Goal: Transaction & Acquisition: Purchase product/service

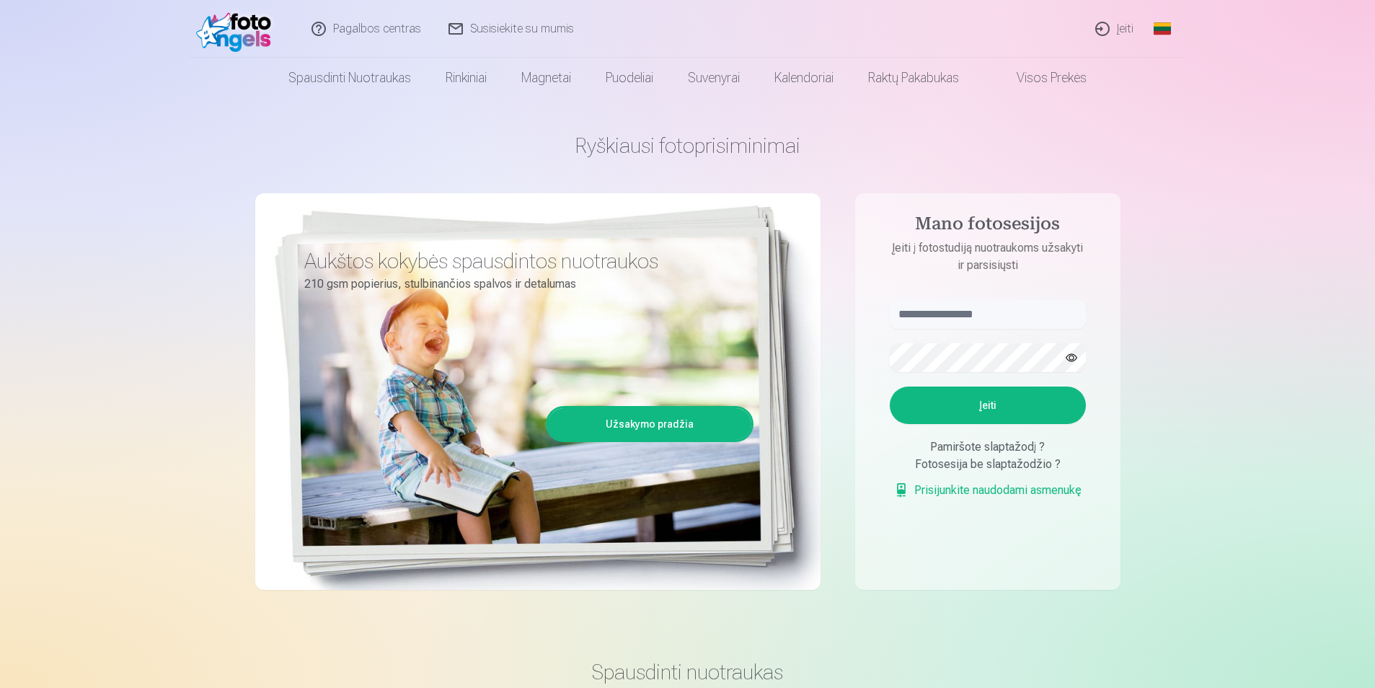
click at [1123, 29] on link "Įeiti" at bounding box center [1115, 29] width 66 height 58
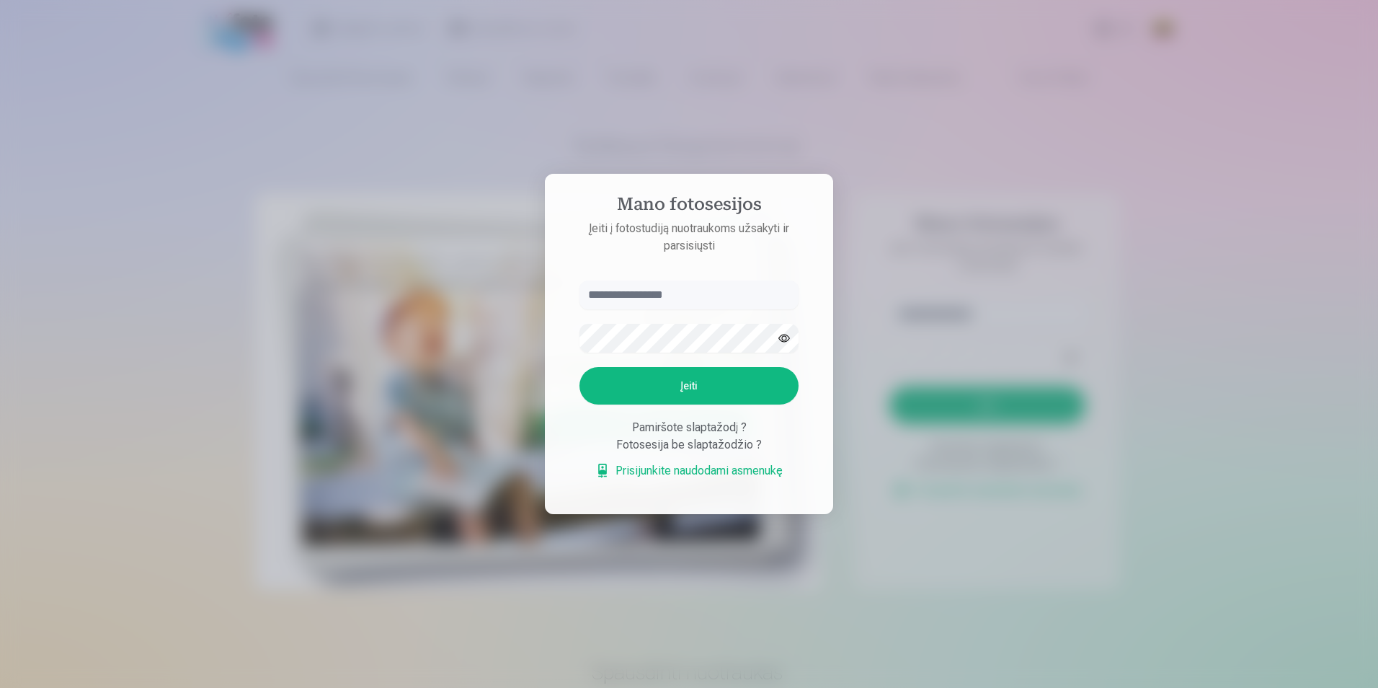
click at [691, 298] on input "text" at bounding box center [689, 294] width 219 height 29
click at [694, 298] on input "**********" at bounding box center [689, 294] width 219 height 29
click at [657, 382] on button "Įeiti" at bounding box center [689, 385] width 219 height 37
click at [719, 293] on input "**********" at bounding box center [689, 294] width 219 height 29
drag, startPoint x: 757, startPoint y: 301, endPoint x: 663, endPoint y: 295, distance: 93.9
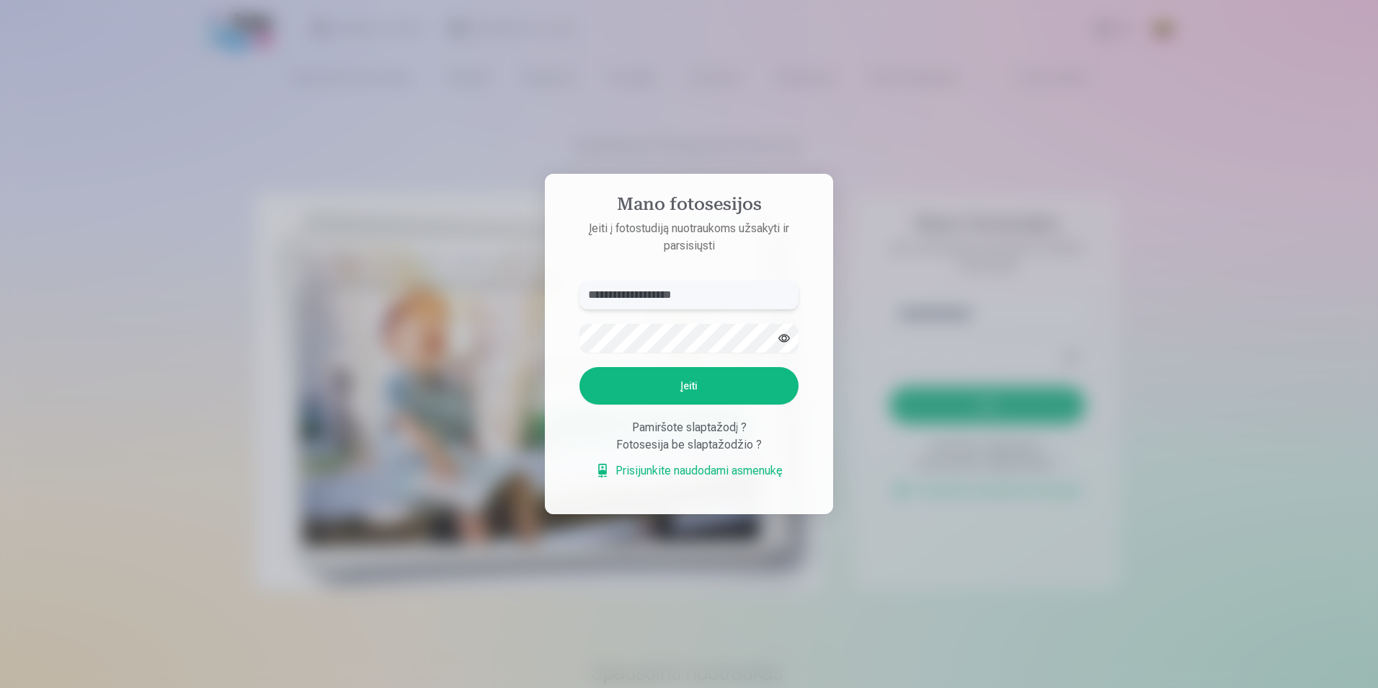
click at [663, 295] on input "**********" at bounding box center [689, 294] width 219 height 29
type input "**********"
click at [689, 381] on button "Įeiti" at bounding box center [689, 385] width 219 height 37
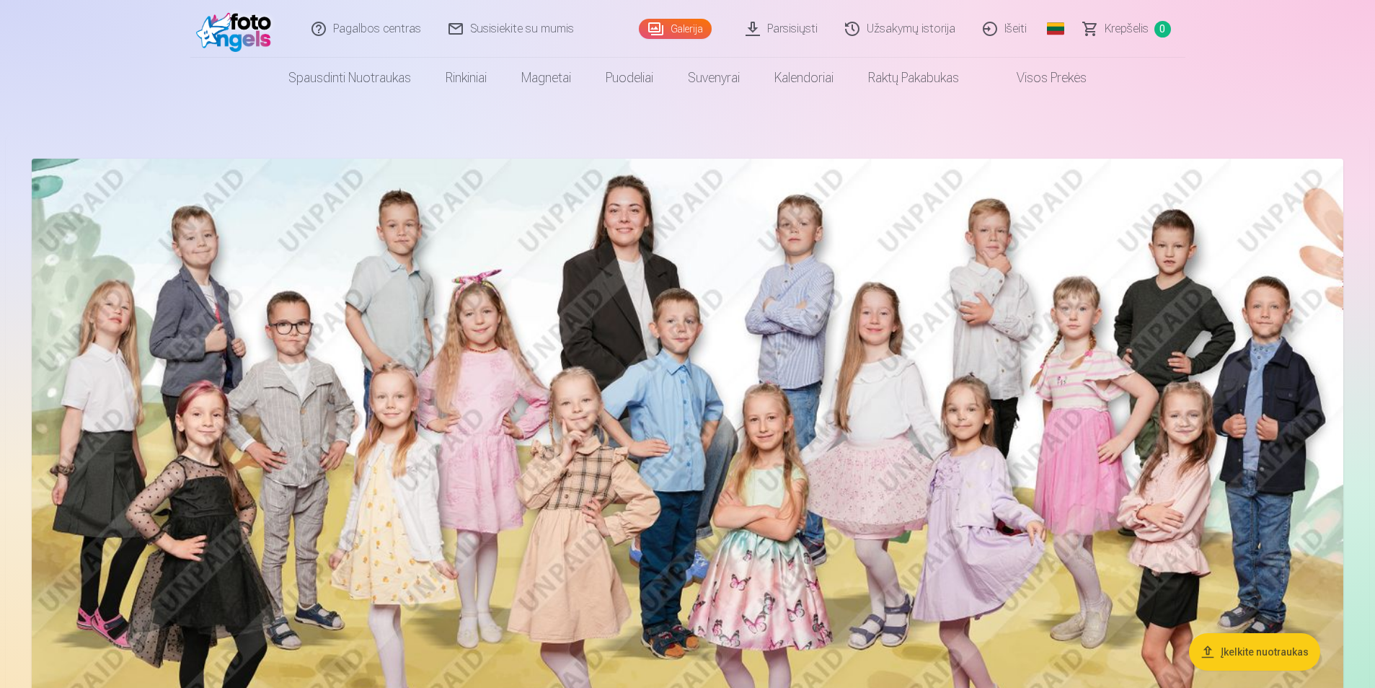
click at [687, 29] on link "Galerija" at bounding box center [675, 29] width 73 height 20
click at [1052, 79] on link "Visos prekės" at bounding box center [1040, 78] width 128 height 40
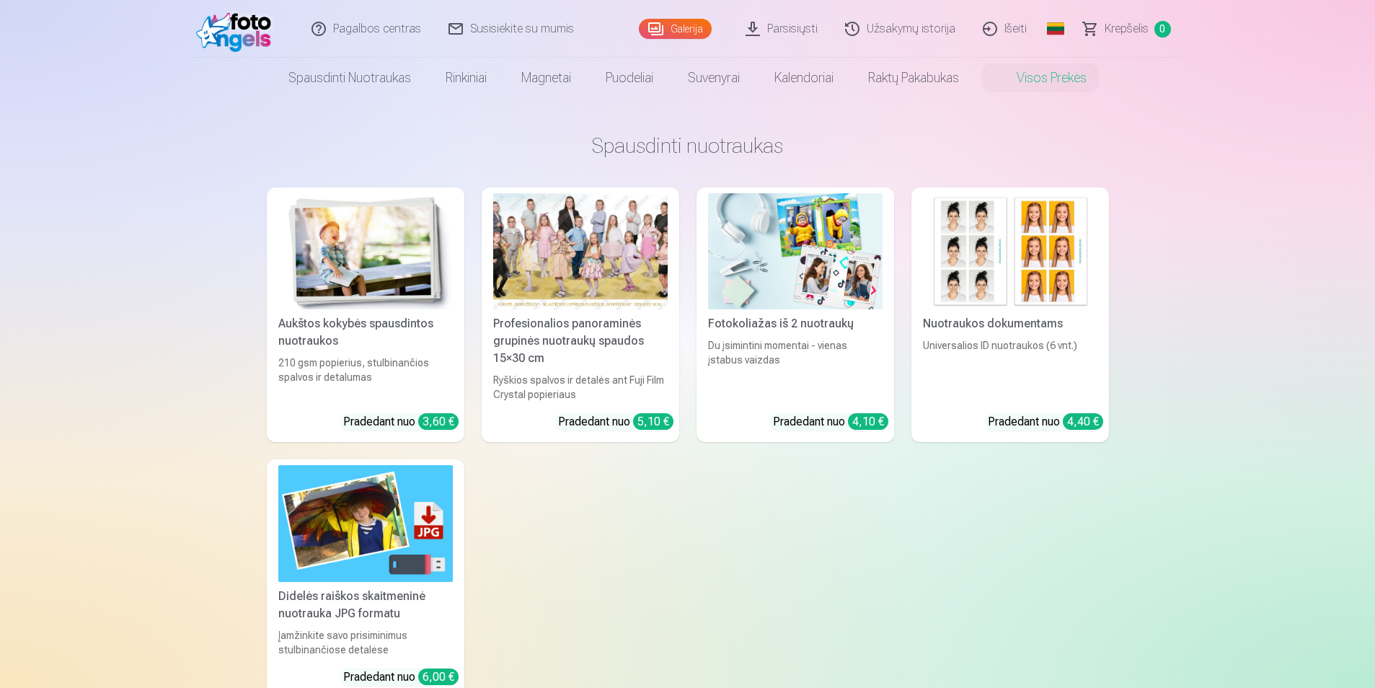
click at [676, 26] on link "Galerija" at bounding box center [675, 29] width 73 height 20
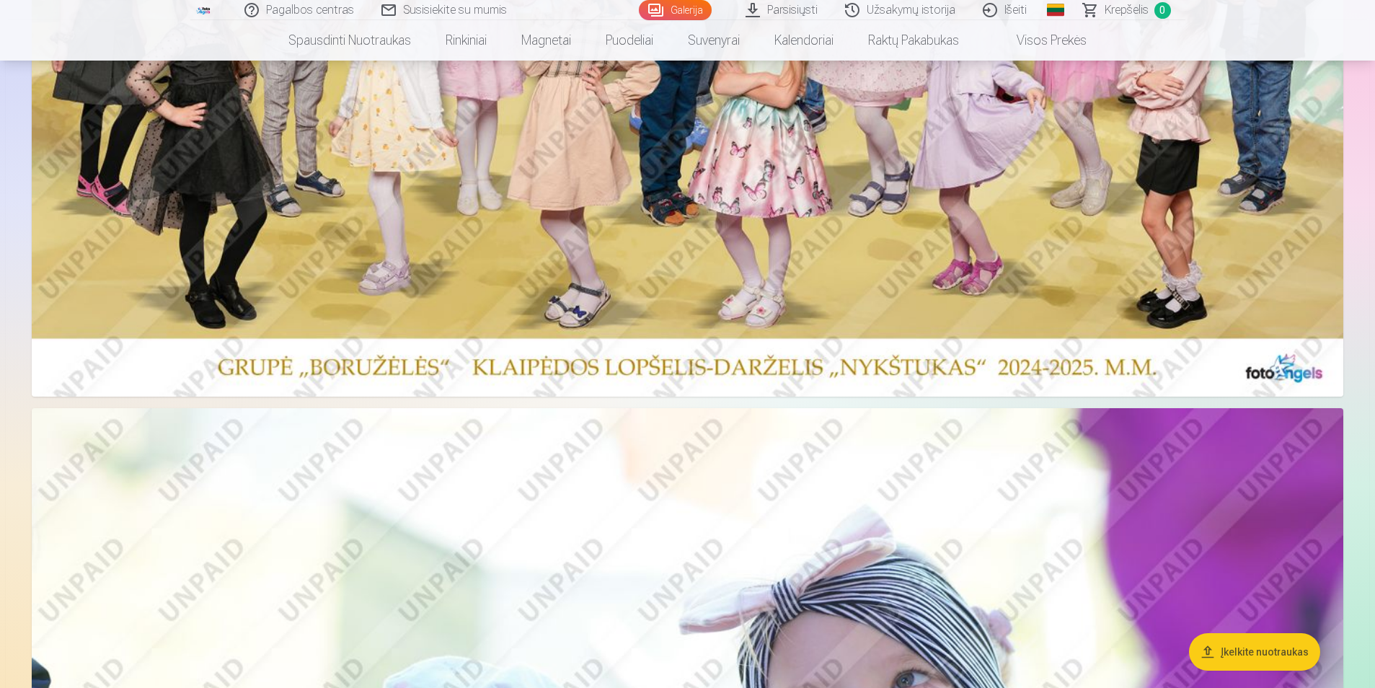
scroll to position [360, 0]
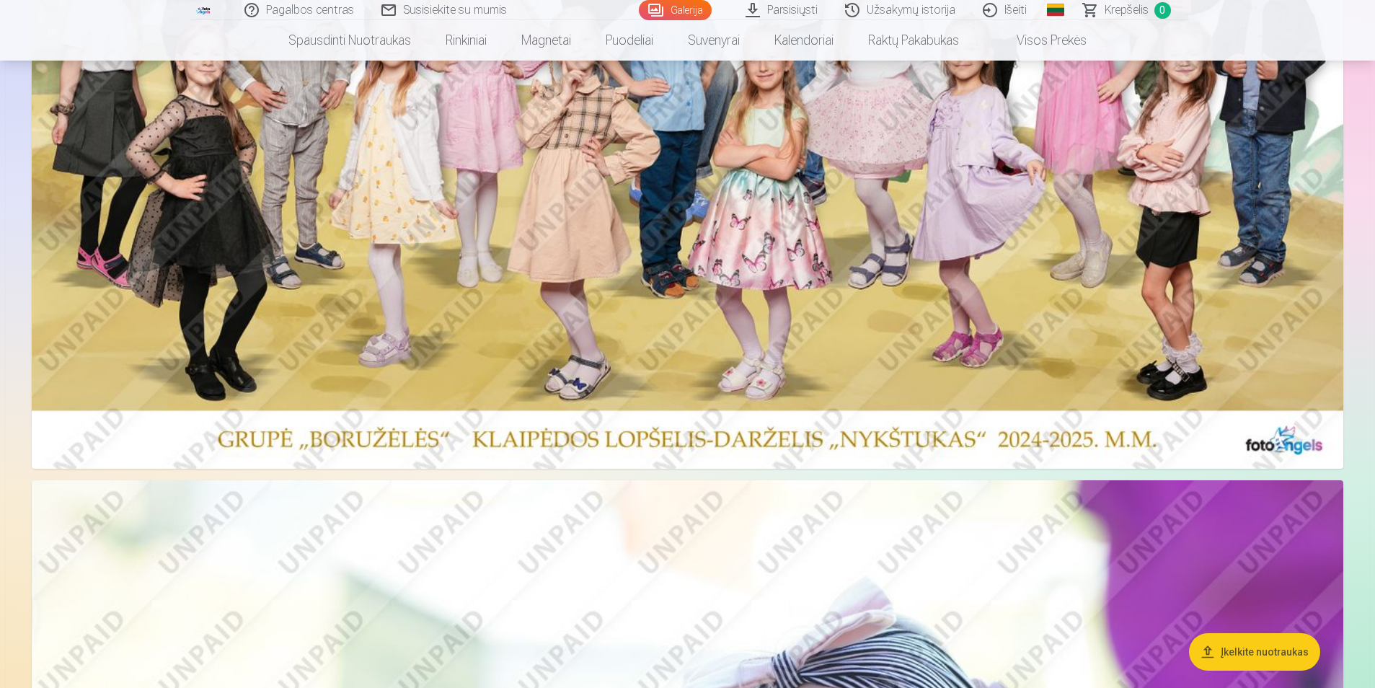
drag, startPoint x: 1014, startPoint y: 321, endPoint x: 889, endPoint y: 313, distance: 125.7
click at [889, 313] on img at bounding box center [687, 133] width 1311 height 670
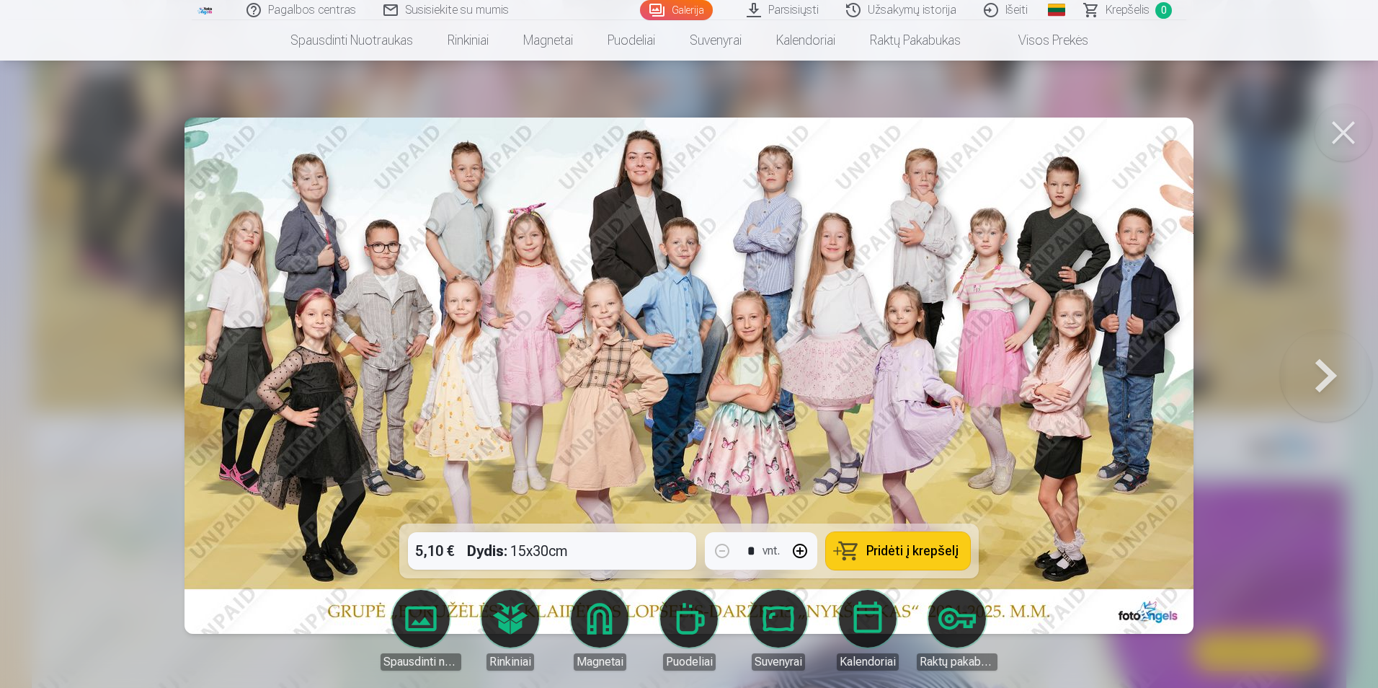
click at [624, 557] on div "5,10 € Dydis : 15x30cm * vnt. Pridėti į krepšelį" at bounding box center [689, 550] width 580 height 55
click at [544, 551] on div "5,10 € Dydis : 15x30cm * vnt. Pridėti į krepšelį" at bounding box center [689, 550] width 580 height 55
click at [621, 548] on div "5,10 € Dydis : 15x30cm * vnt. Pridėti į krepšelį" at bounding box center [689, 550] width 580 height 55
click at [1321, 367] on button at bounding box center [1326, 375] width 92 height 267
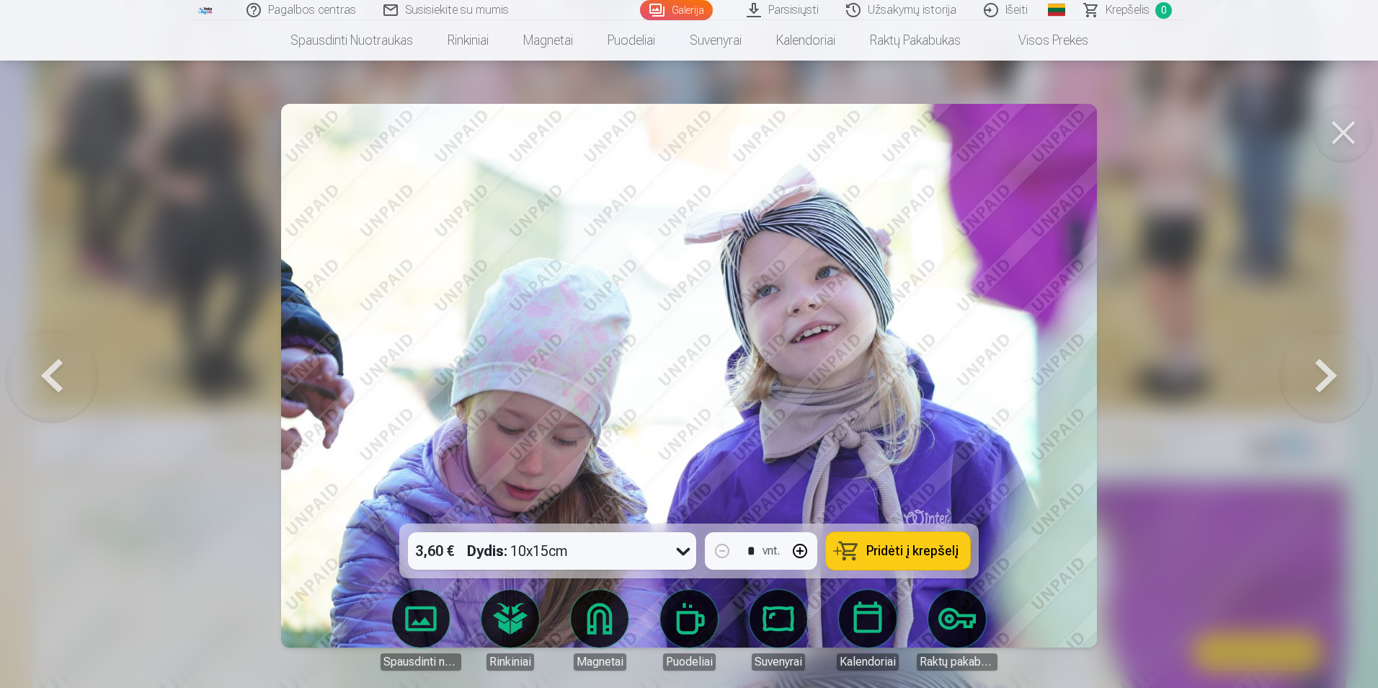
click at [1321, 367] on button at bounding box center [1326, 375] width 92 height 267
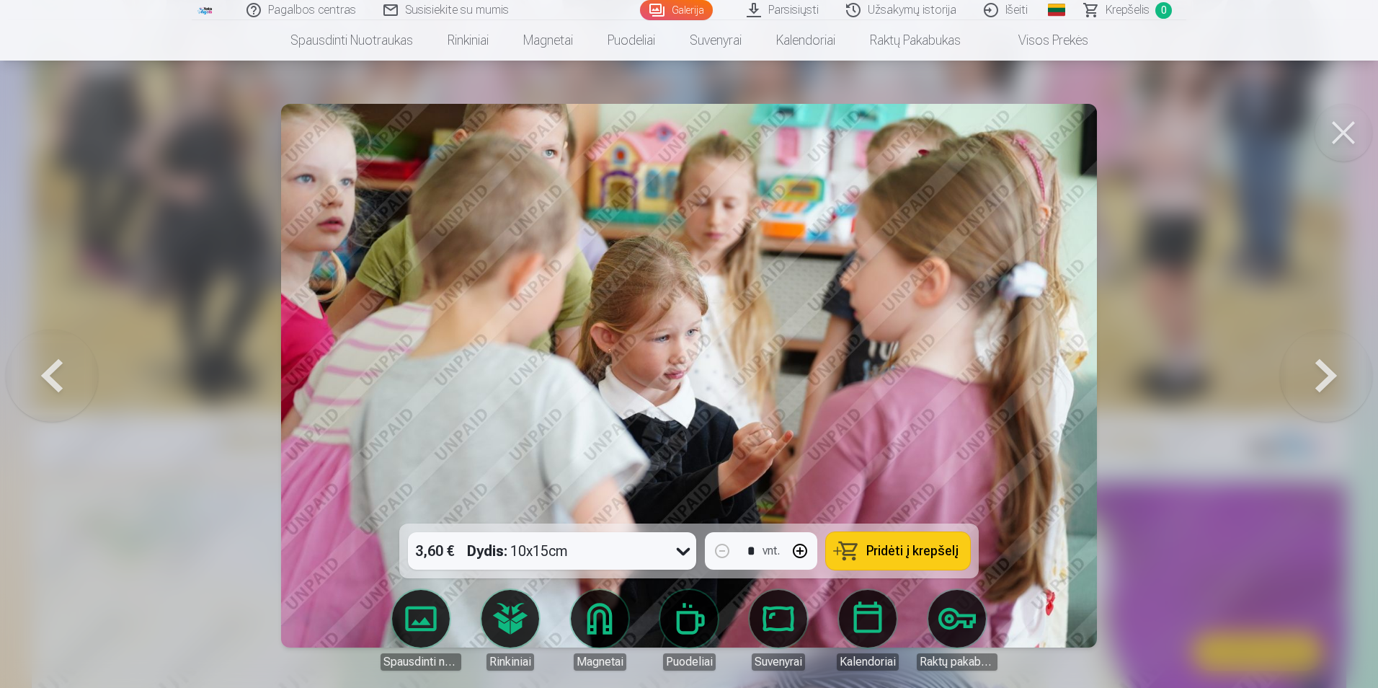
click at [1321, 367] on button at bounding box center [1326, 375] width 92 height 267
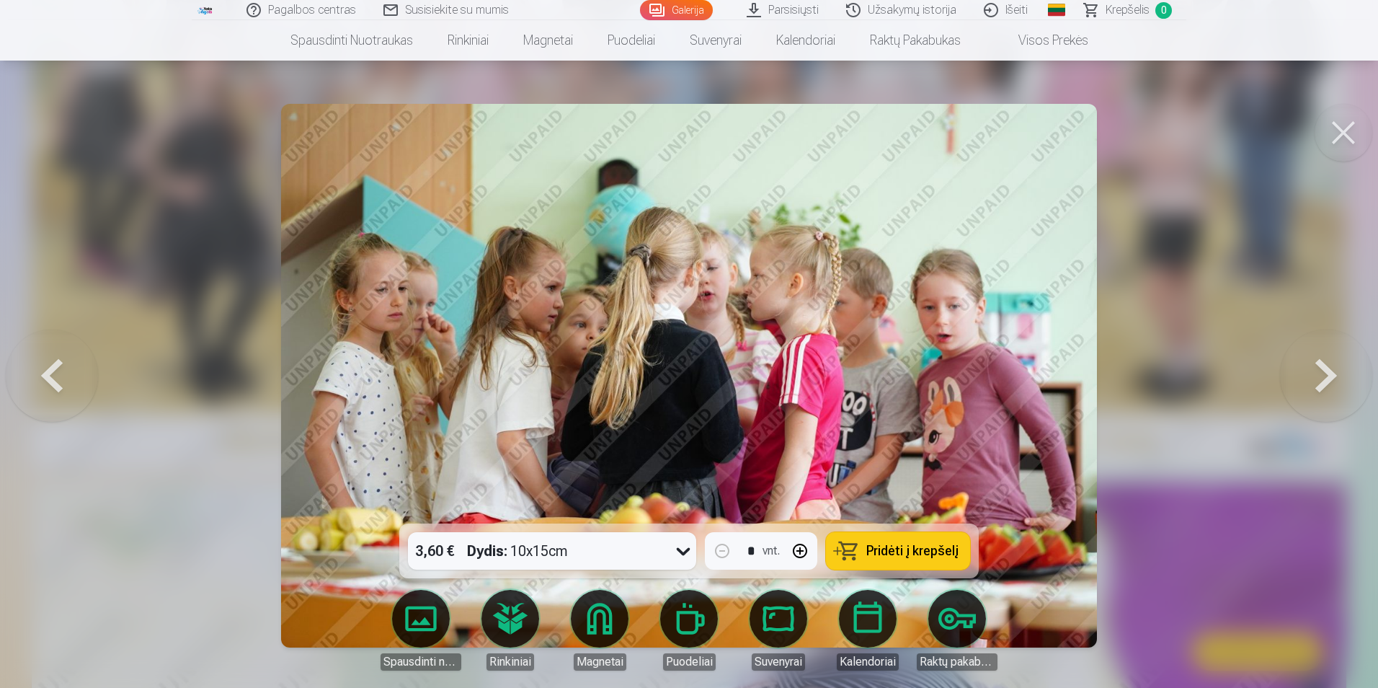
click at [1321, 367] on button at bounding box center [1326, 375] width 92 height 267
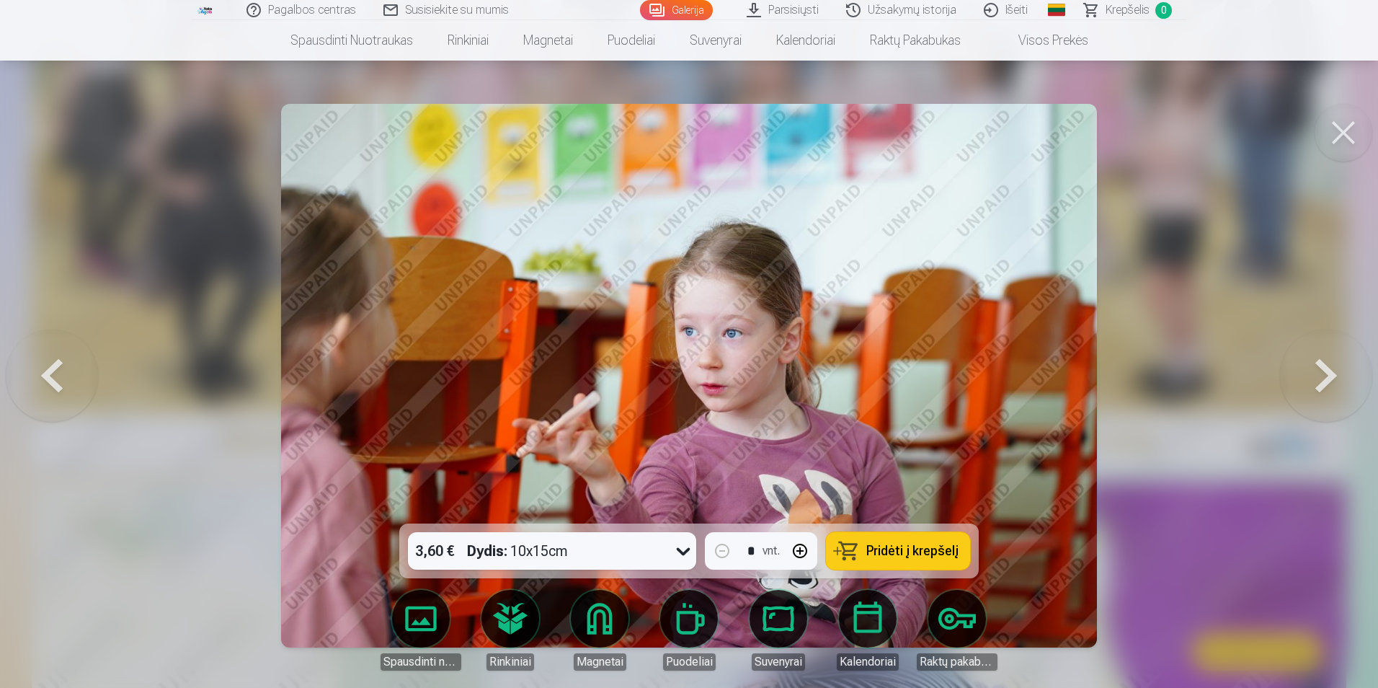
click at [1321, 367] on button at bounding box center [1326, 375] width 92 height 267
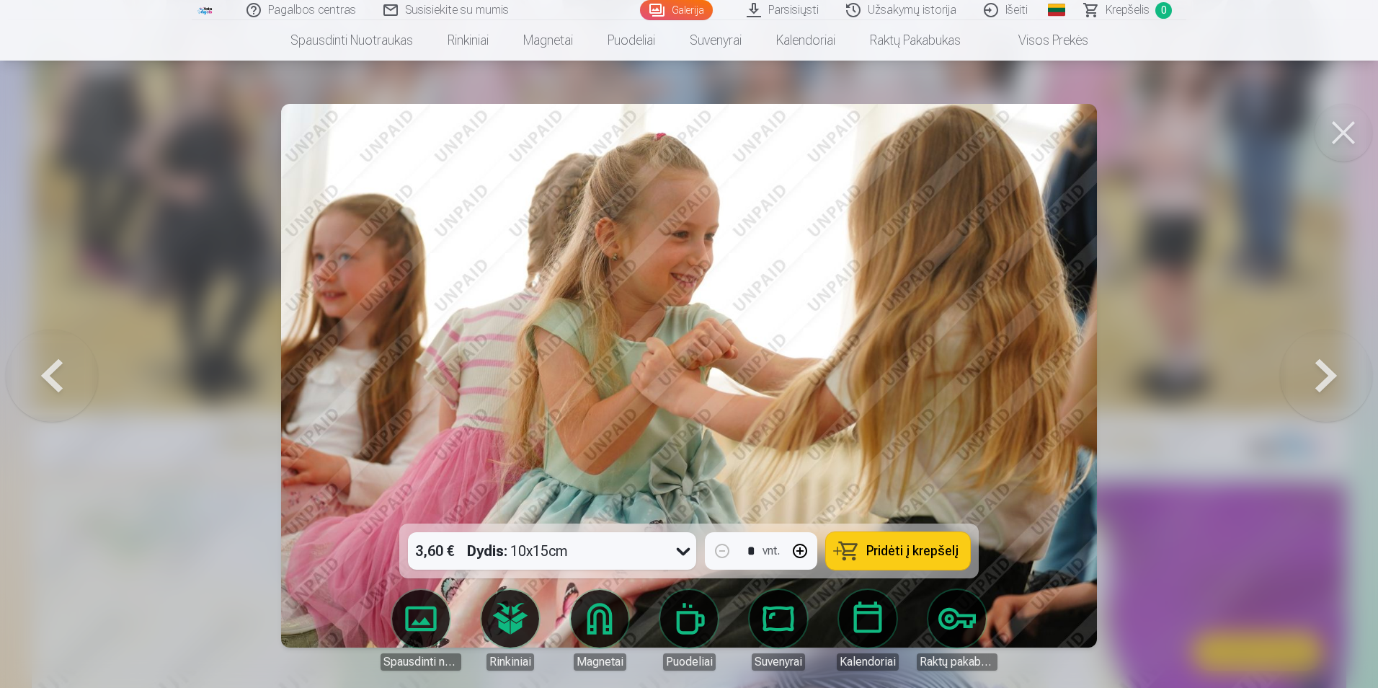
click at [1321, 367] on button at bounding box center [1326, 375] width 92 height 267
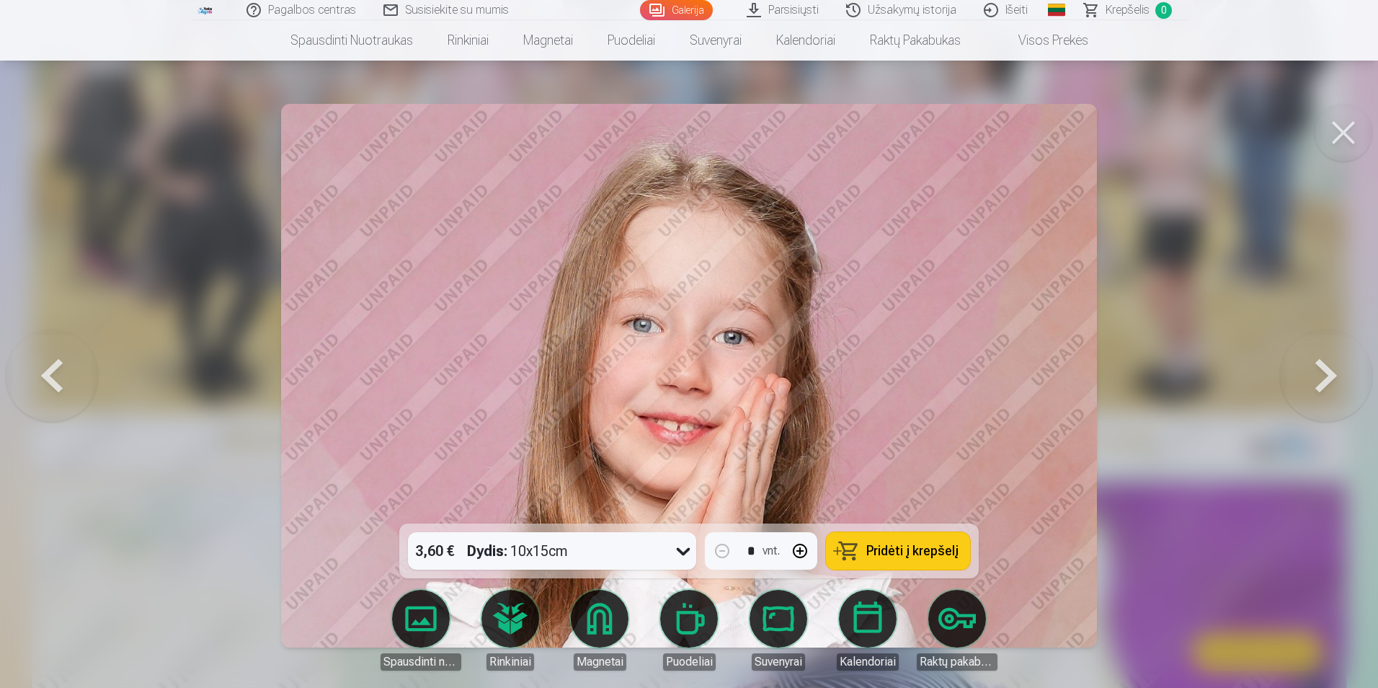
click at [679, 553] on icon at bounding box center [683, 550] width 23 height 23
click at [1216, 404] on div at bounding box center [689, 344] width 1378 height 688
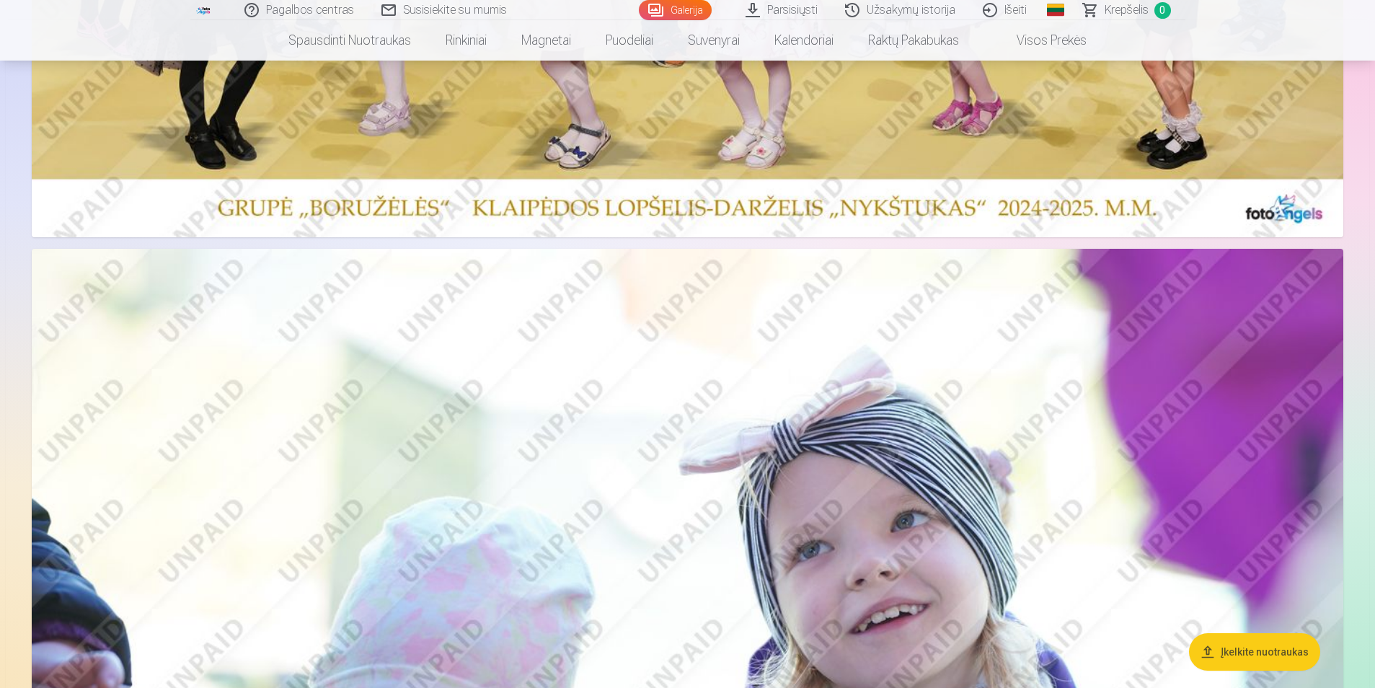
scroll to position [649, 0]
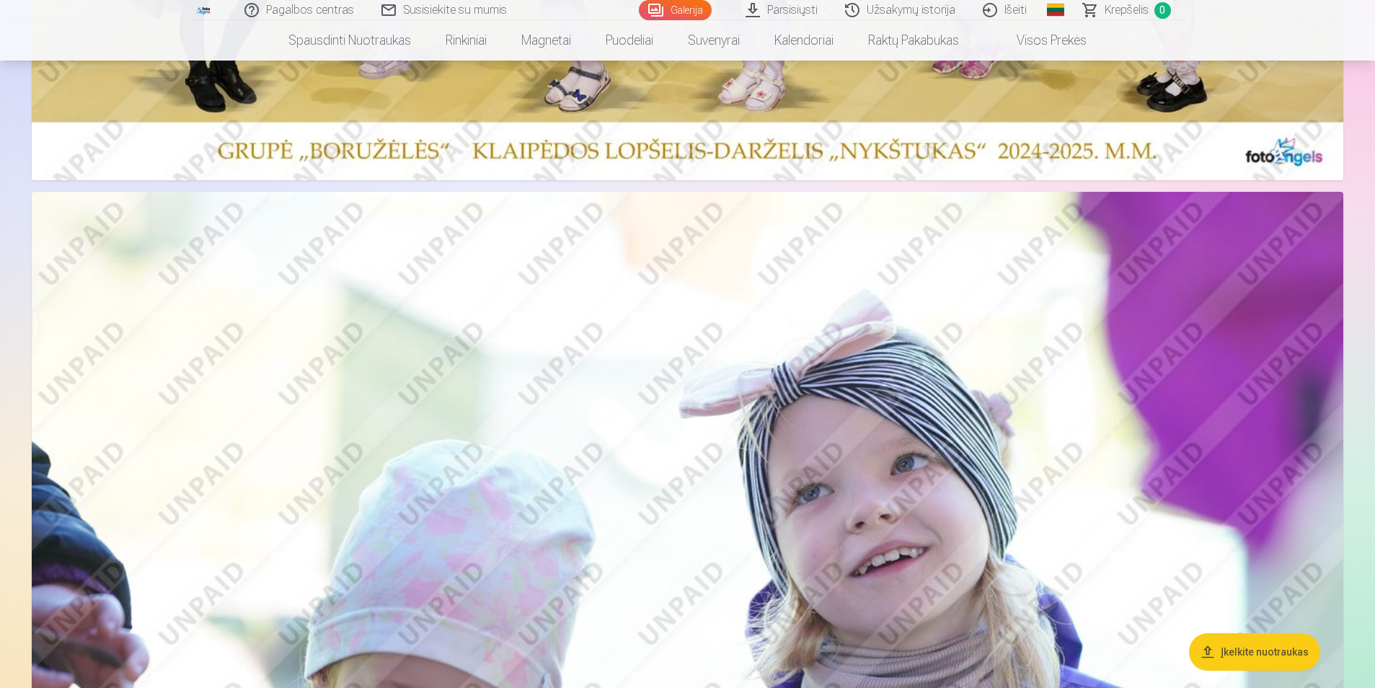
click at [1182, 458] on img at bounding box center [687, 629] width 1311 height 874
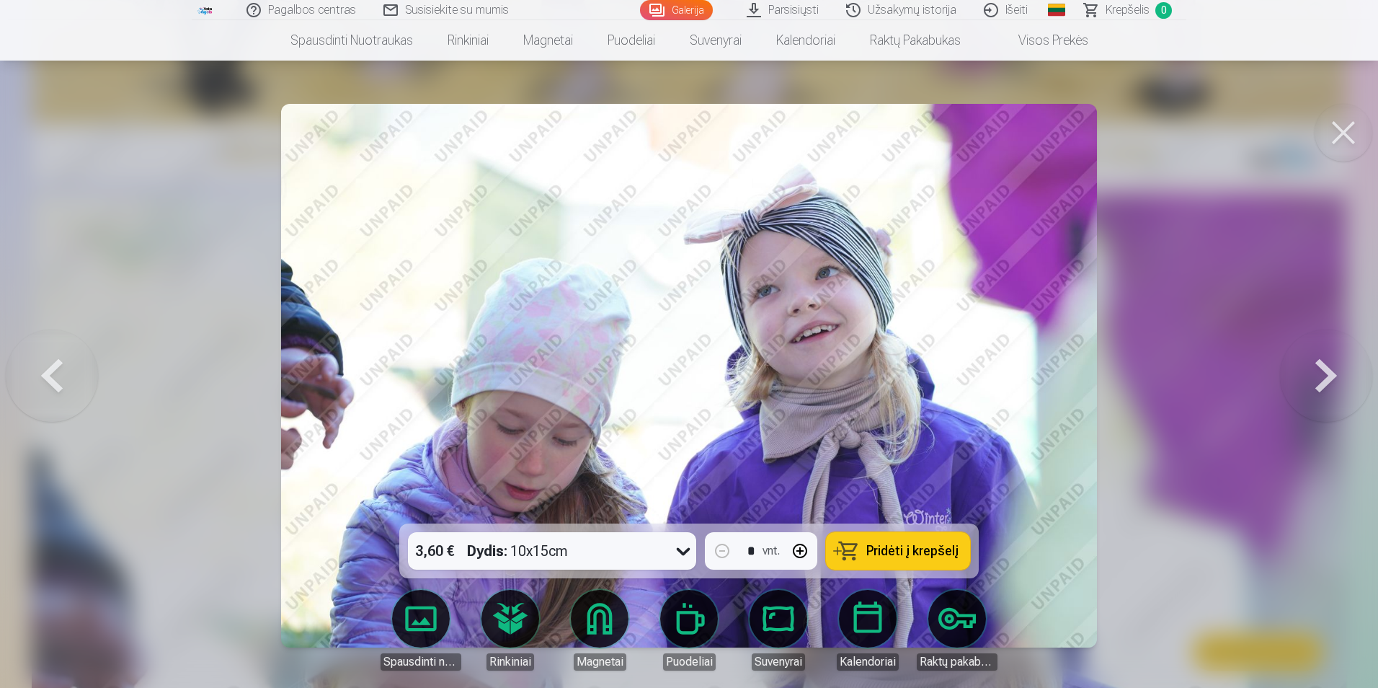
click at [1327, 382] on button at bounding box center [1326, 375] width 92 height 267
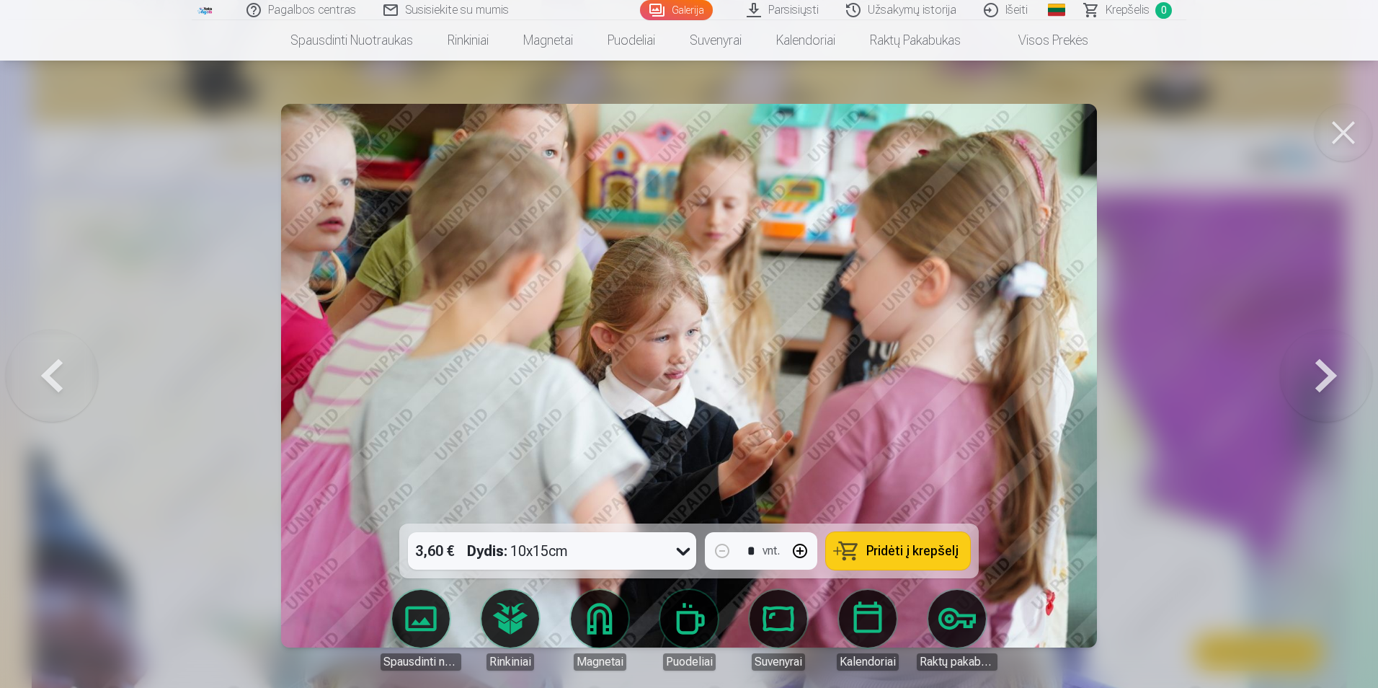
click at [1327, 382] on button at bounding box center [1326, 375] width 92 height 267
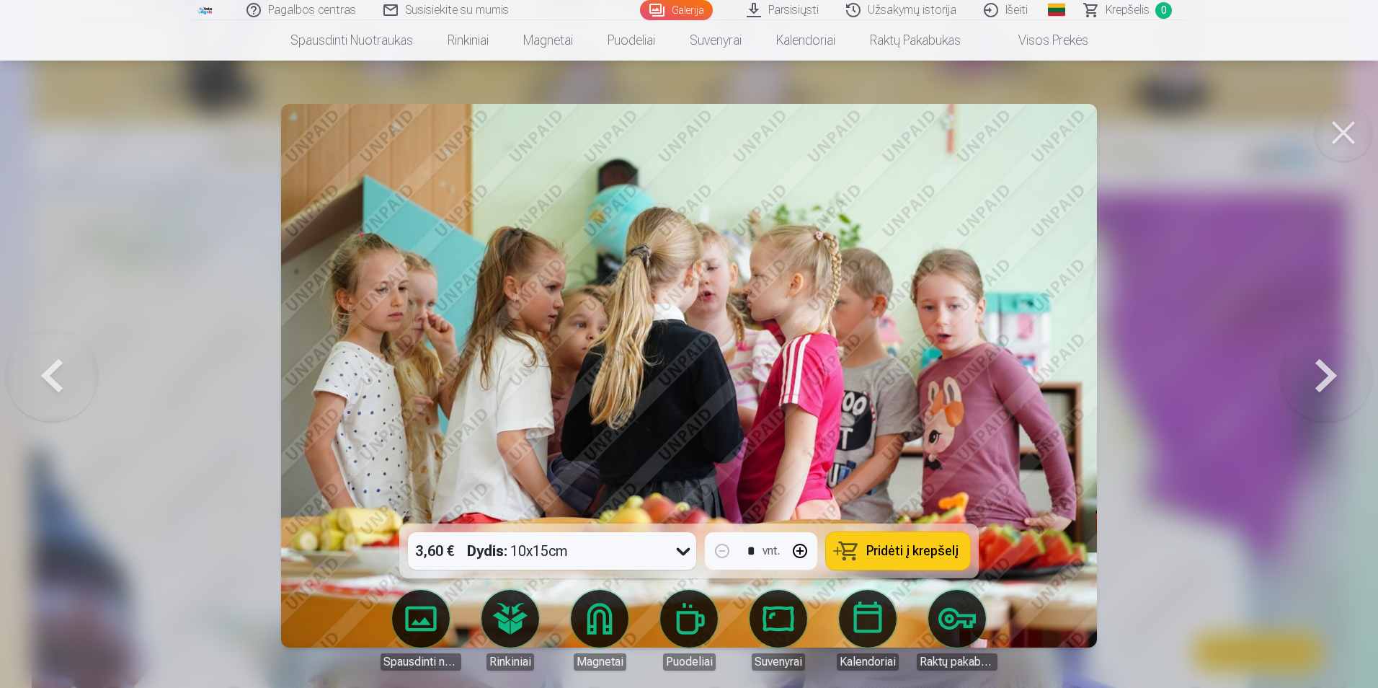
click at [1327, 382] on button at bounding box center [1326, 375] width 92 height 267
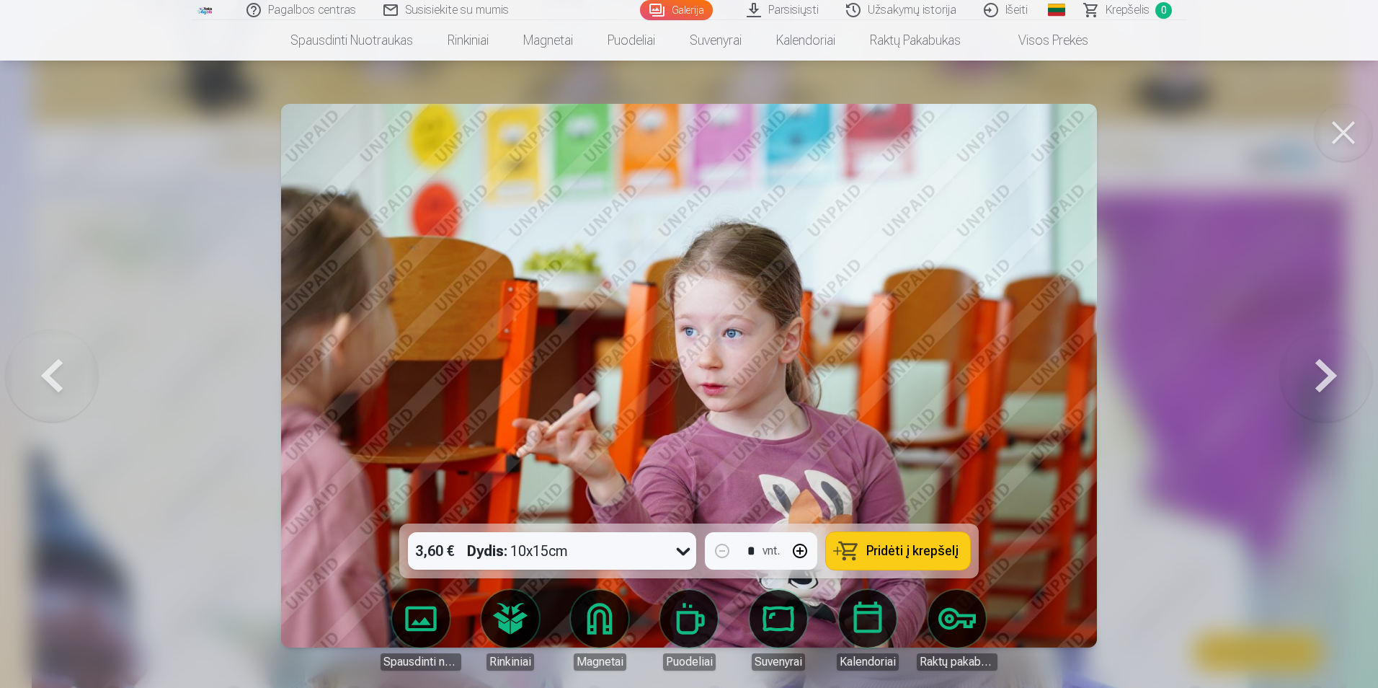
click at [1327, 382] on button at bounding box center [1326, 375] width 92 height 267
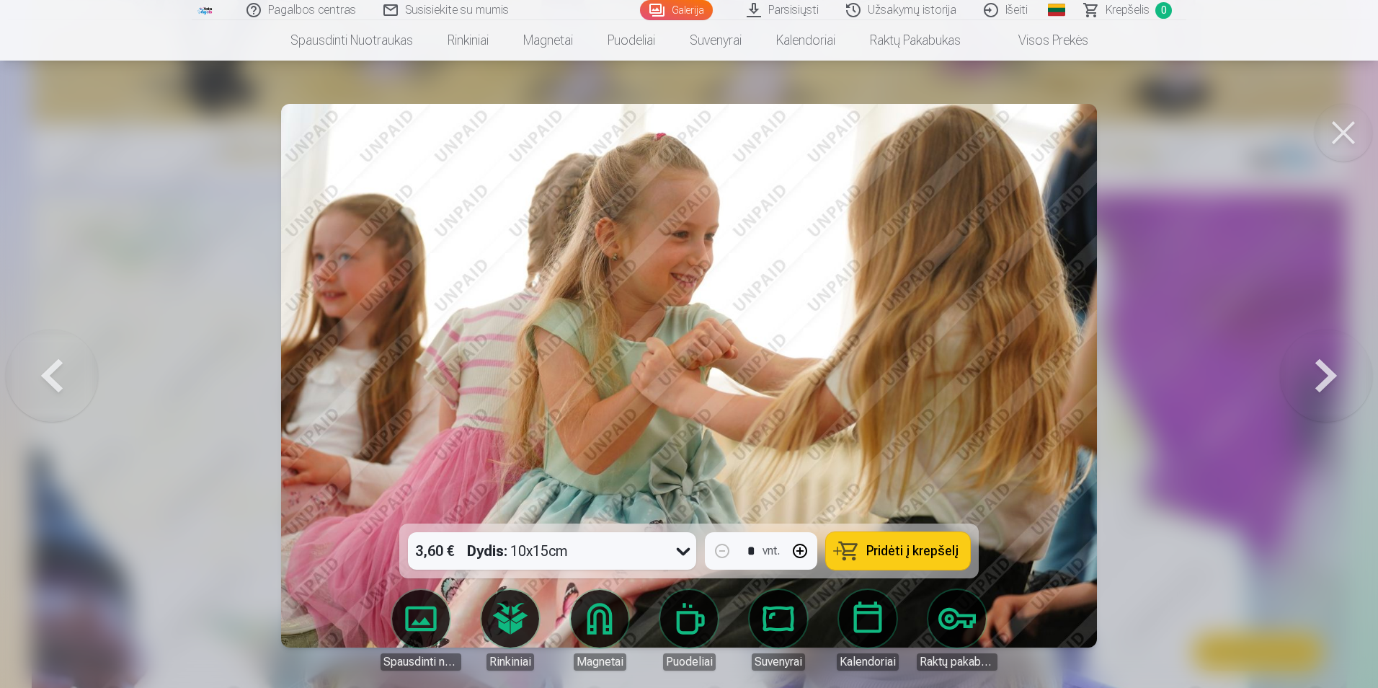
click at [1327, 382] on button at bounding box center [1326, 375] width 92 height 267
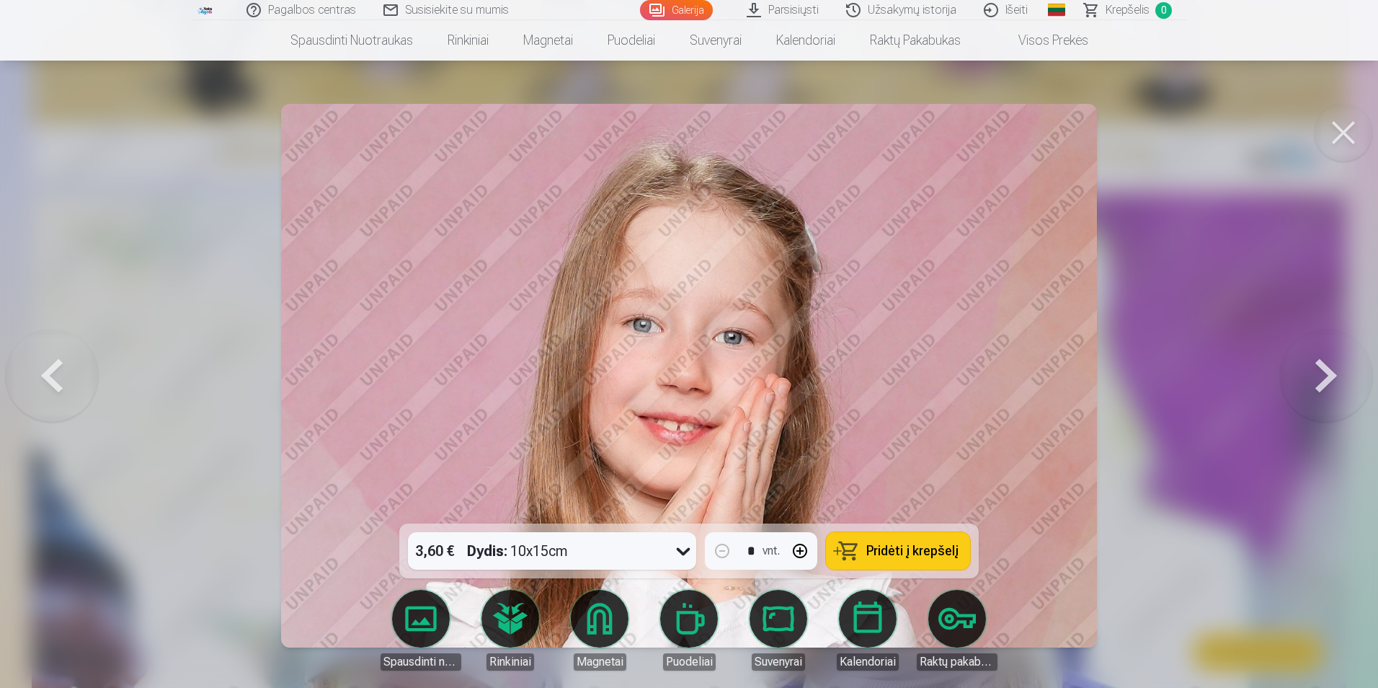
click at [1327, 382] on button at bounding box center [1326, 375] width 92 height 267
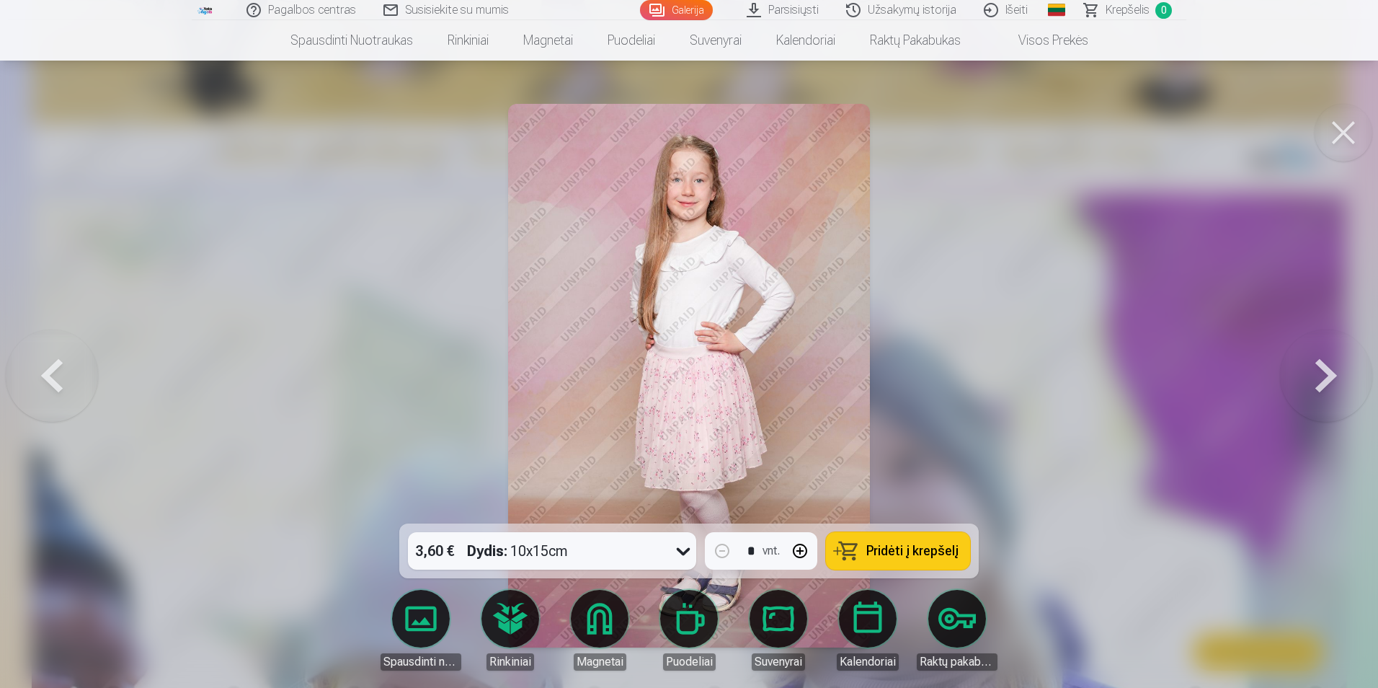
click at [1327, 382] on button at bounding box center [1326, 375] width 92 height 267
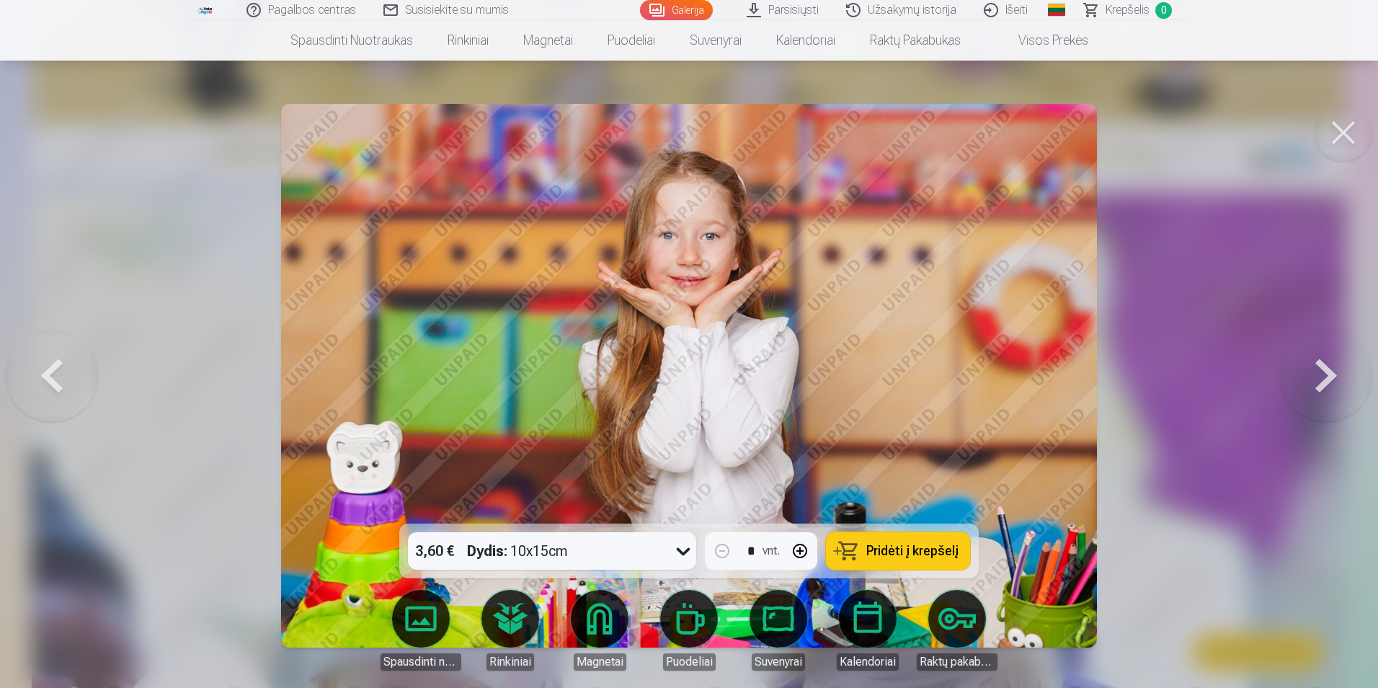
click at [52, 375] on button at bounding box center [52, 375] width 92 height 267
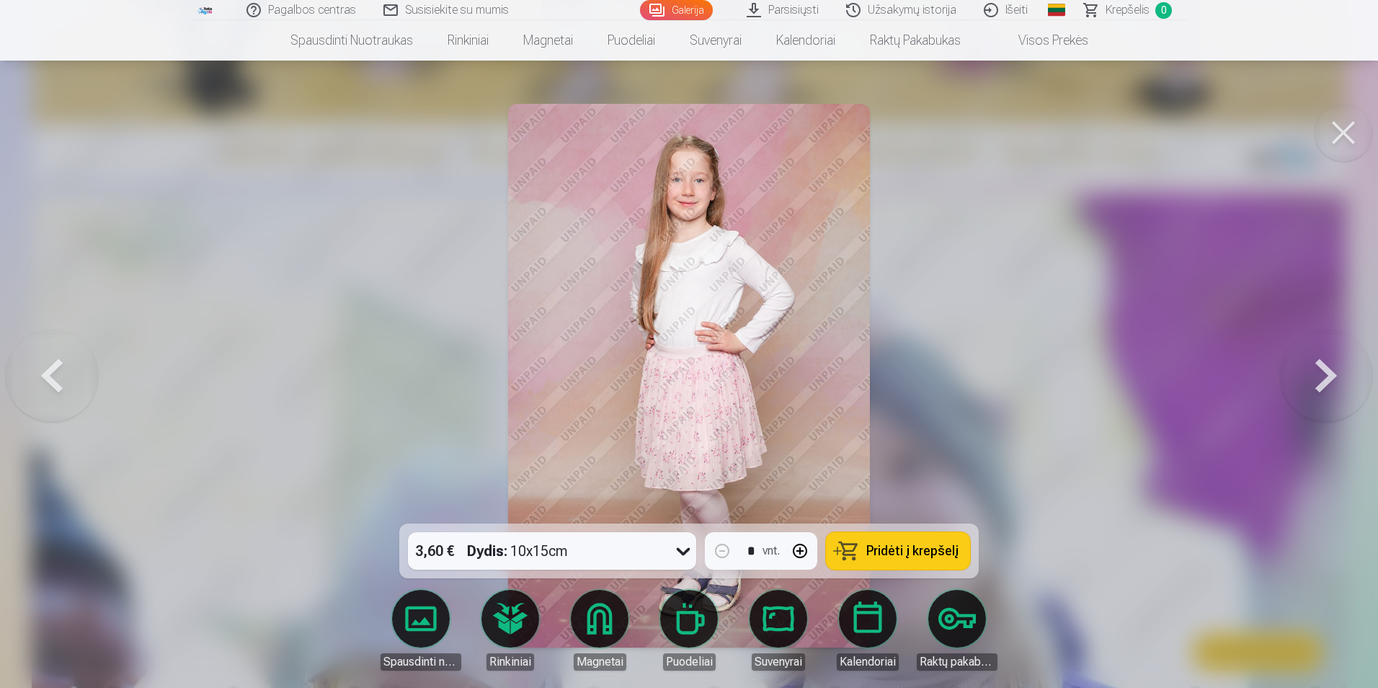
click at [52, 375] on button at bounding box center [52, 375] width 92 height 267
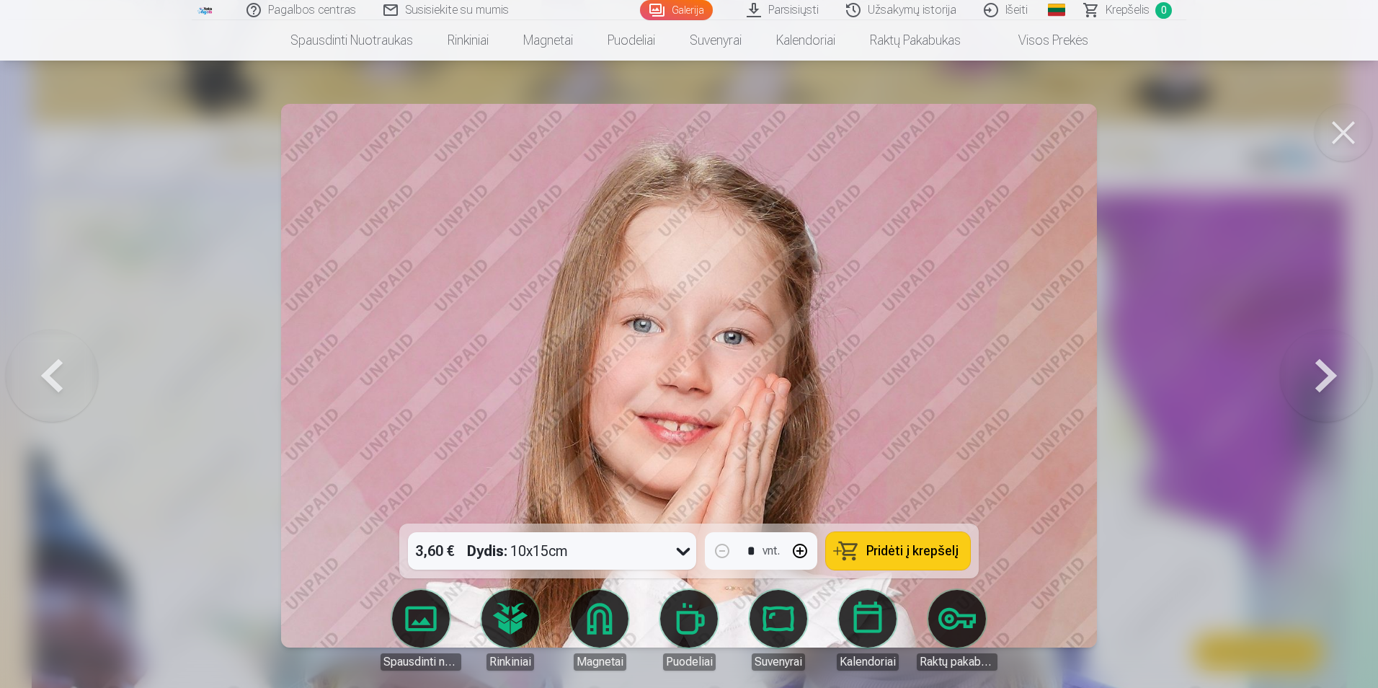
click at [885, 557] on span "Pridėti į krepšelį" at bounding box center [913, 550] width 92 height 13
click at [1314, 379] on button at bounding box center [1326, 375] width 92 height 267
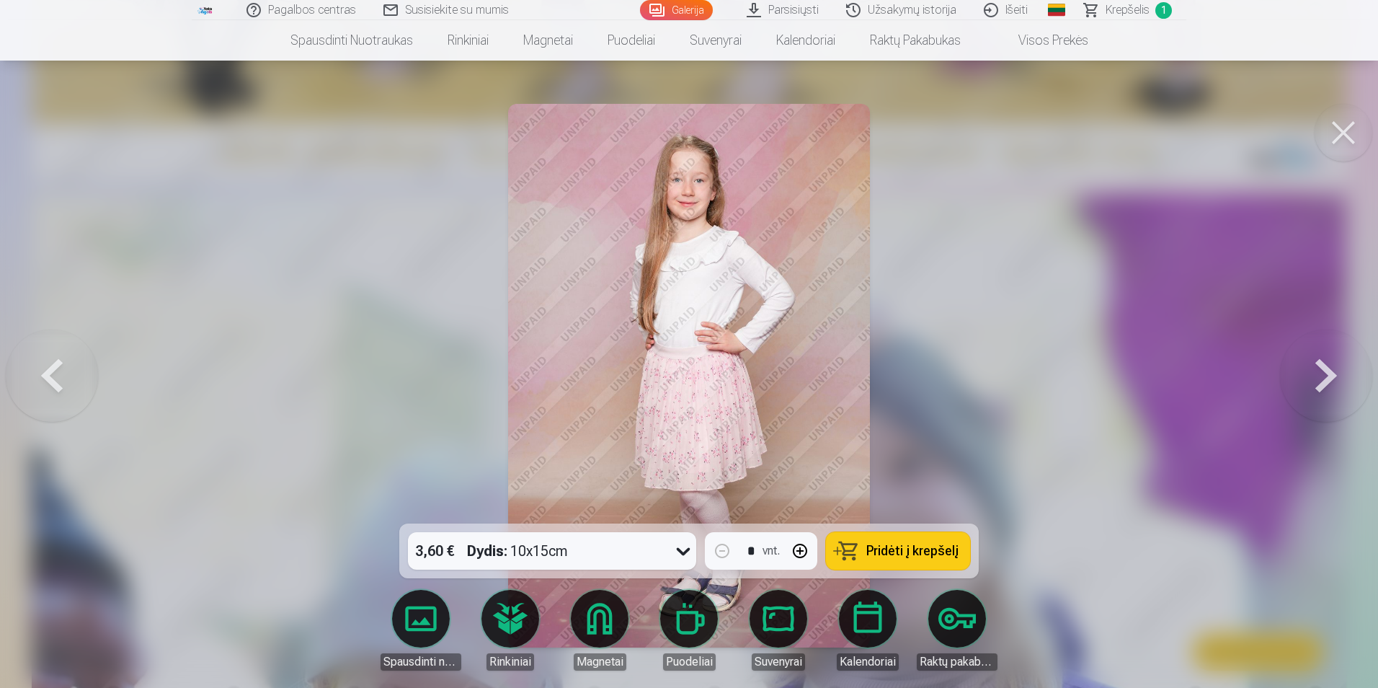
click at [892, 557] on span "Pridėti į krepšelį" at bounding box center [913, 550] width 92 height 13
click at [1315, 374] on button at bounding box center [1326, 375] width 92 height 267
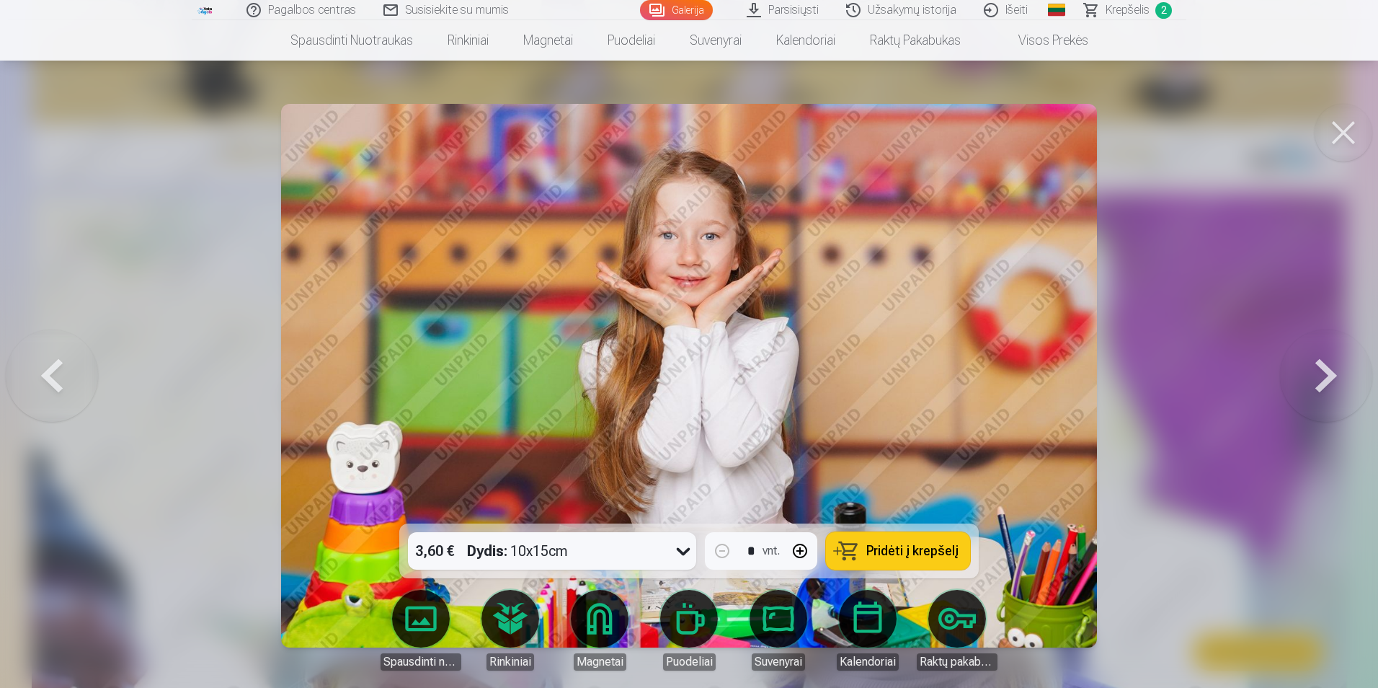
click at [1315, 374] on button at bounding box center [1326, 375] width 92 height 267
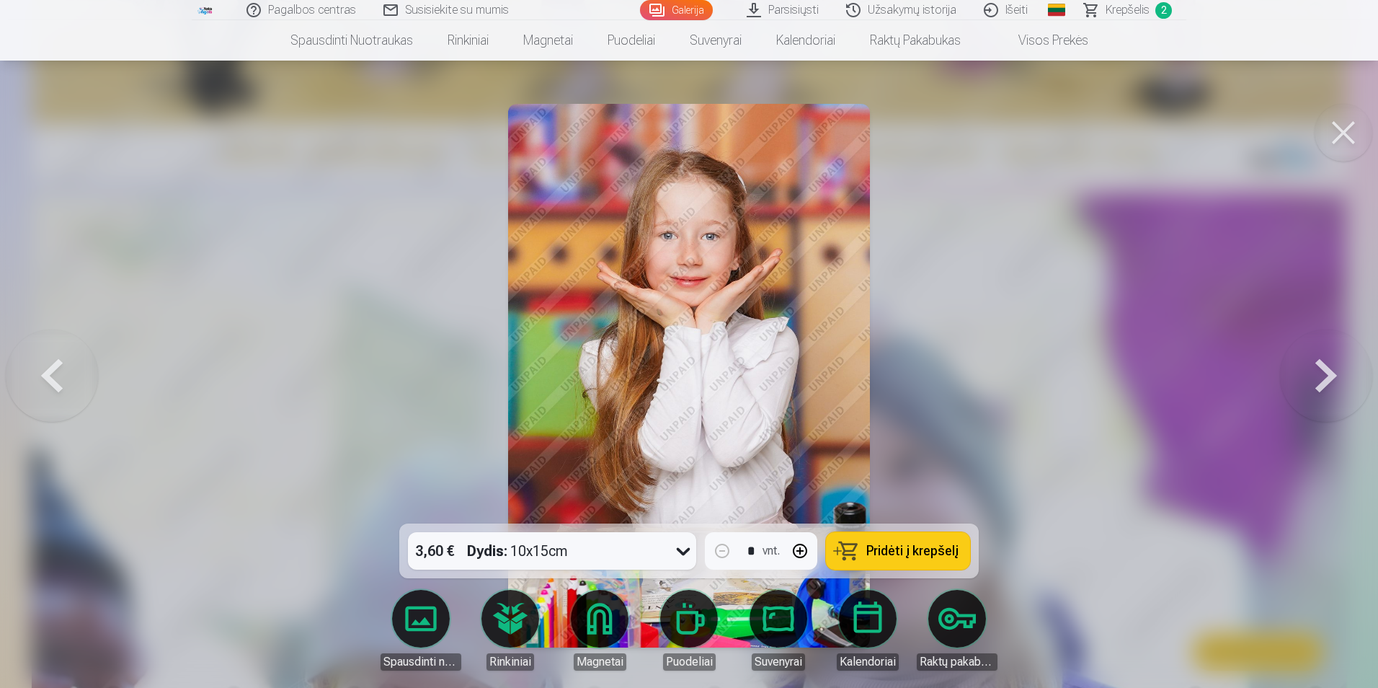
click at [39, 372] on button at bounding box center [52, 375] width 92 height 267
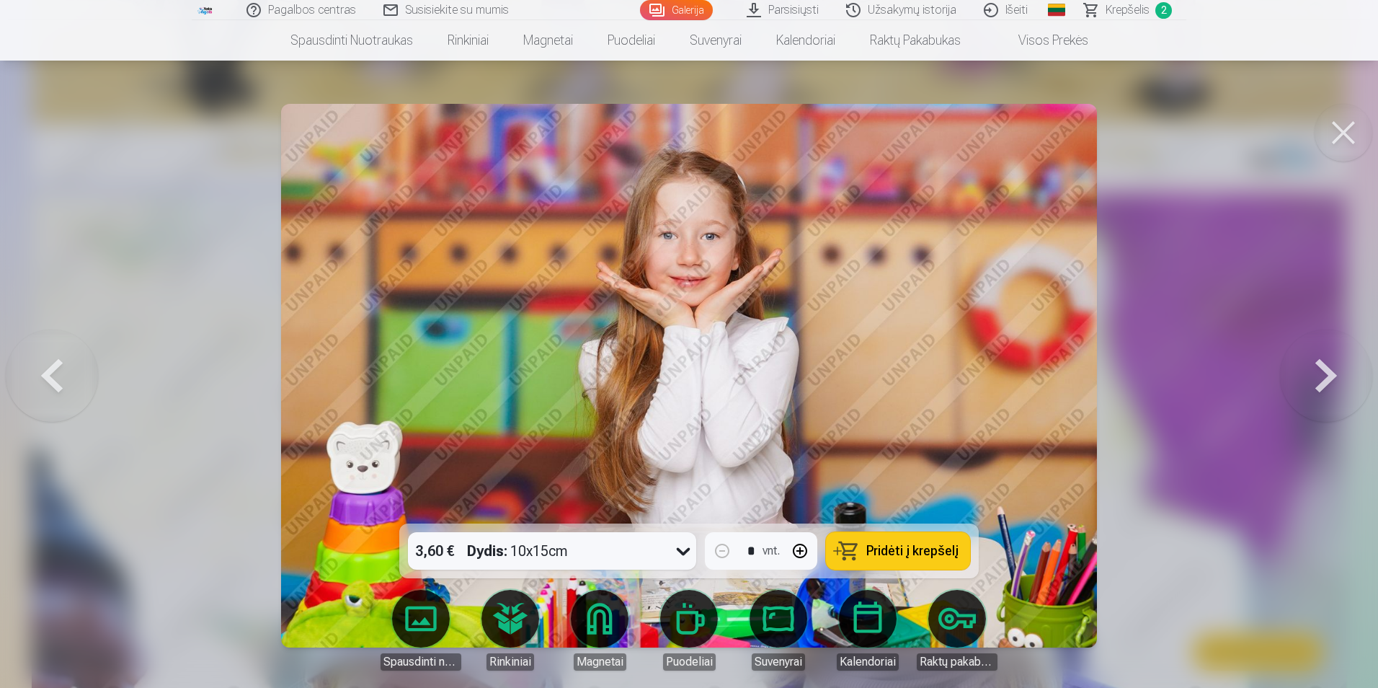
click at [1324, 376] on button at bounding box center [1326, 375] width 92 height 267
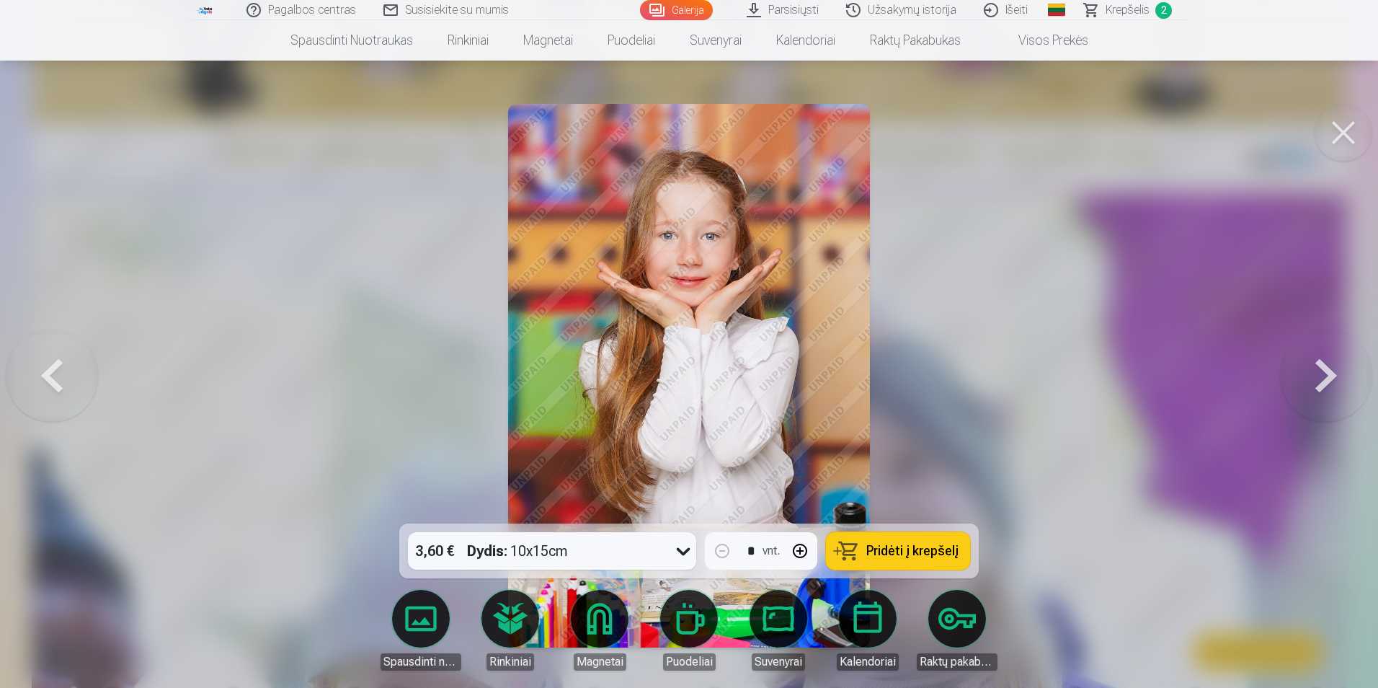
click at [1324, 376] on button at bounding box center [1326, 375] width 92 height 267
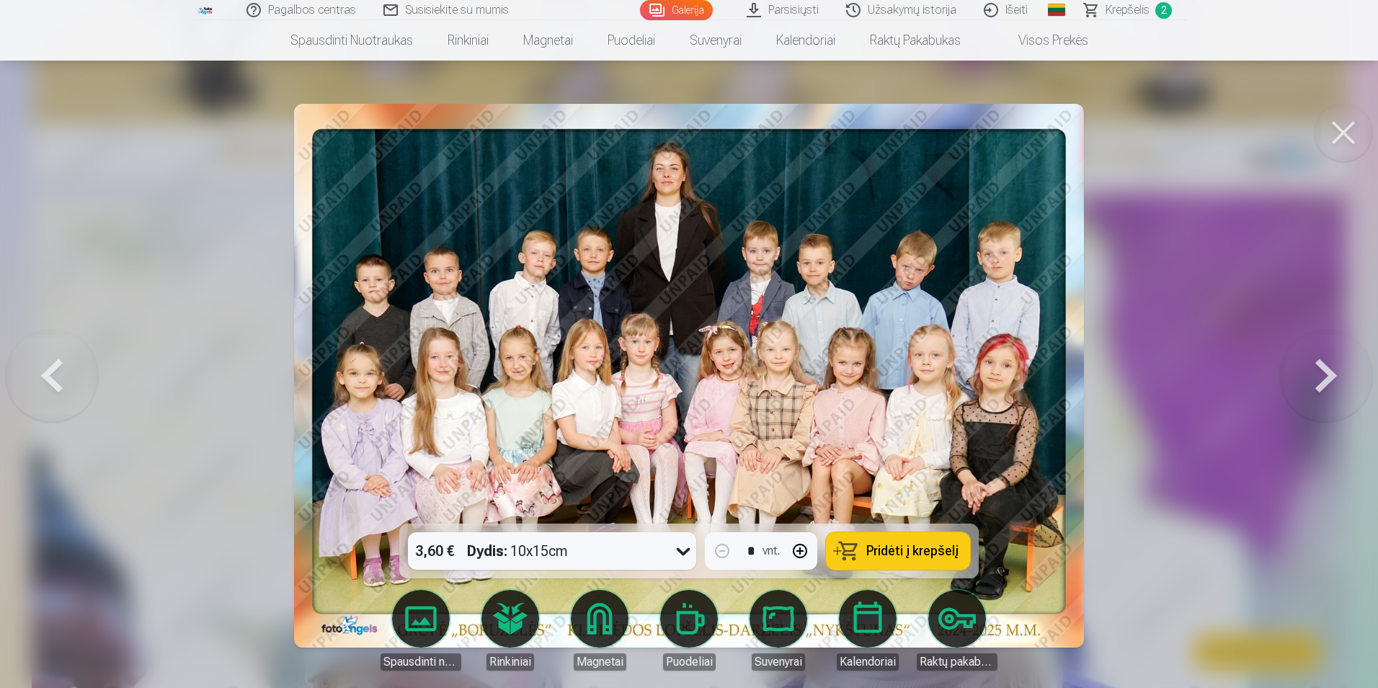
click at [1321, 380] on button at bounding box center [1326, 375] width 92 height 267
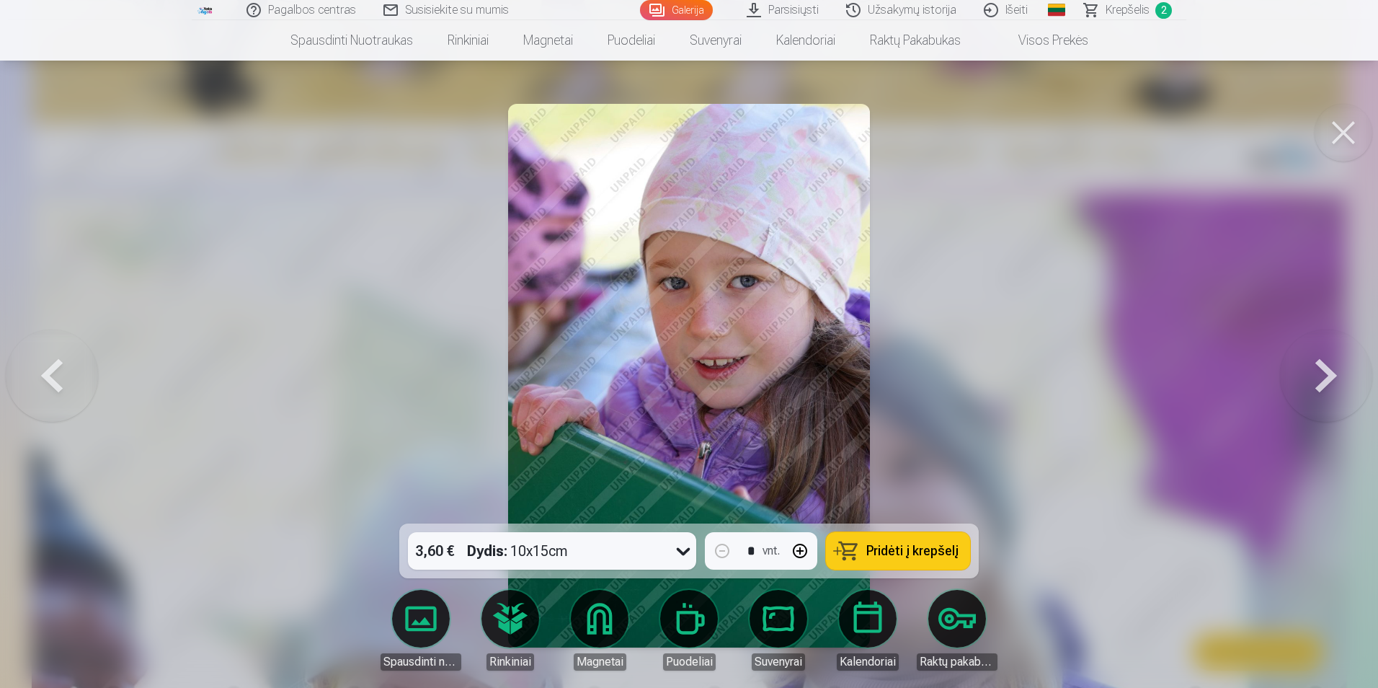
click at [49, 376] on button at bounding box center [52, 375] width 92 height 267
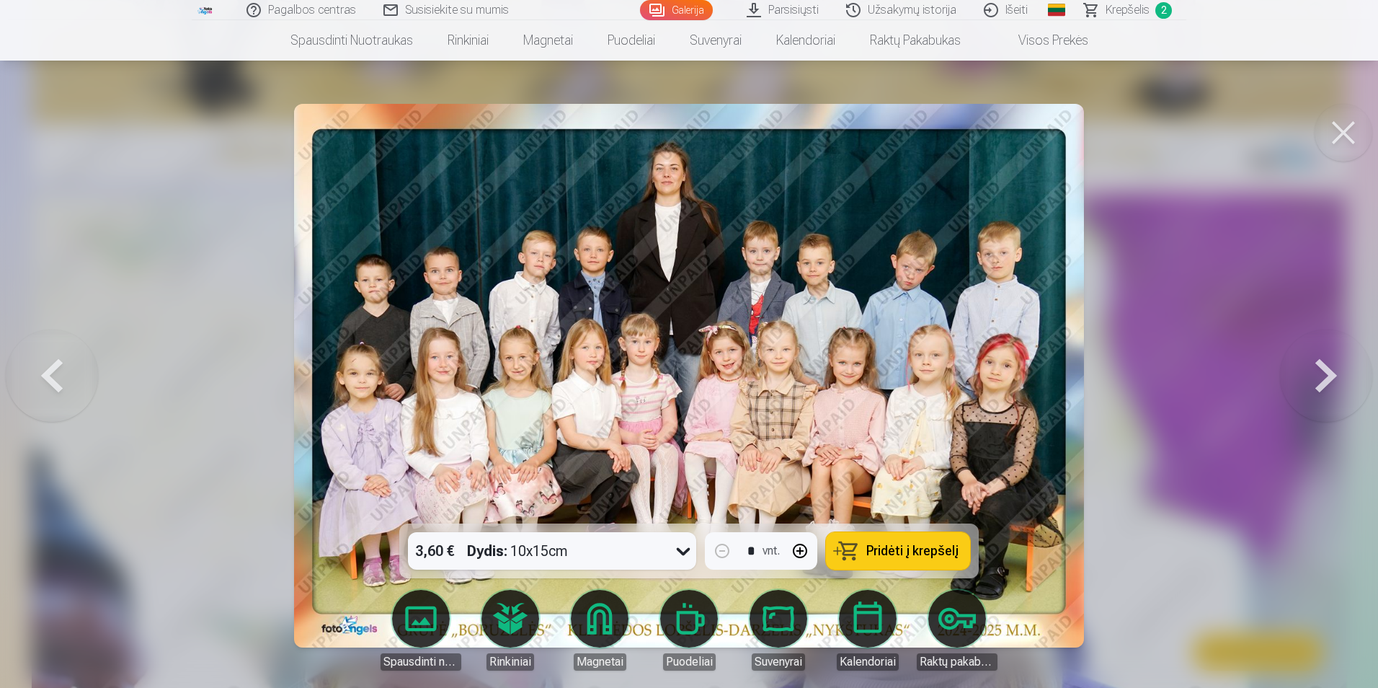
click at [588, 554] on div "3,60 € Dydis : 10x15cm" at bounding box center [538, 550] width 261 height 37
click at [1249, 373] on div at bounding box center [689, 344] width 1378 height 688
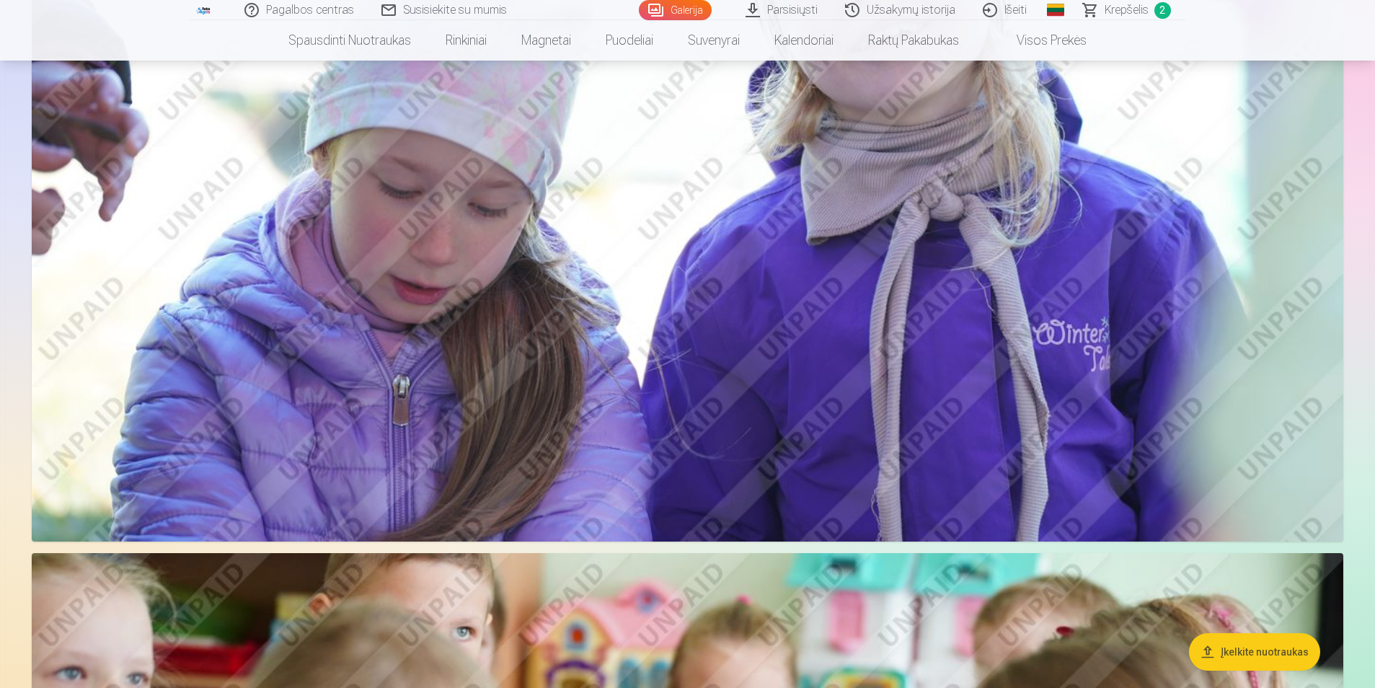
scroll to position [1370, 0]
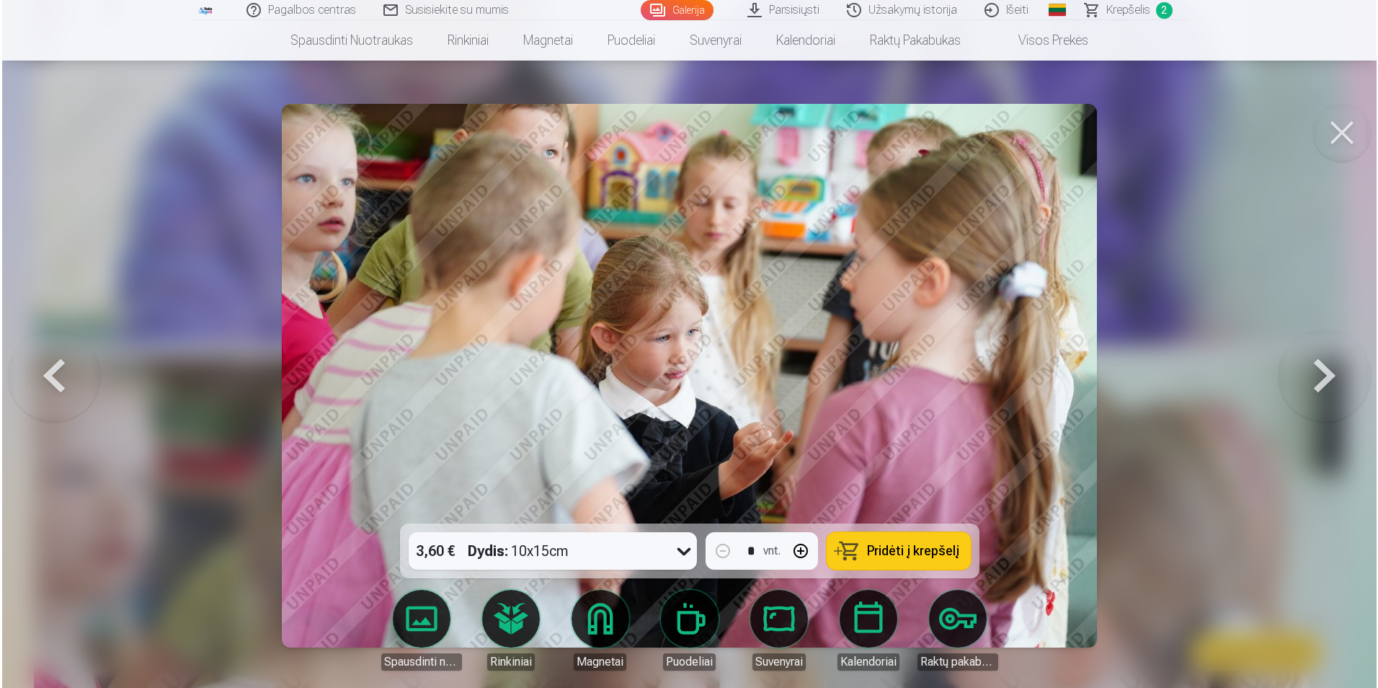
scroll to position [1372, 0]
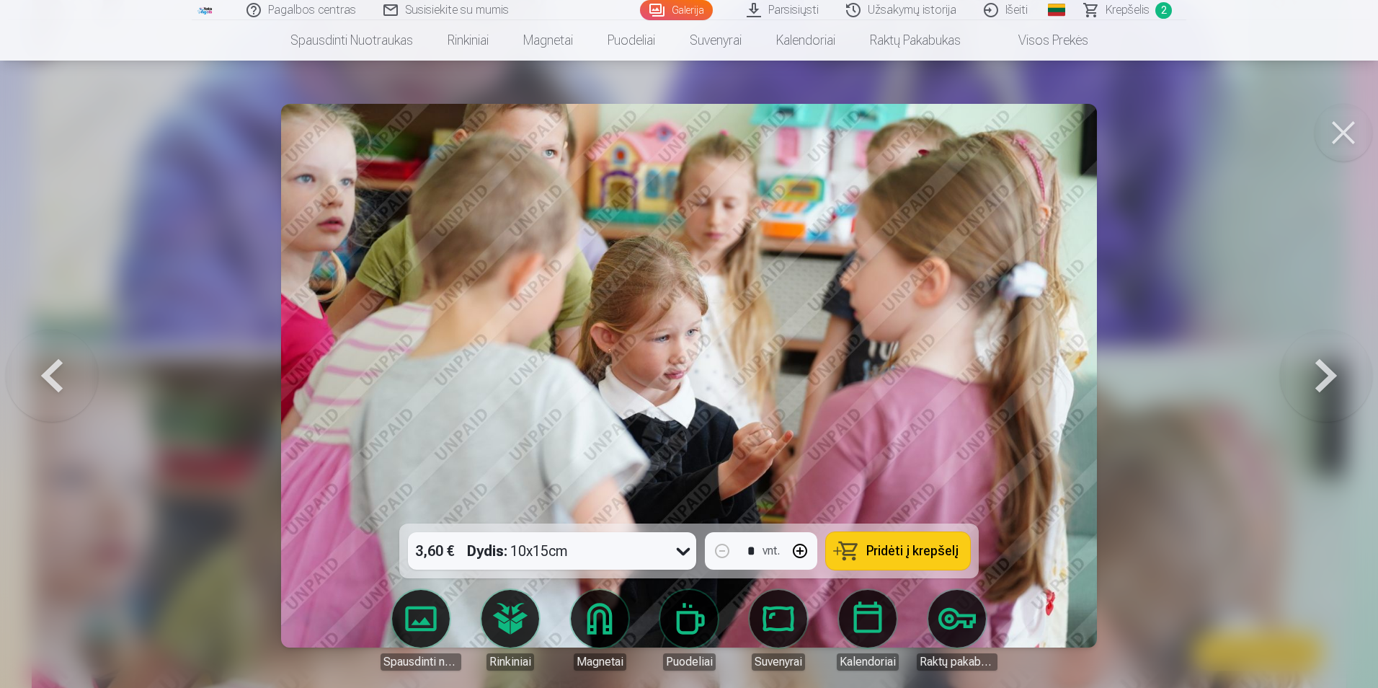
click at [1328, 371] on button at bounding box center [1326, 375] width 92 height 267
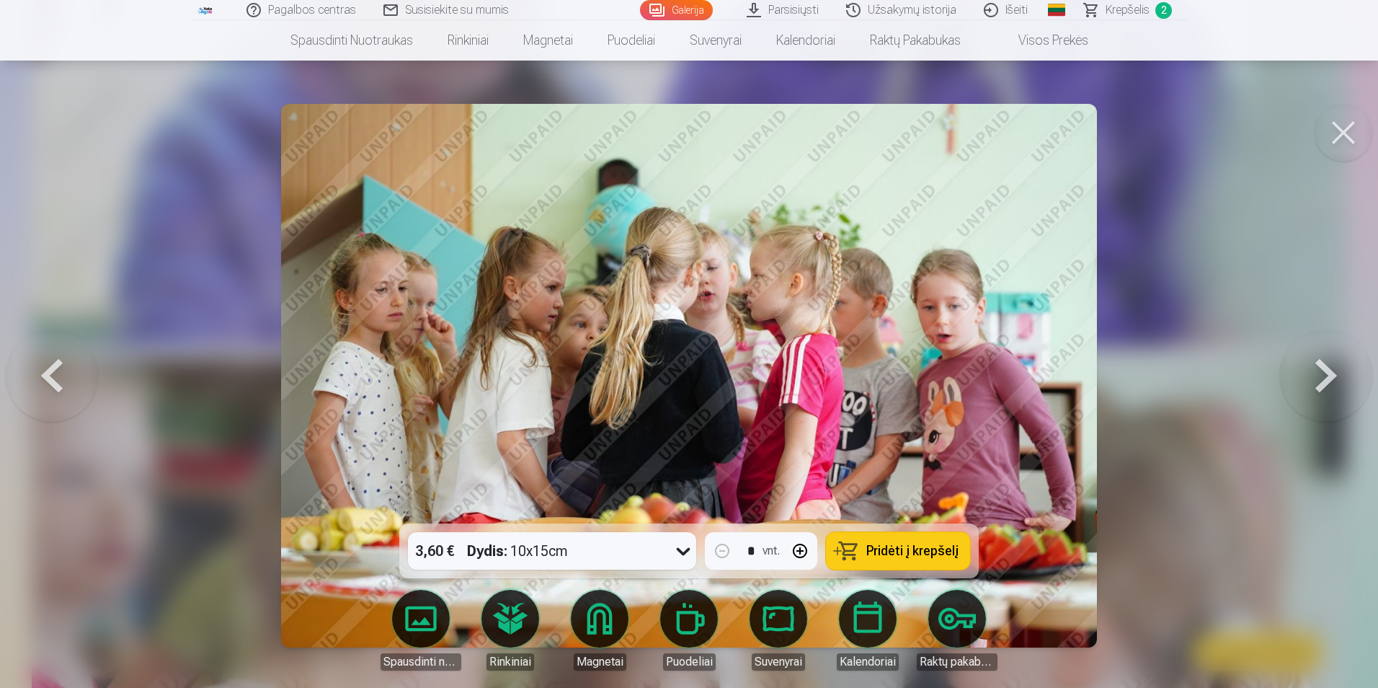
click at [1328, 371] on button at bounding box center [1326, 375] width 92 height 267
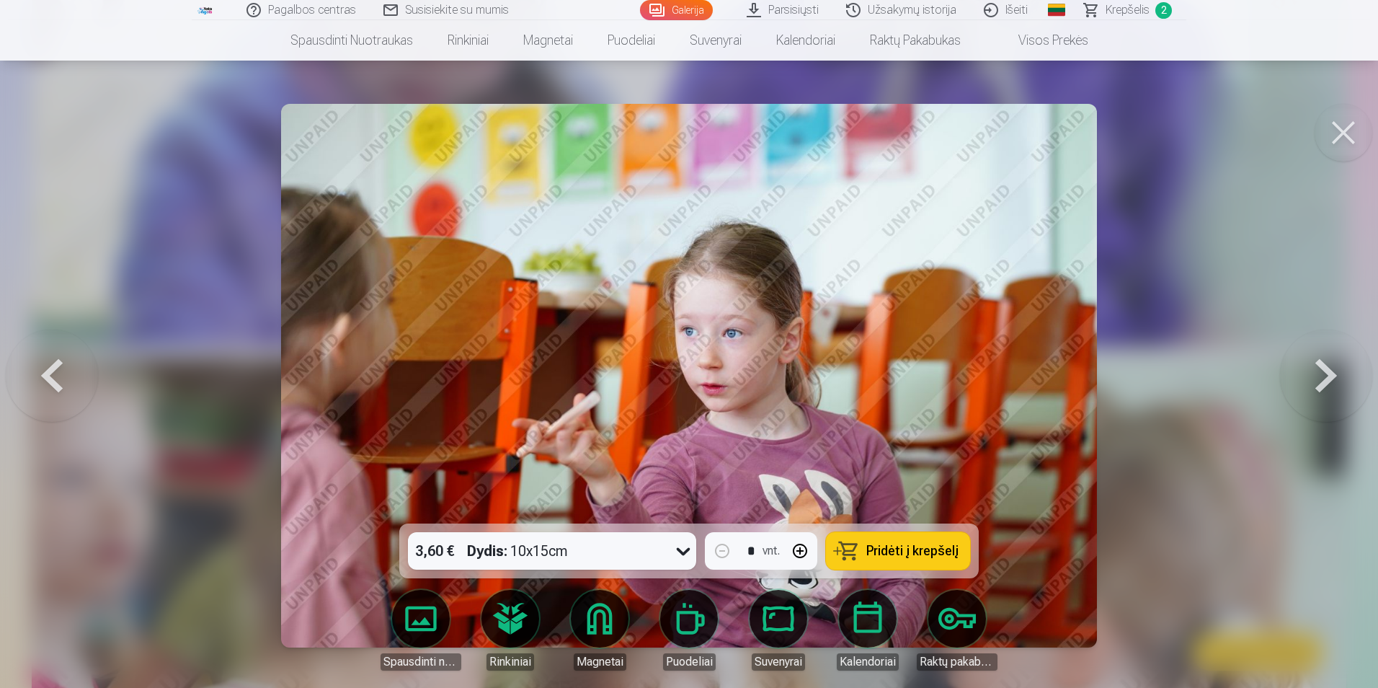
click at [1328, 371] on button at bounding box center [1326, 375] width 92 height 267
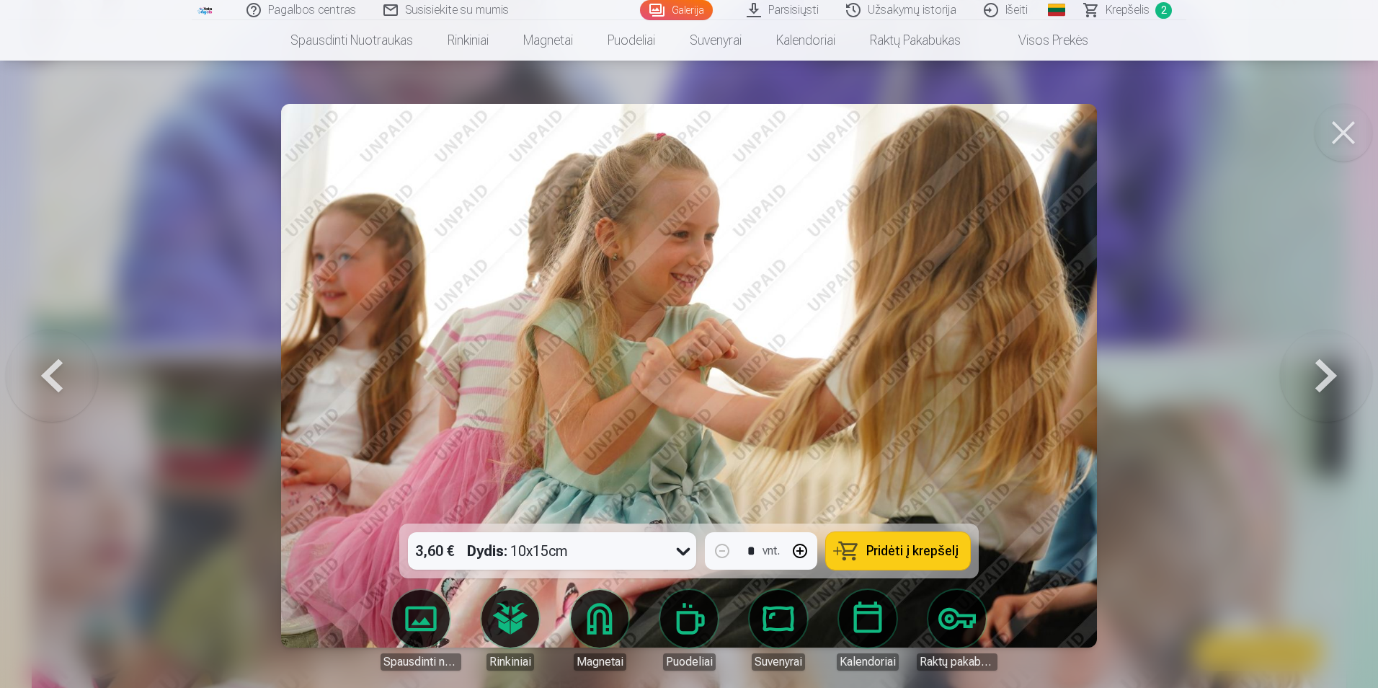
click at [1328, 371] on button at bounding box center [1326, 375] width 92 height 267
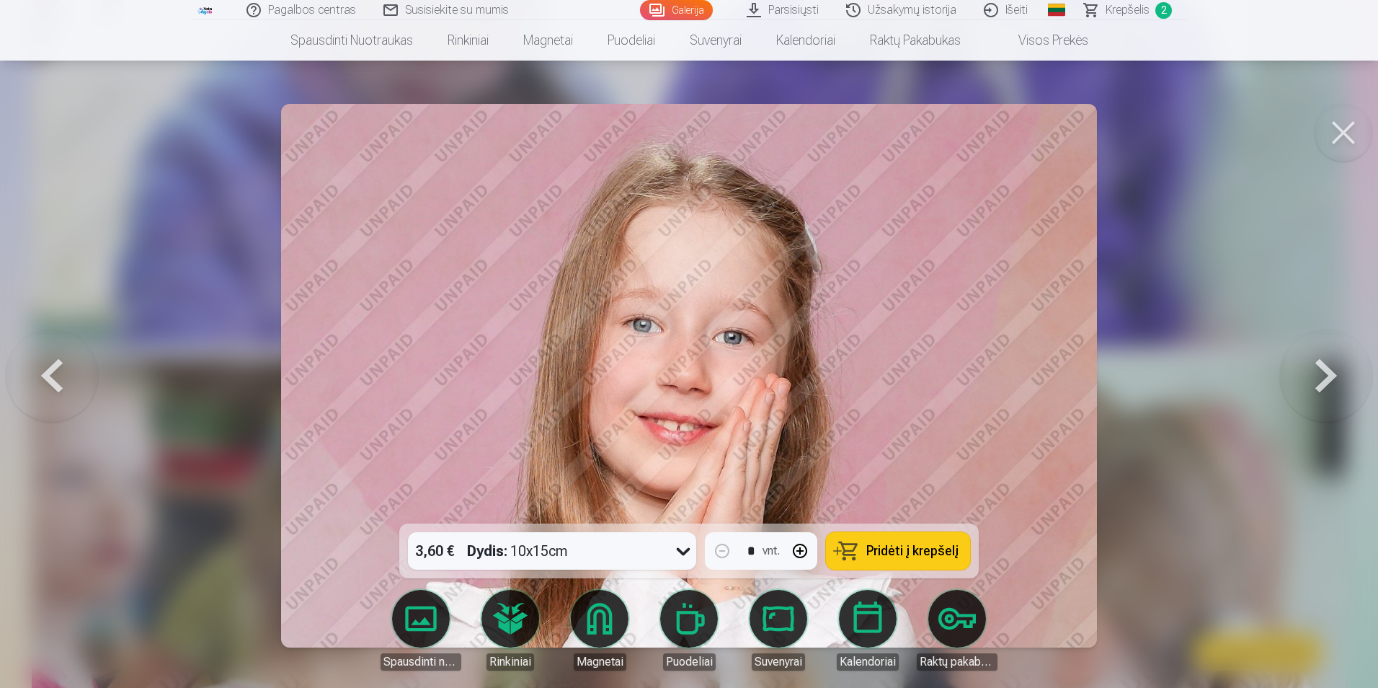
click at [1328, 371] on button at bounding box center [1326, 375] width 92 height 267
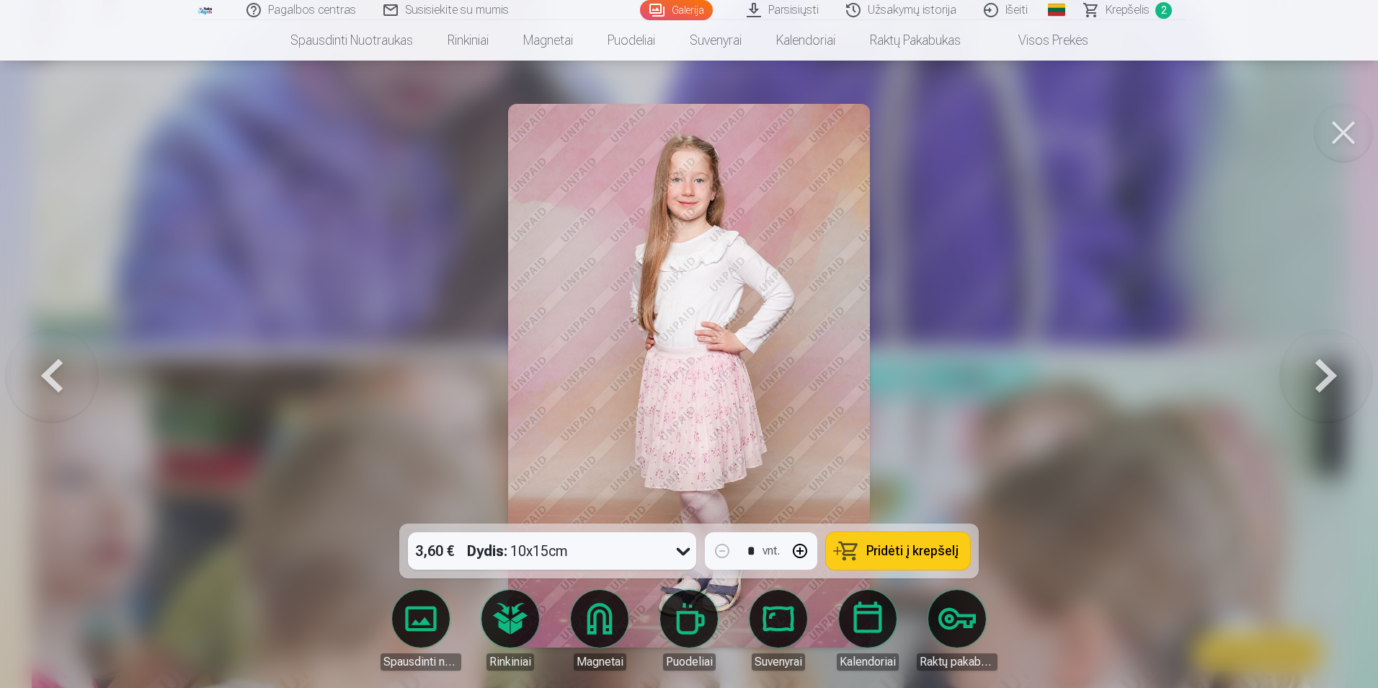
click at [1328, 371] on button at bounding box center [1326, 375] width 92 height 267
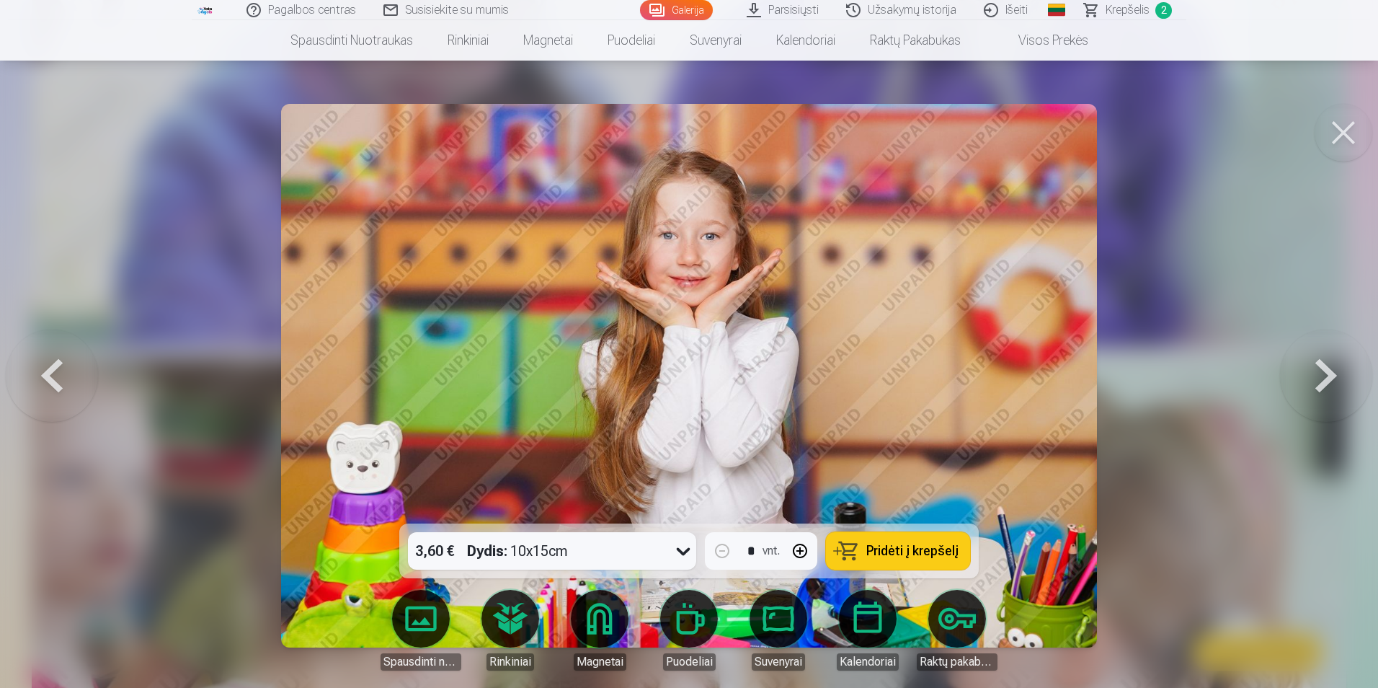
click at [1328, 371] on button at bounding box center [1326, 375] width 92 height 267
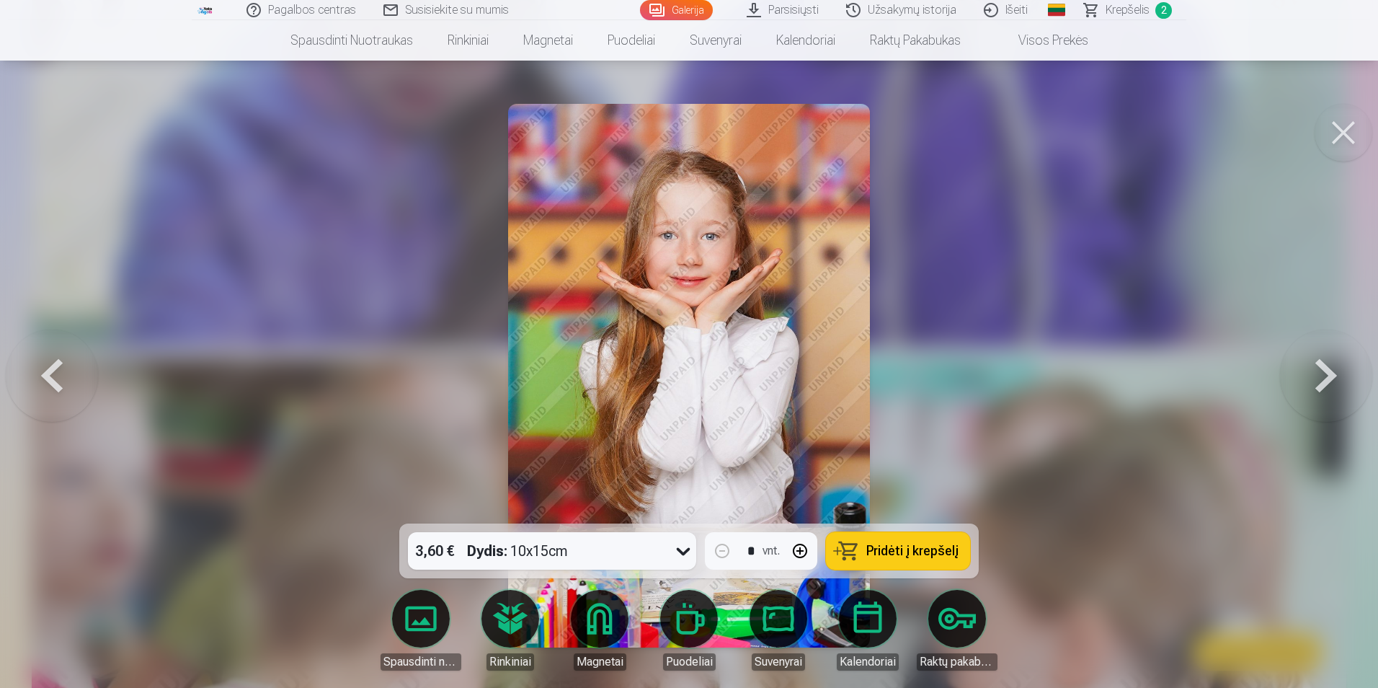
click at [1328, 371] on button at bounding box center [1326, 375] width 92 height 267
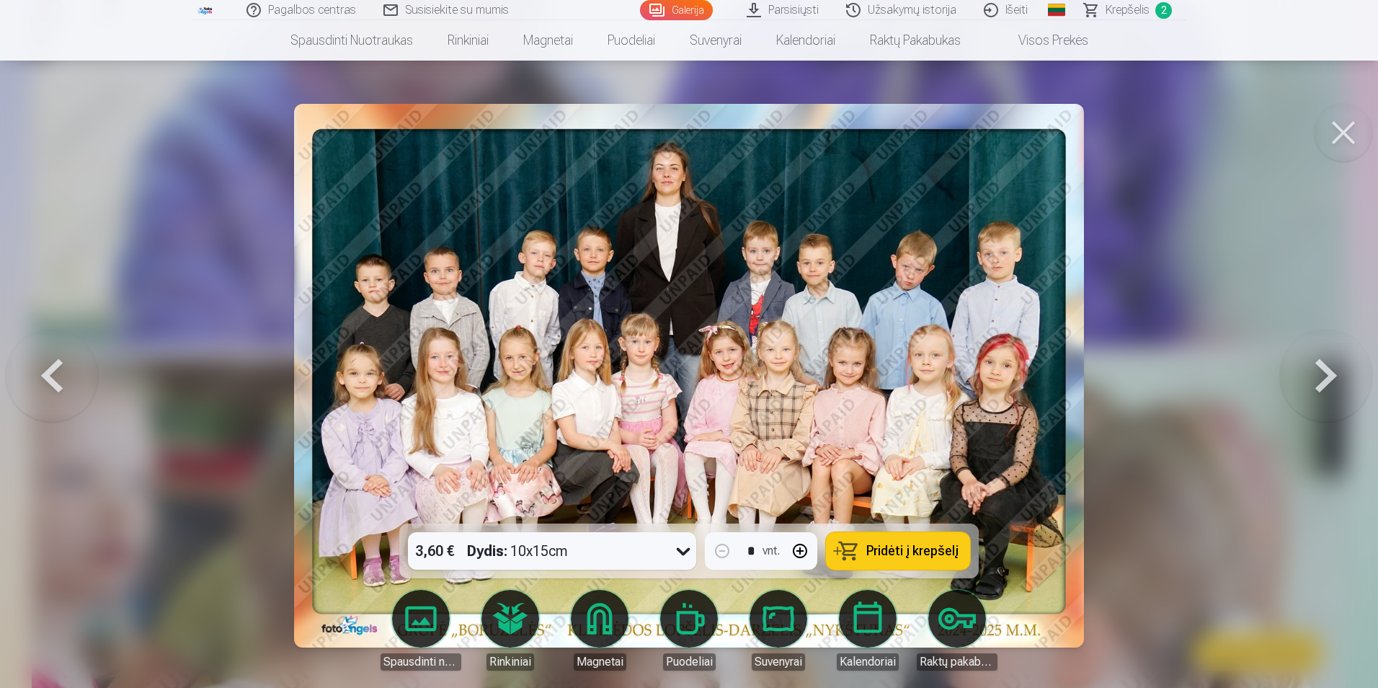
click at [899, 550] on span "Pridėti į krepšelį" at bounding box center [913, 550] width 92 height 13
click at [1314, 378] on button at bounding box center [1326, 375] width 92 height 267
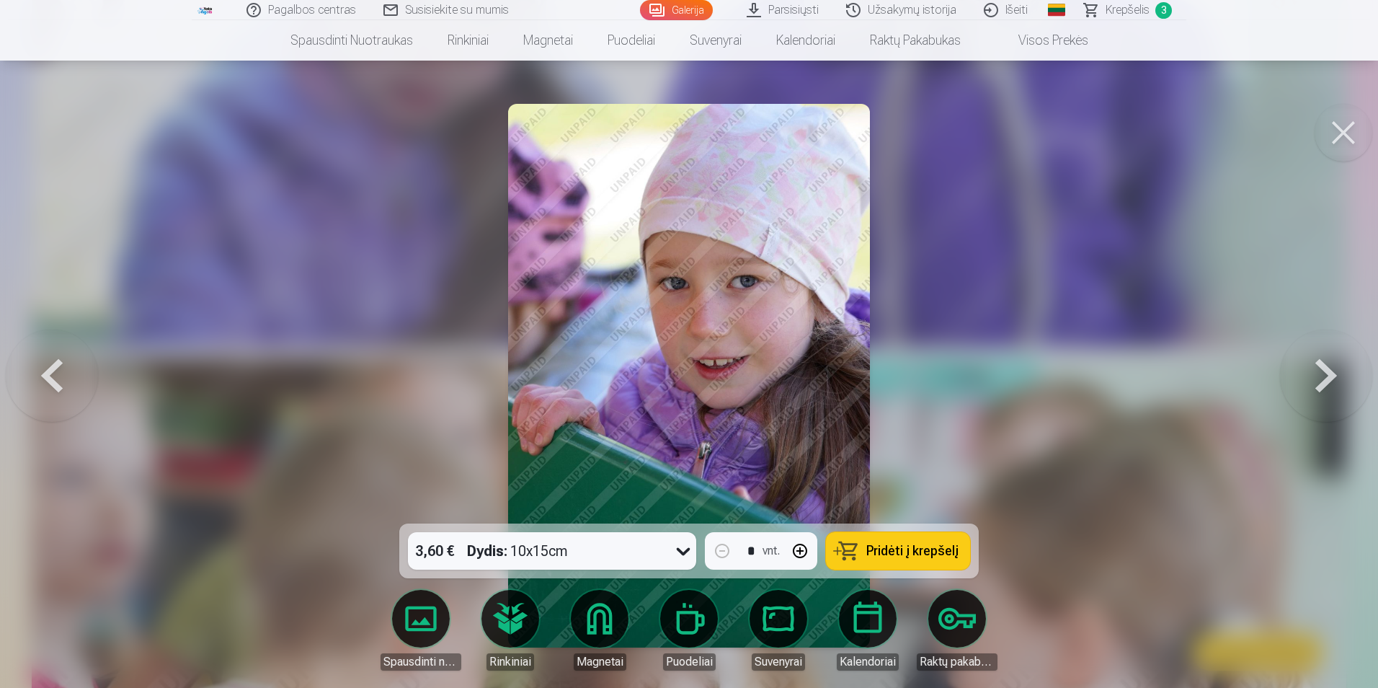
click at [1314, 378] on button at bounding box center [1326, 375] width 92 height 267
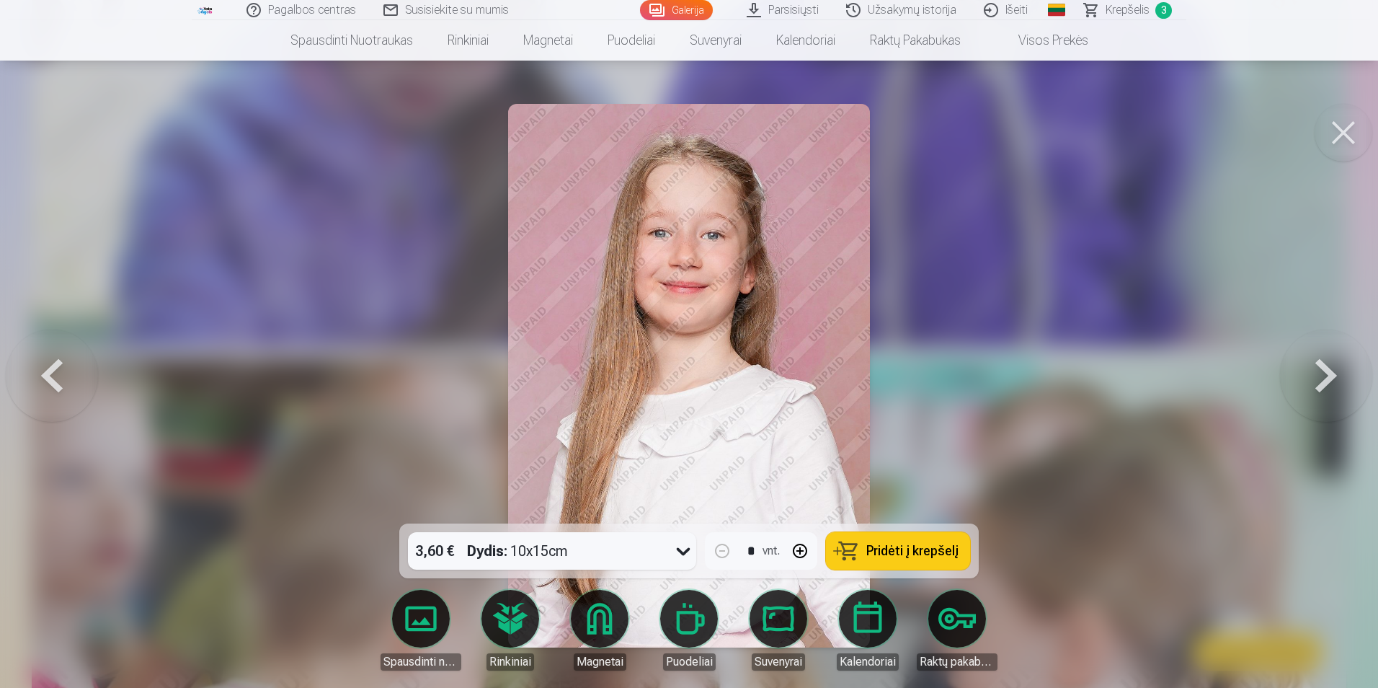
click at [1314, 378] on button at bounding box center [1326, 375] width 92 height 267
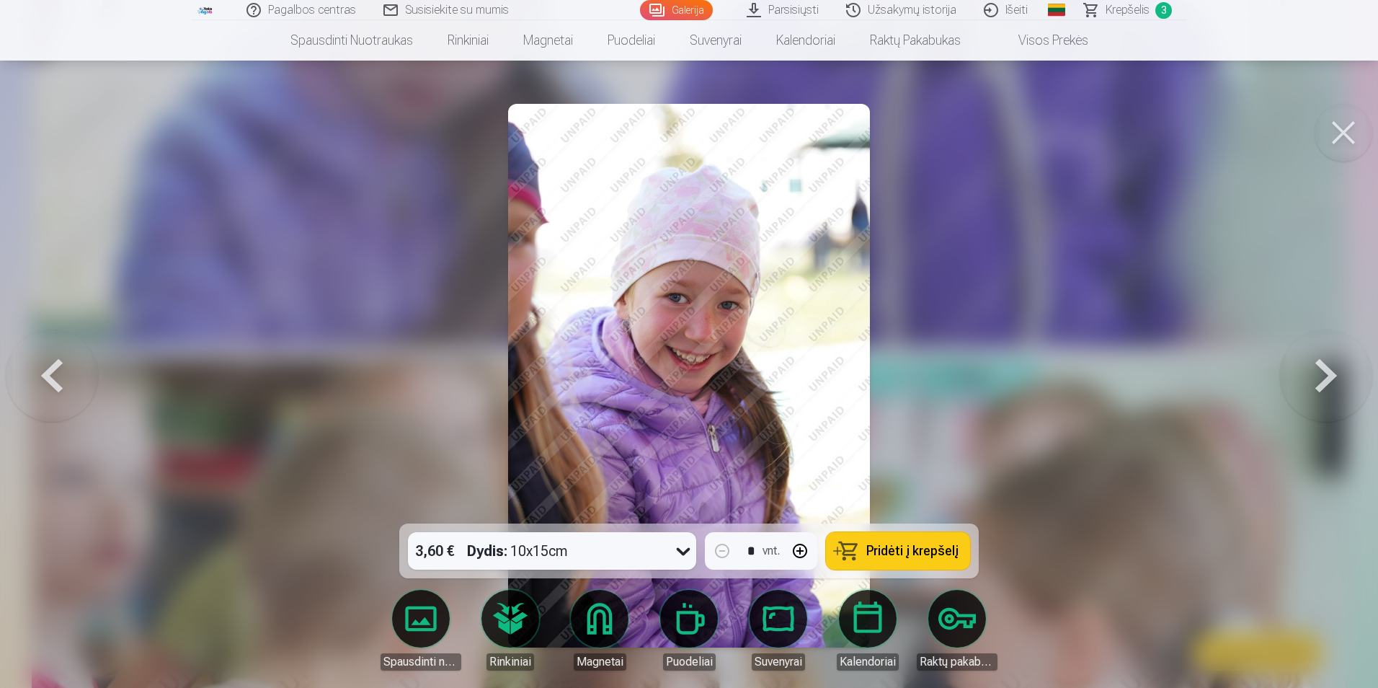
click at [57, 361] on button at bounding box center [52, 375] width 92 height 267
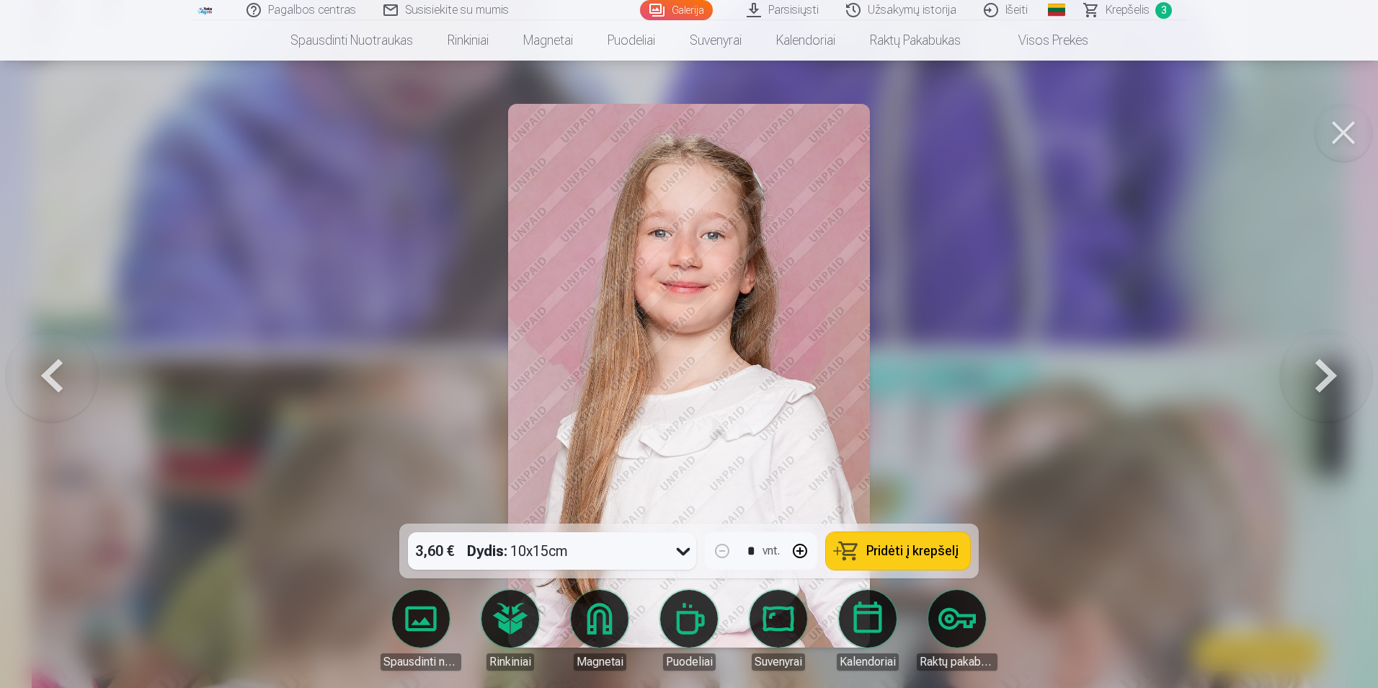
click at [1321, 376] on button at bounding box center [1326, 375] width 92 height 267
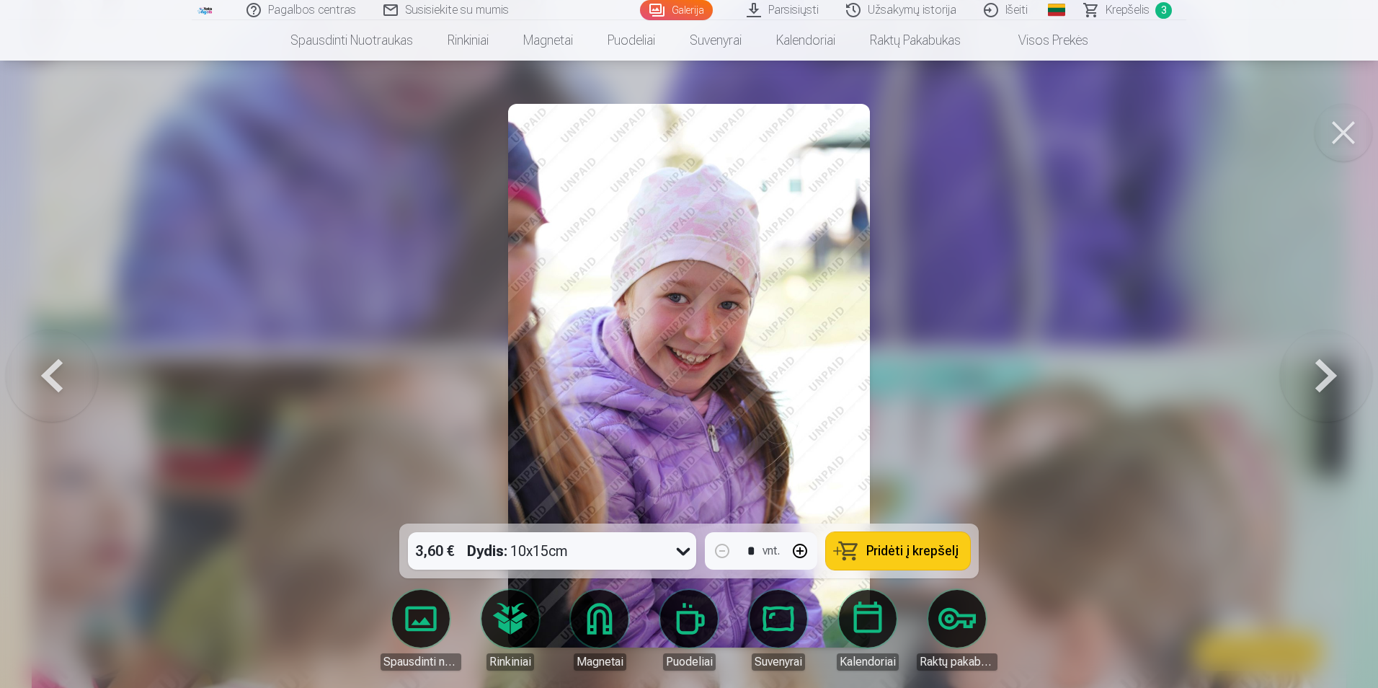
click at [1321, 376] on button at bounding box center [1326, 375] width 92 height 267
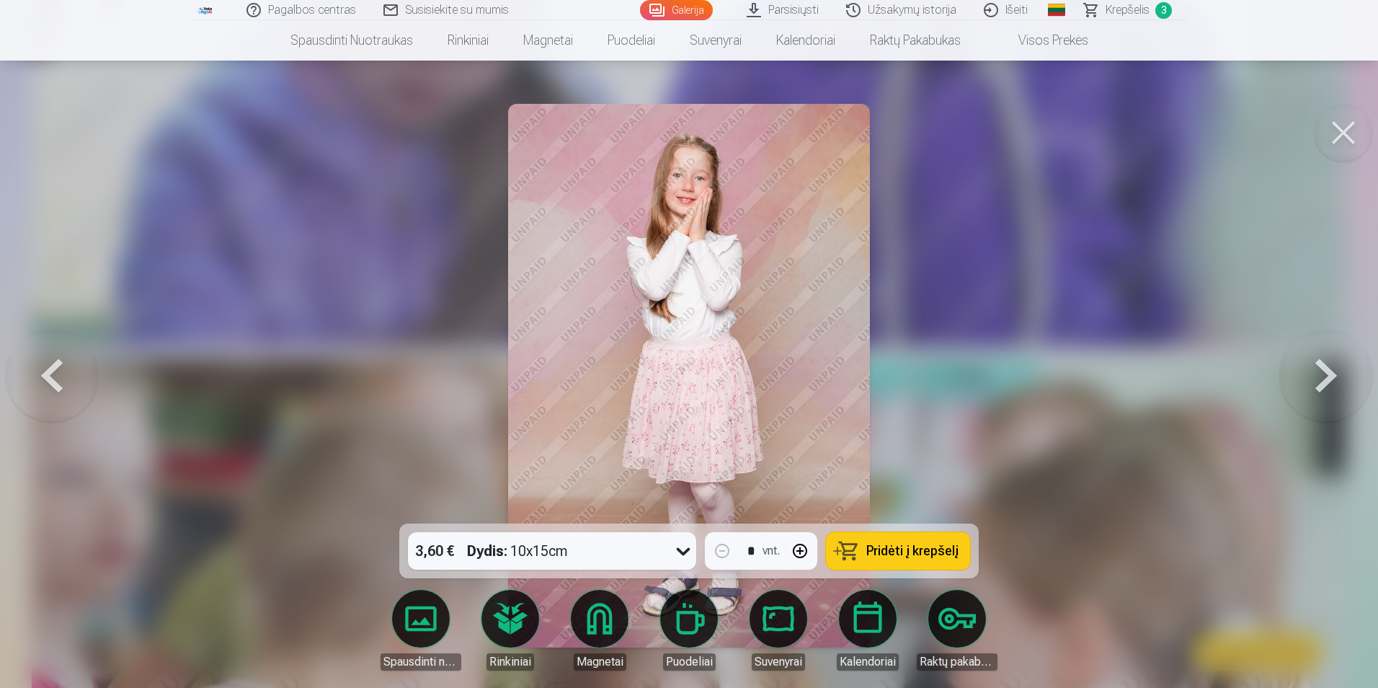
click at [1321, 376] on button at bounding box center [1326, 375] width 92 height 267
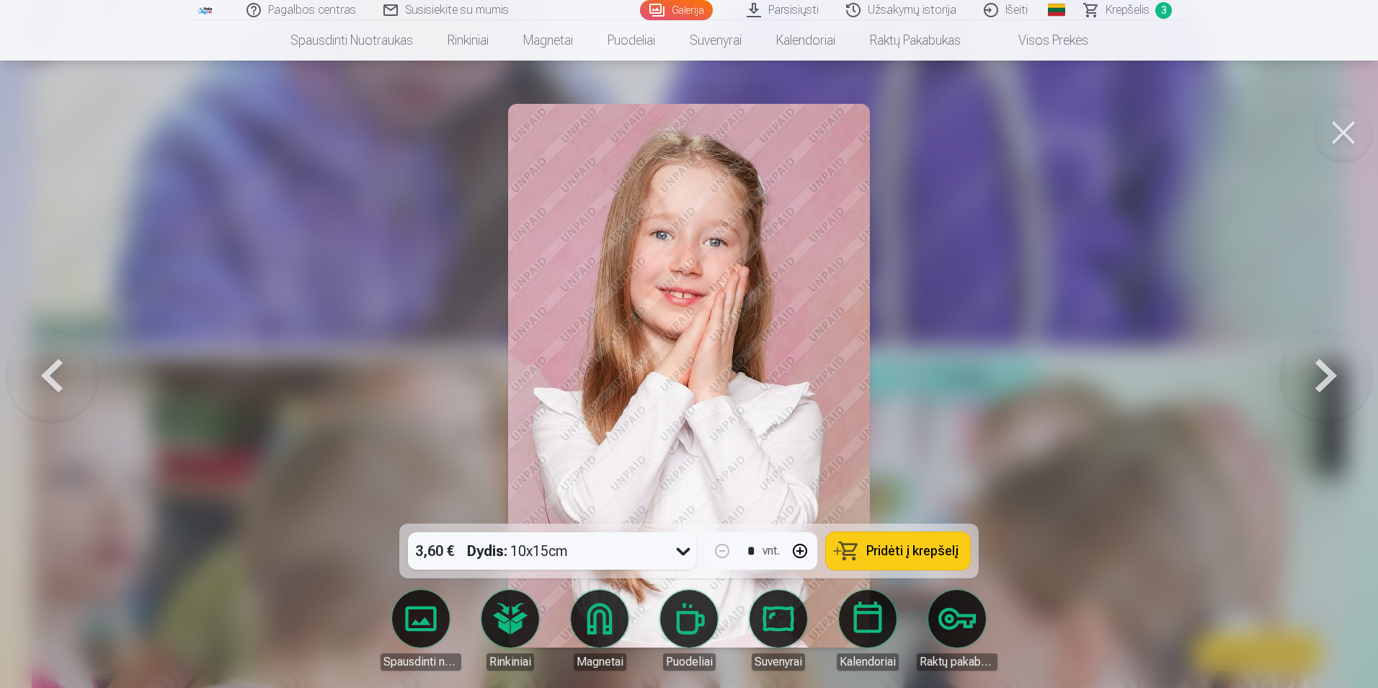
click at [43, 366] on button at bounding box center [52, 375] width 92 height 267
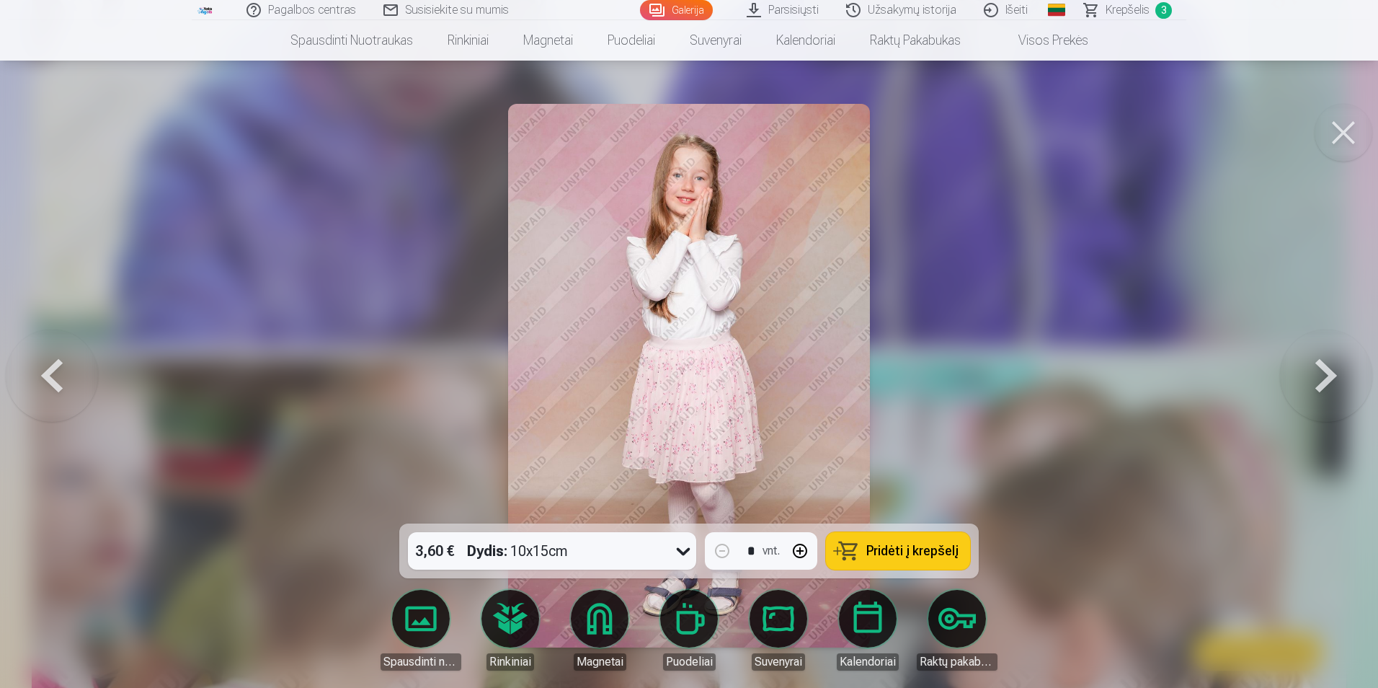
click at [1323, 365] on button at bounding box center [1326, 375] width 92 height 267
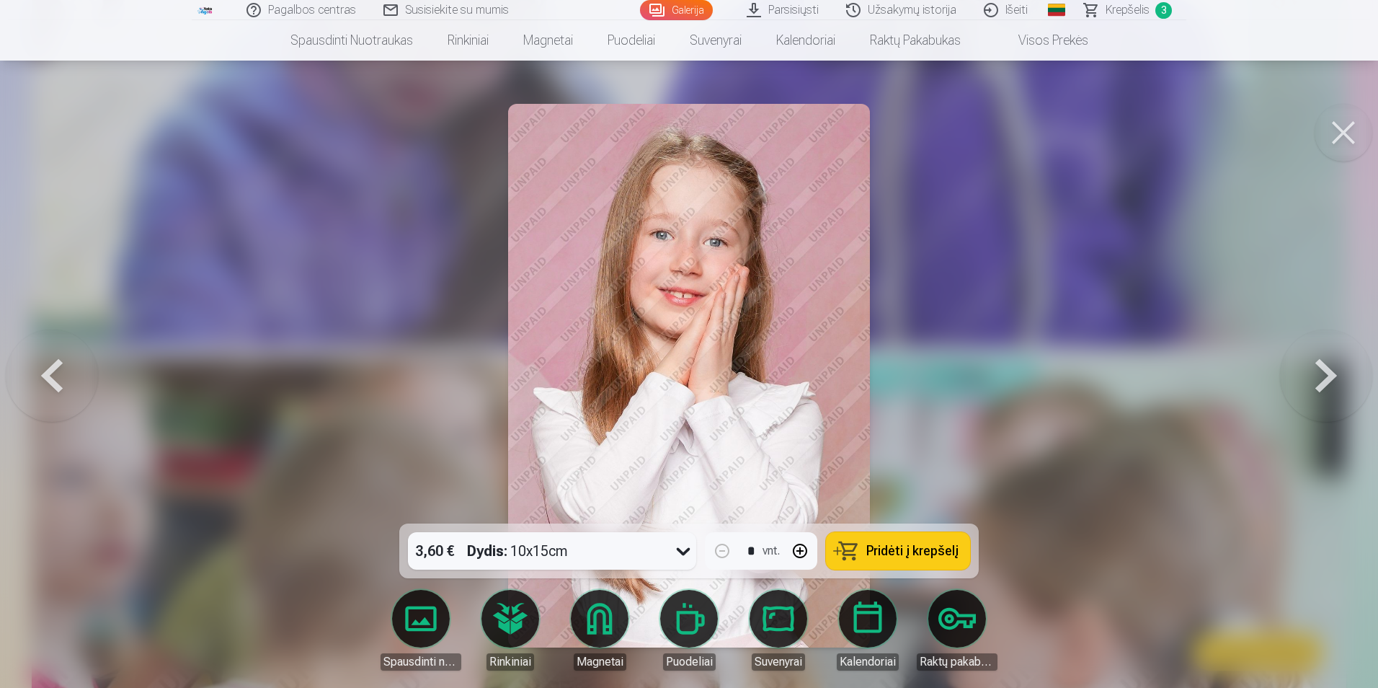
click at [1323, 365] on button at bounding box center [1326, 375] width 92 height 267
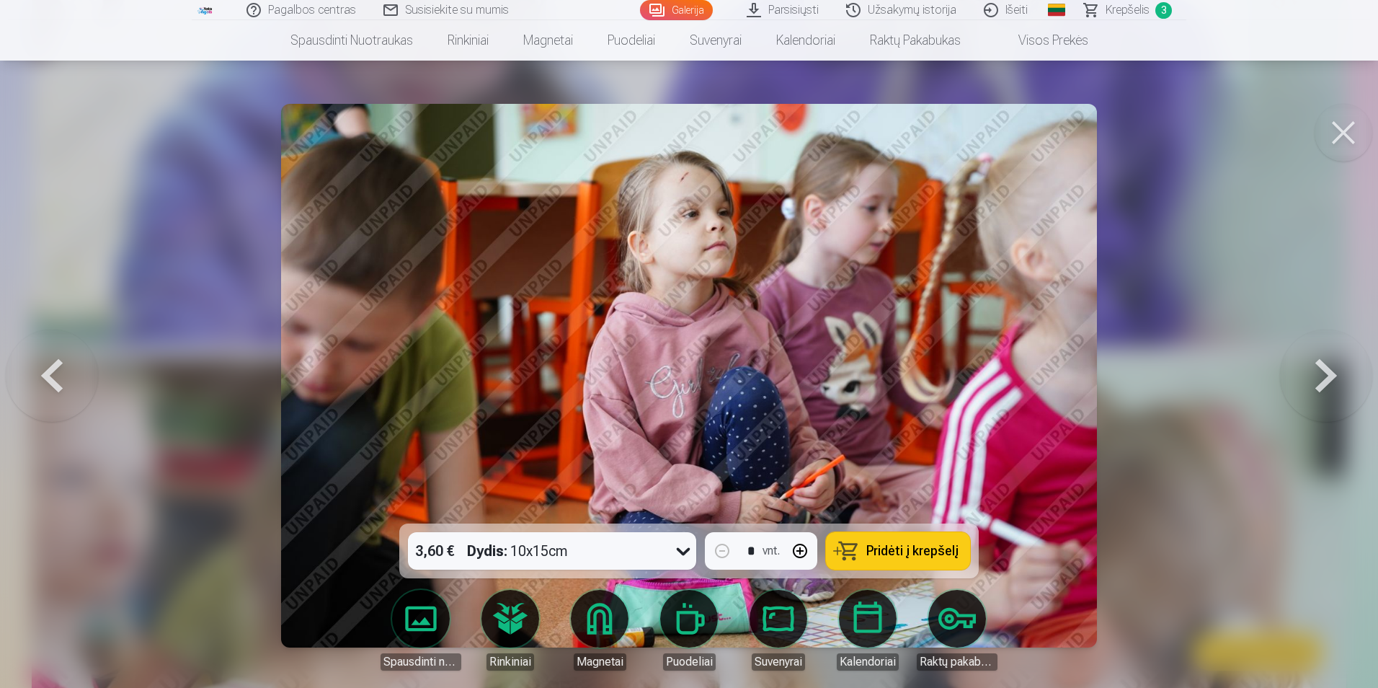
click at [61, 371] on button at bounding box center [52, 375] width 92 height 267
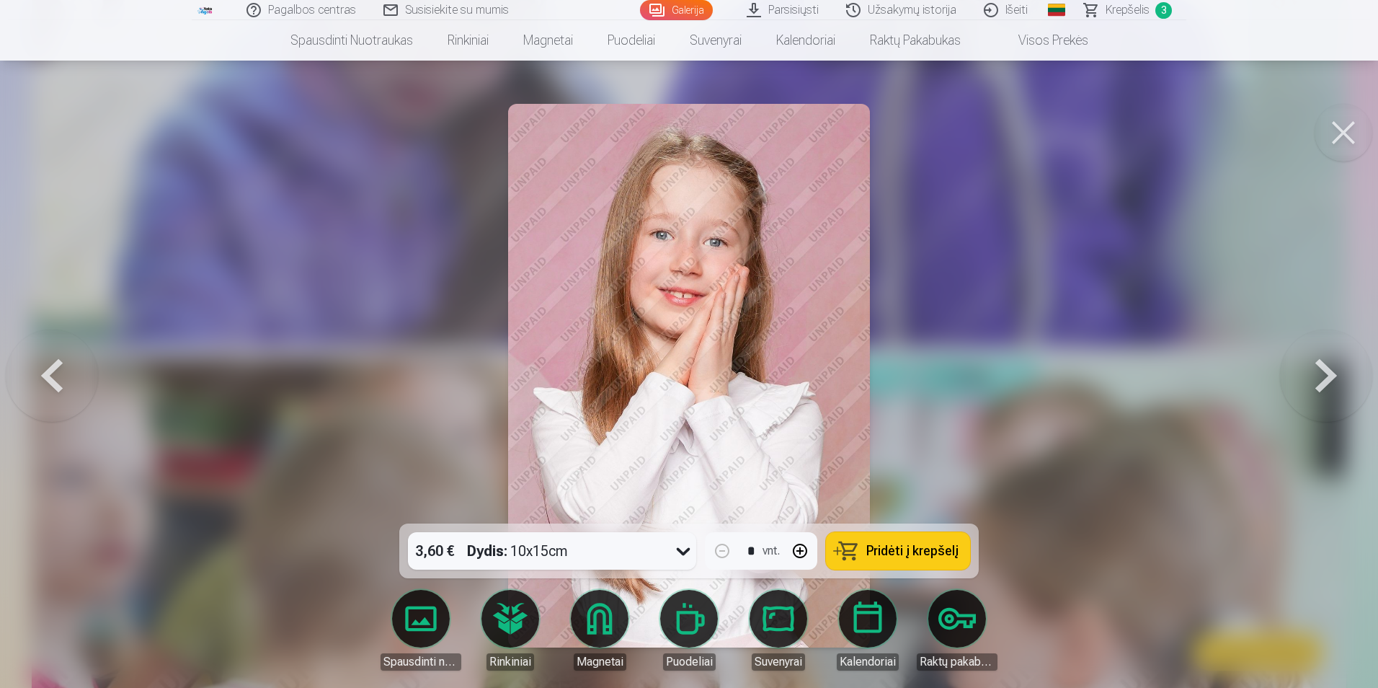
click at [61, 371] on button at bounding box center [52, 375] width 92 height 267
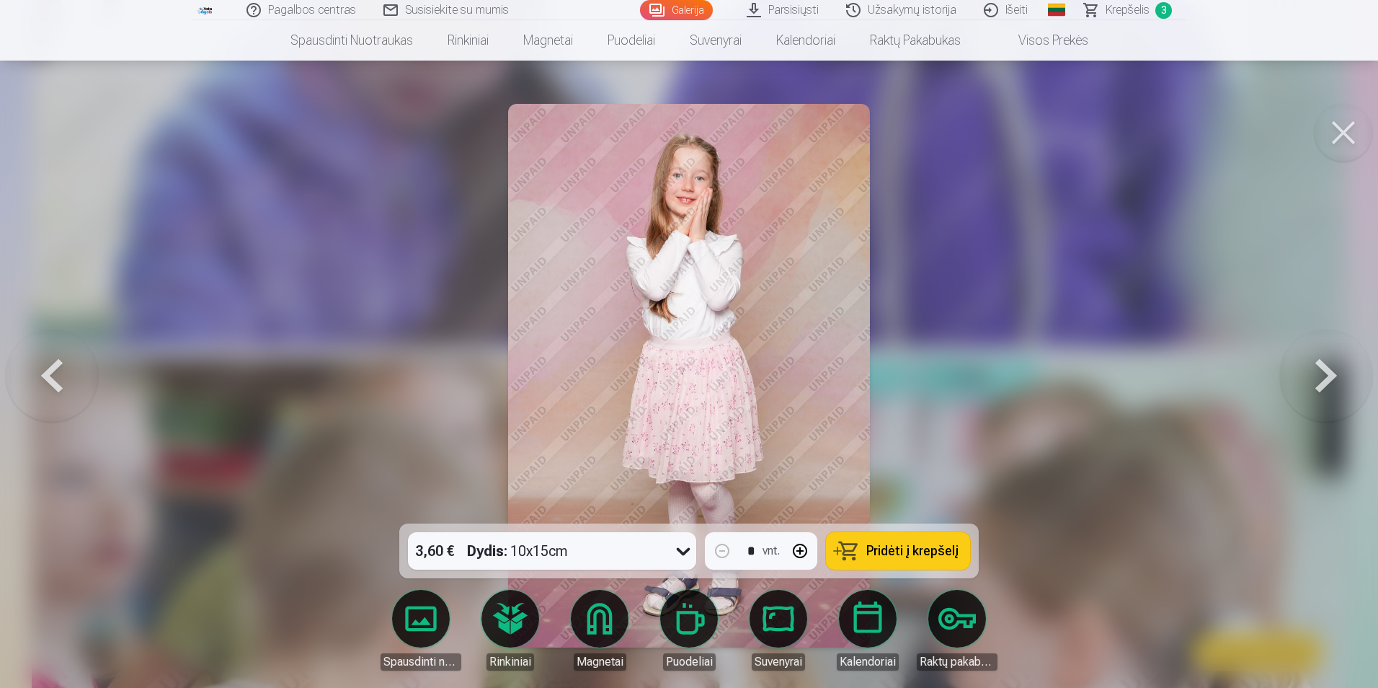
click at [1333, 373] on button at bounding box center [1326, 375] width 92 height 267
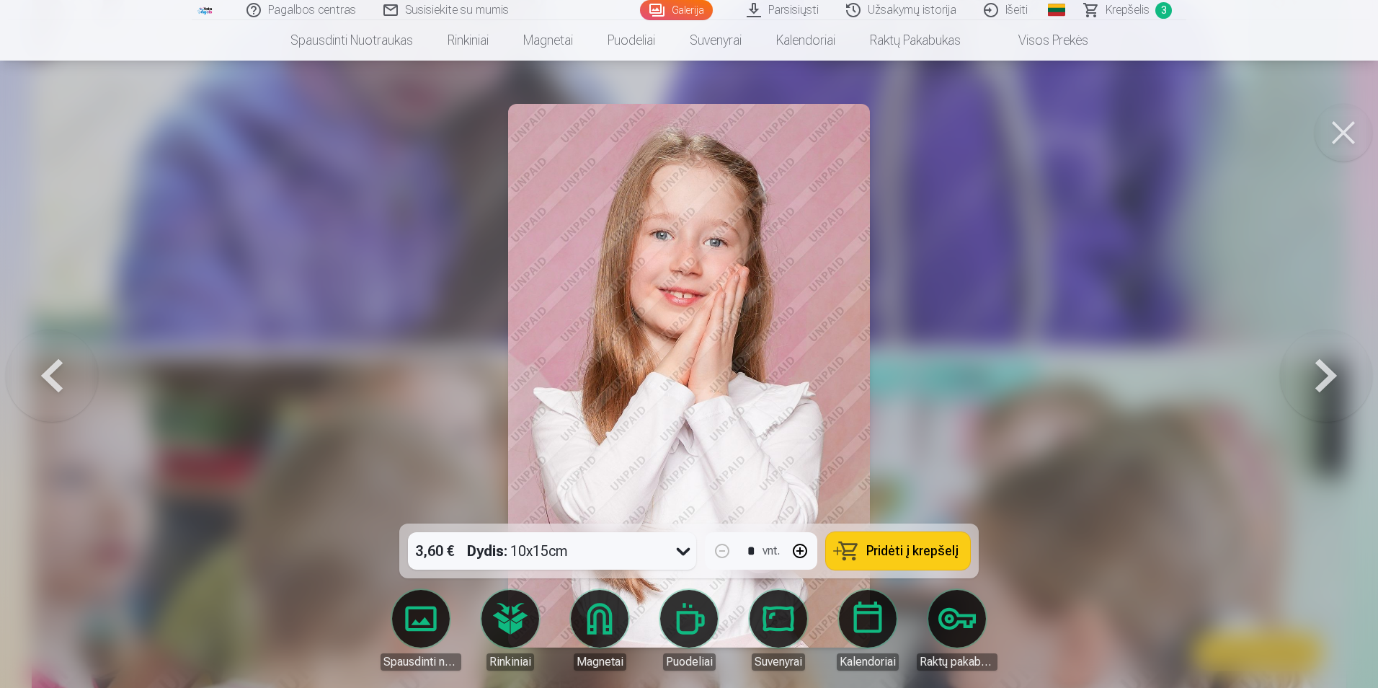
click at [927, 557] on span "Pridėti į krepšelį" at bounding box center [913, 550] width 92 height 13
click at [1330, 384] on button at bounding box center [1326, 375] width 92 height 267
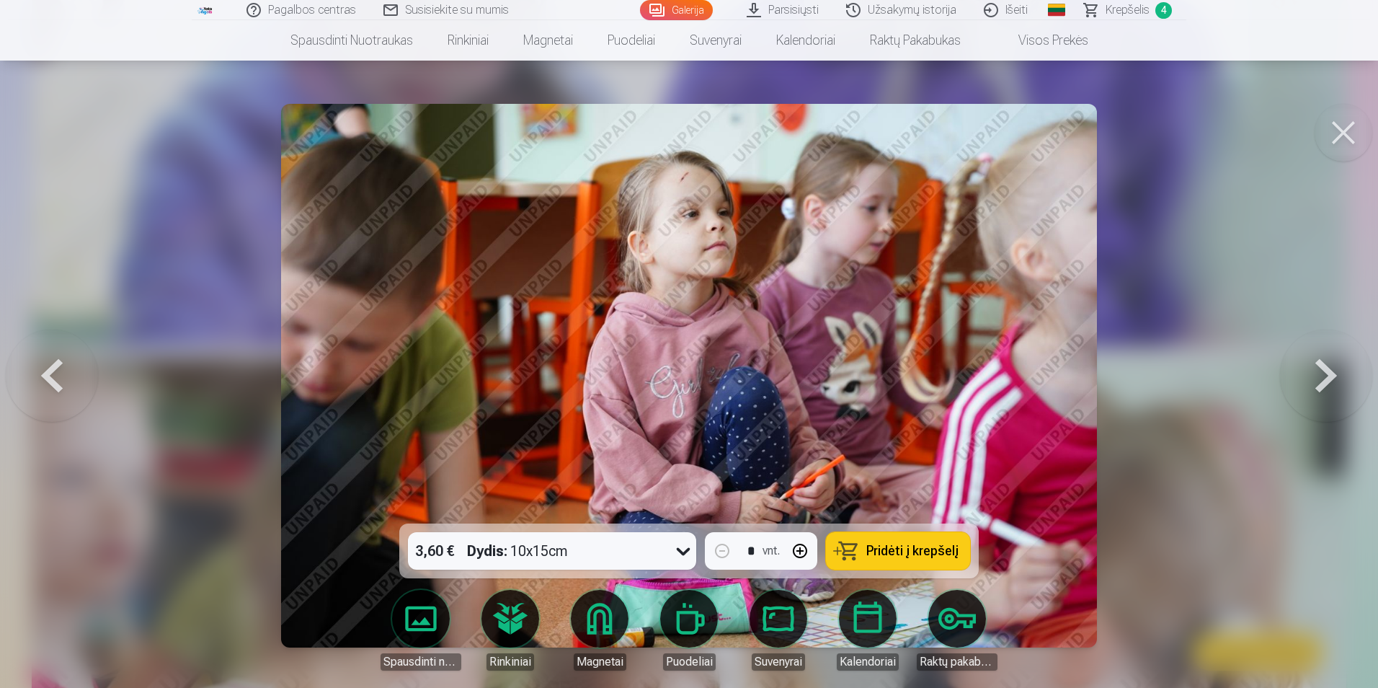
click at [1330, 384] on button at bounding box center [1326, 375] width 92 height 267
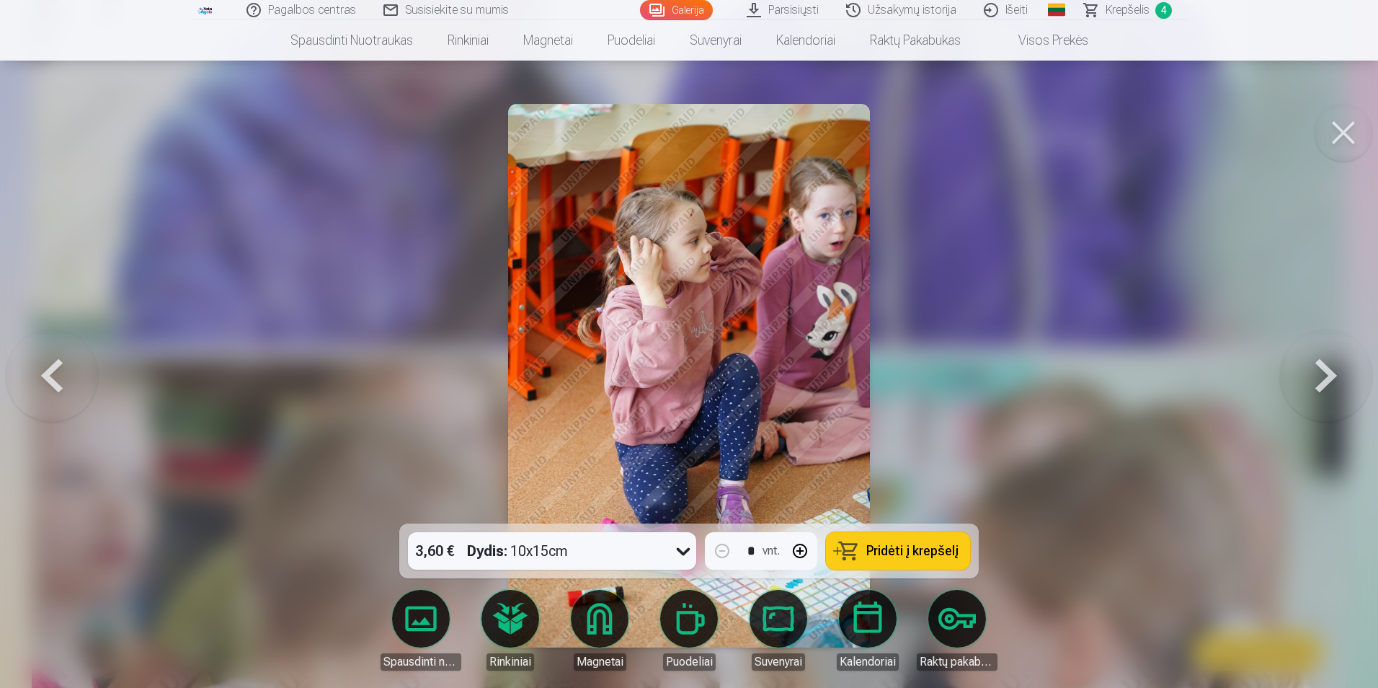
click at [1330, 384] on button at bounding box center [1326, 375] width 92 height 267
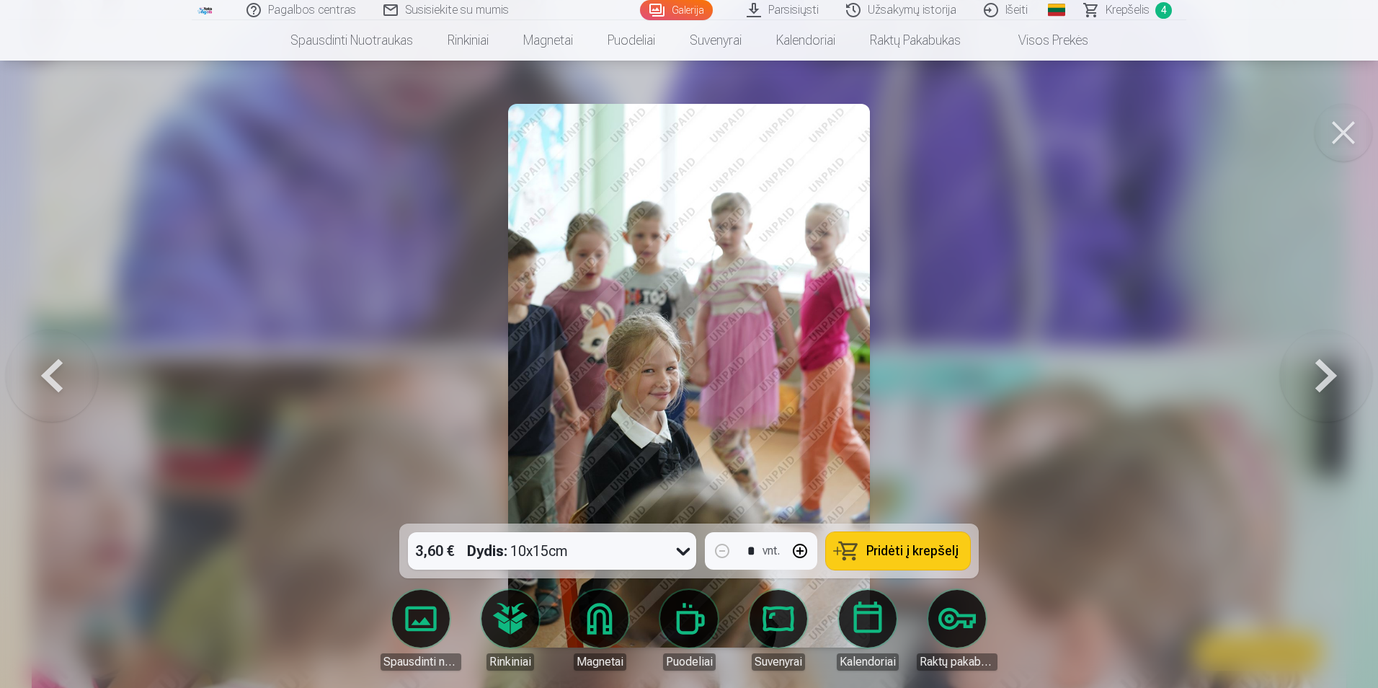
click at [1330, 384] on button at bounding box center [1326, 375] width 92 height 267
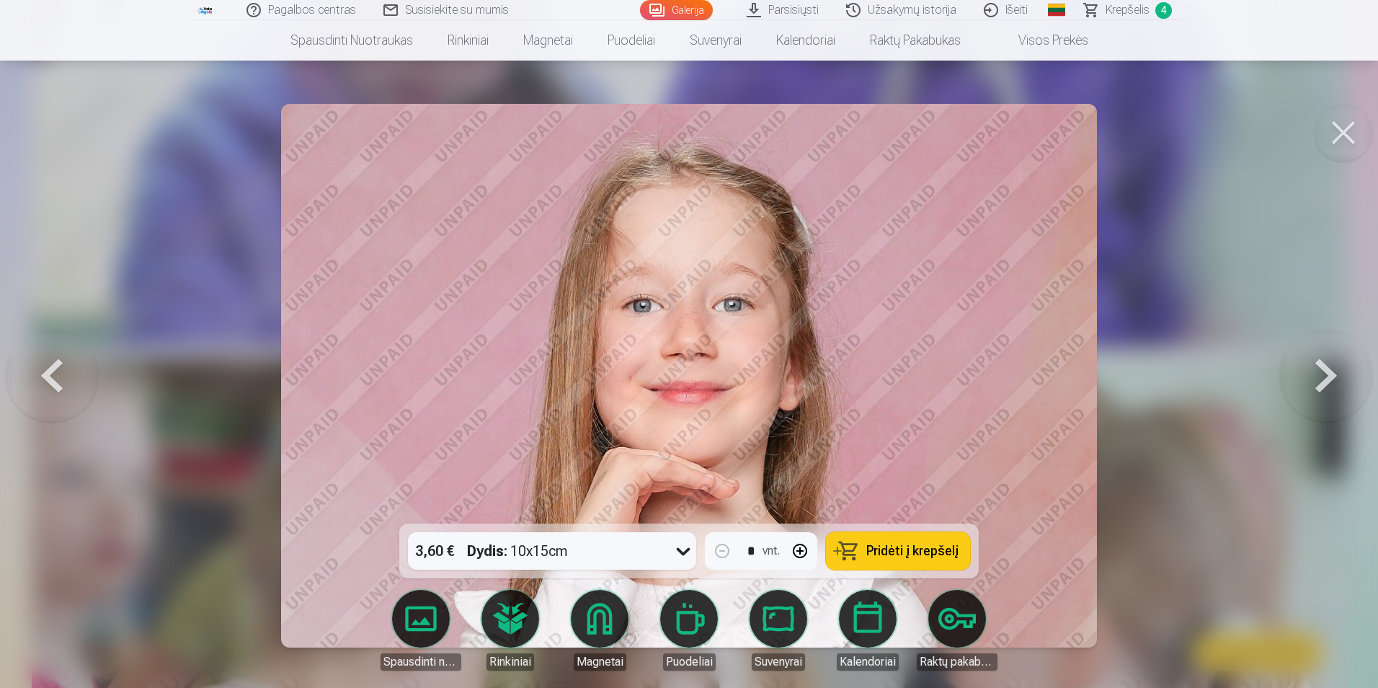
click at [931, 556] on span "Pridėti į krepšelį" at bounding box center [913, 550] width 92 height 13
click at [1329, 383] on button at bounding box center [1326, 375] width 92 height 267
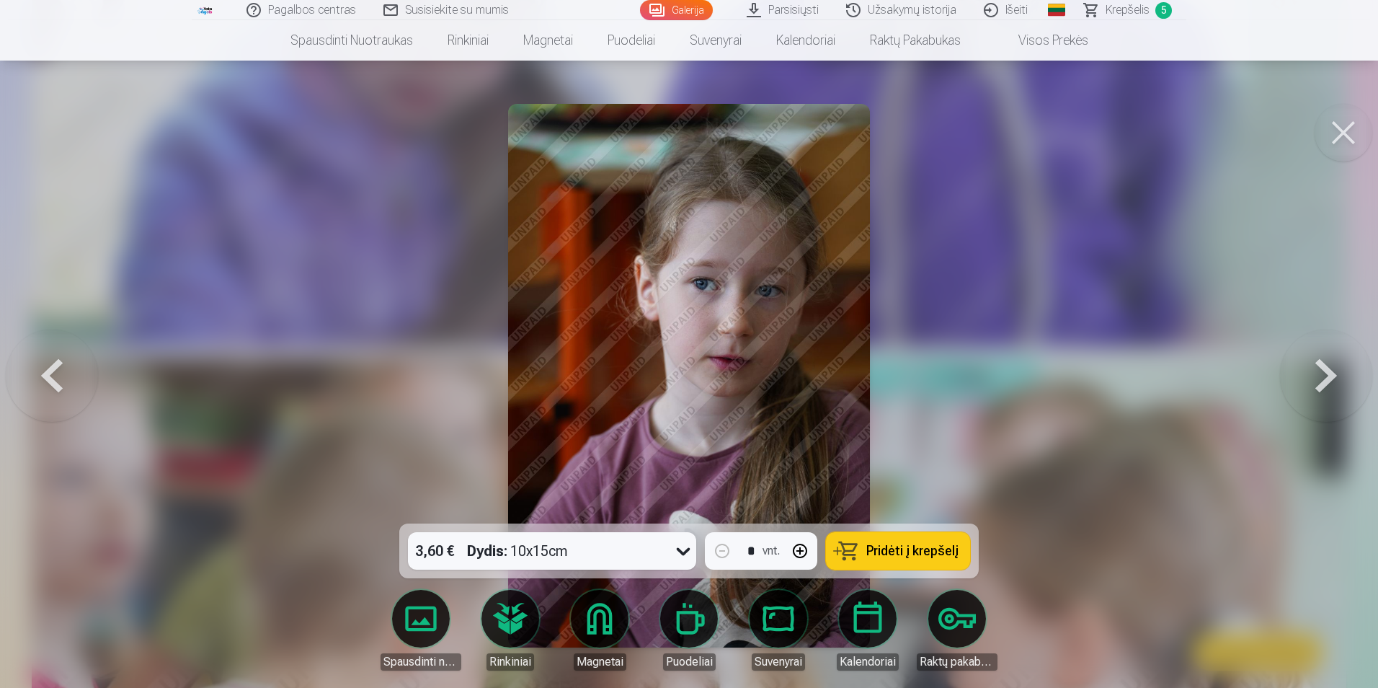
click at [1329, 383] on button at bounding box center [1326, 375] width 92 height 267
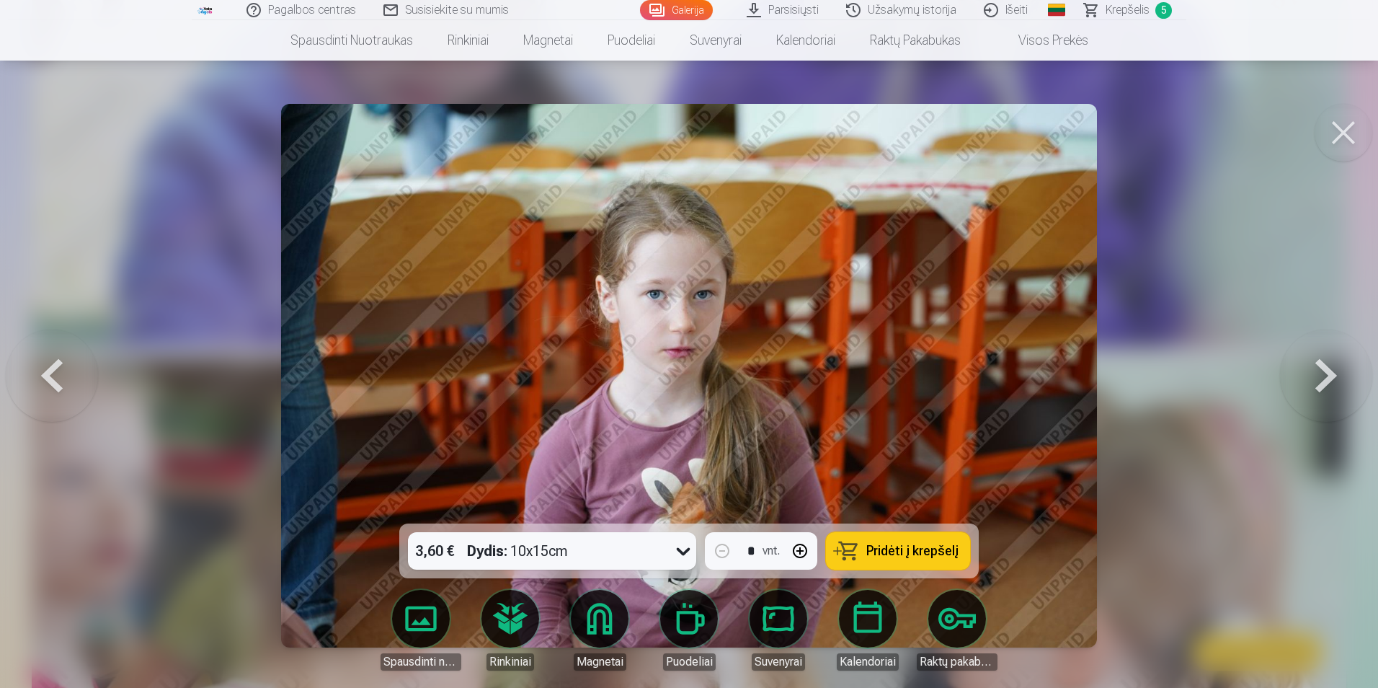
click at [1329, 383] on button at bounding box center [1326, 375] width 92 height 267
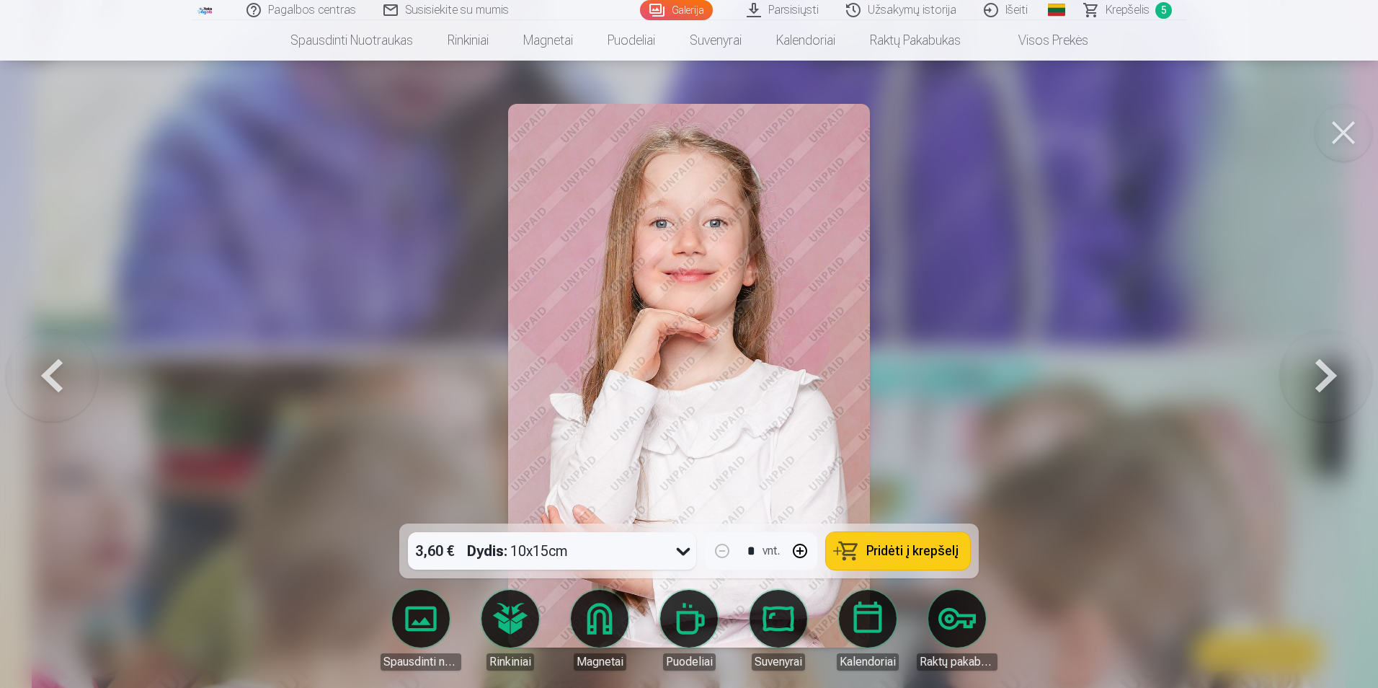
click at [1329, 383] on button at bounding box center [1326, 375] width 92 height 267
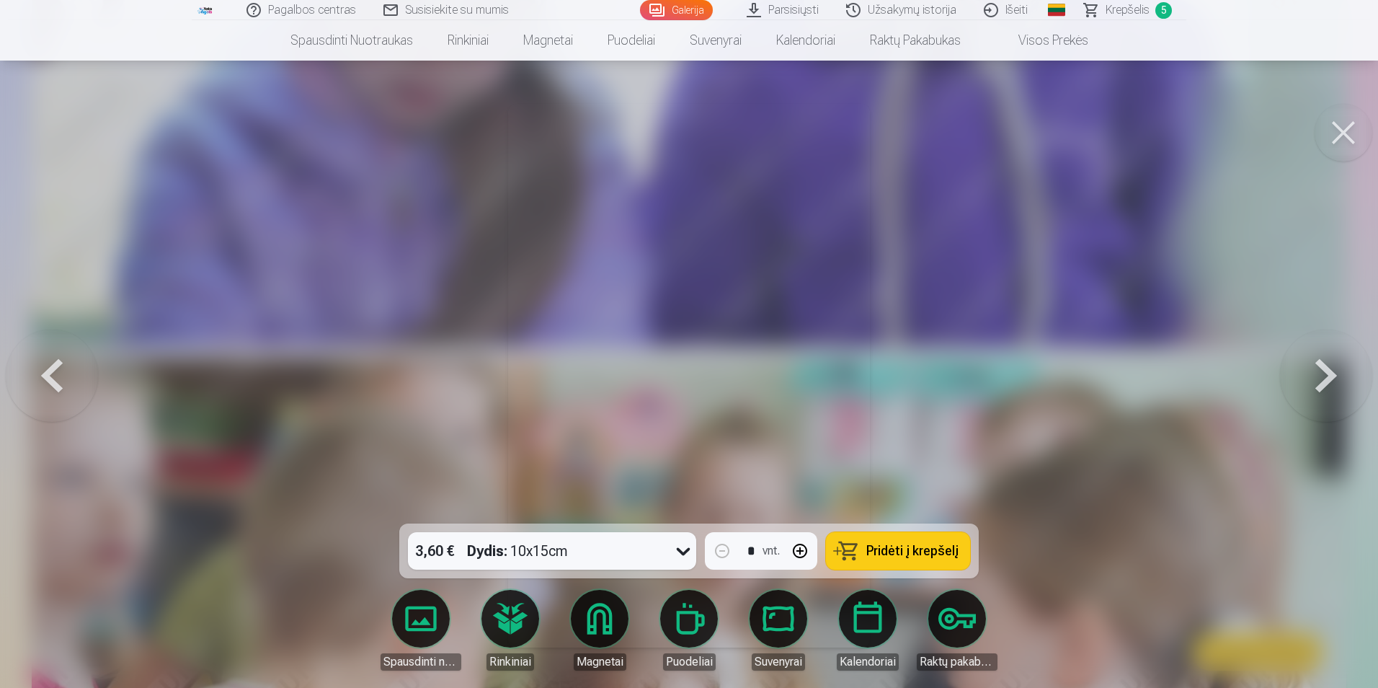
click at [1329, 383] on button at bounding box center [1326, 375] width 92 height 267
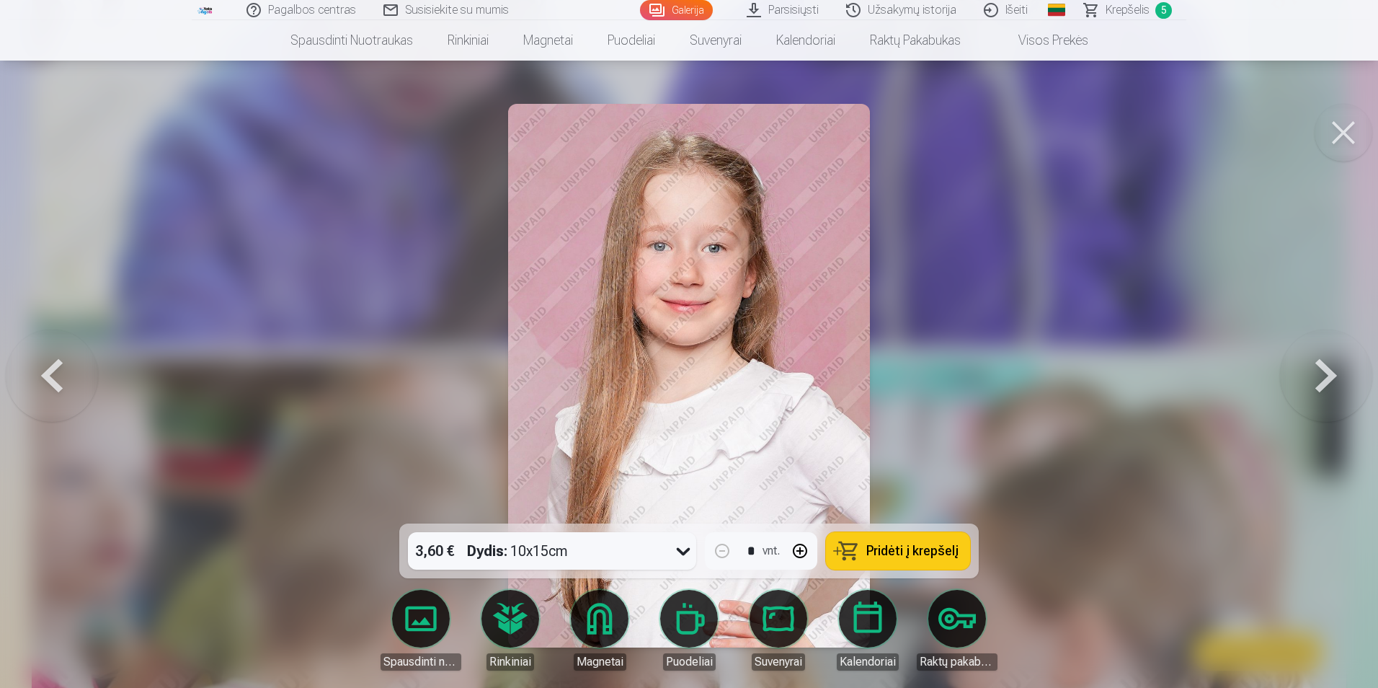
click at [48, 370] on button at bounding box center [52, 375] width 92 height 267
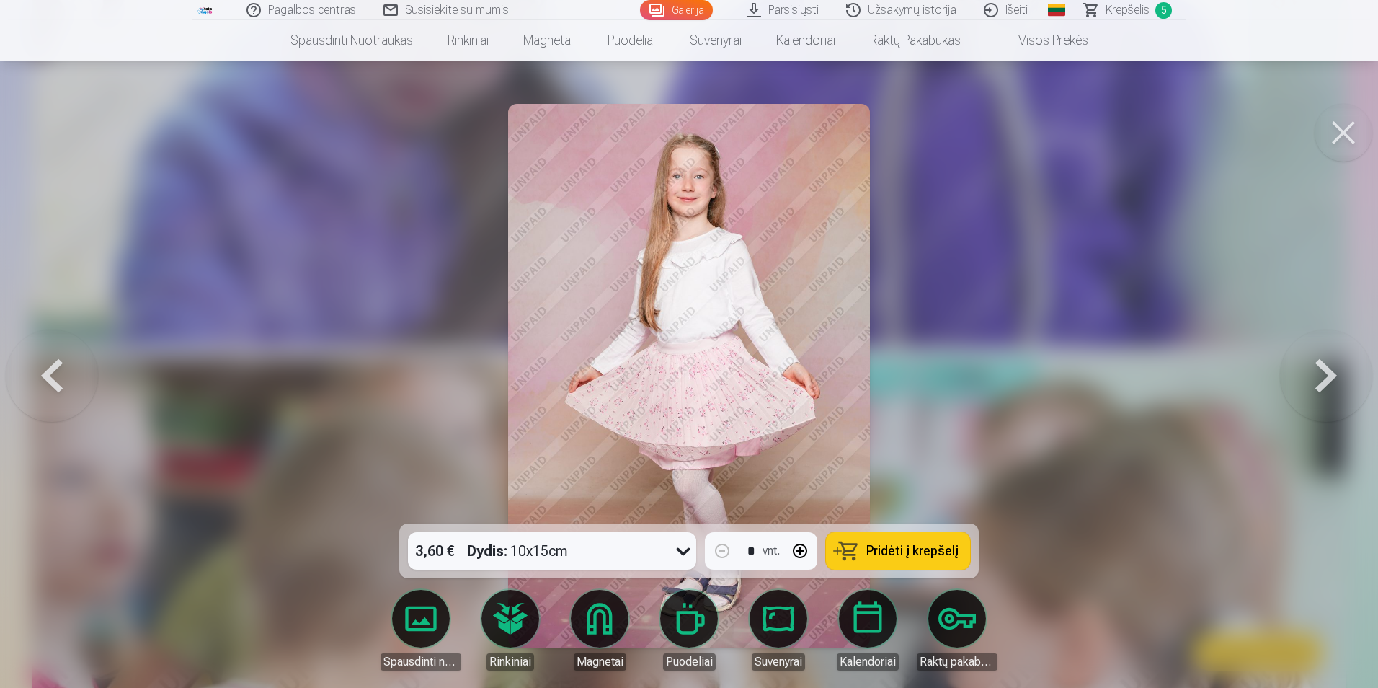
click at [871, 552] on span "Pridėti į krepšelį" at bounding box center [913, 550] width 92 height 13
click at [1325, 372] on button at bounding box center [1326, 375] width 92 height 267
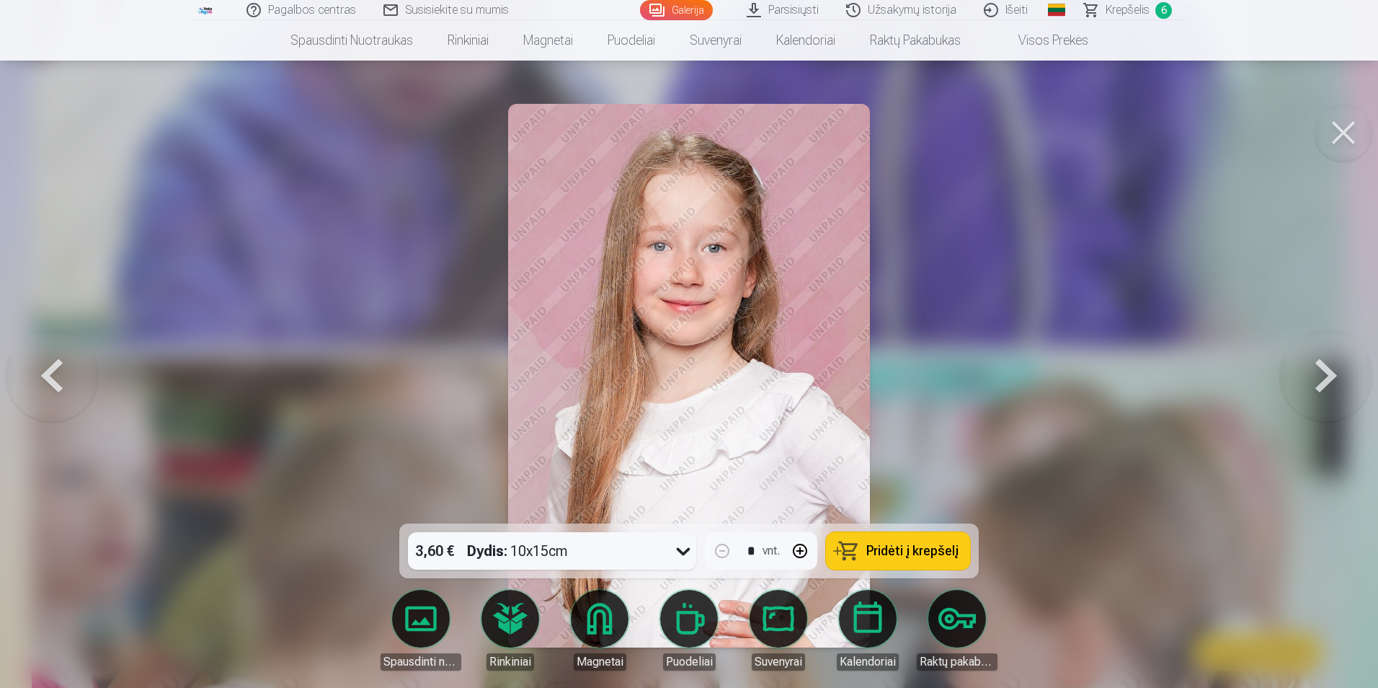
click at [1325, 372] on button at bounding box center [1326, 375] width 92 height 267
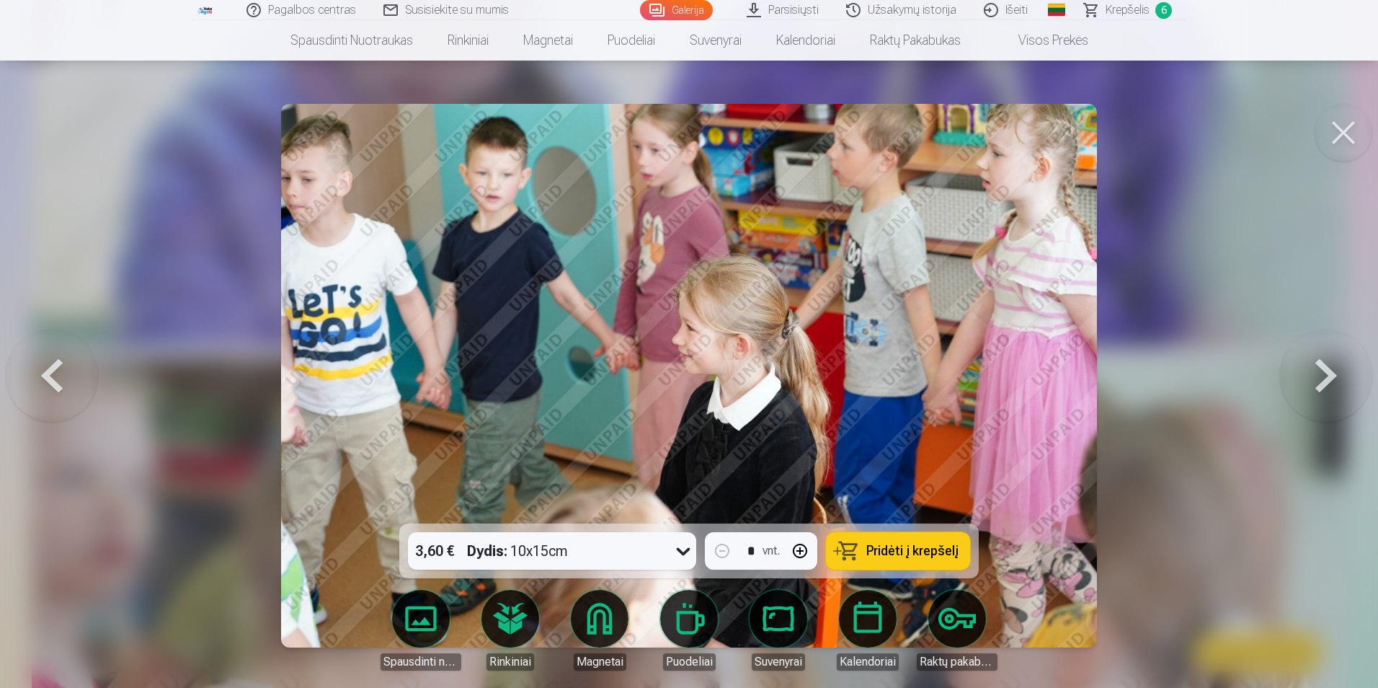
click at [1325, 372] on button at bounding box center [1326, 375] width 92 height 267
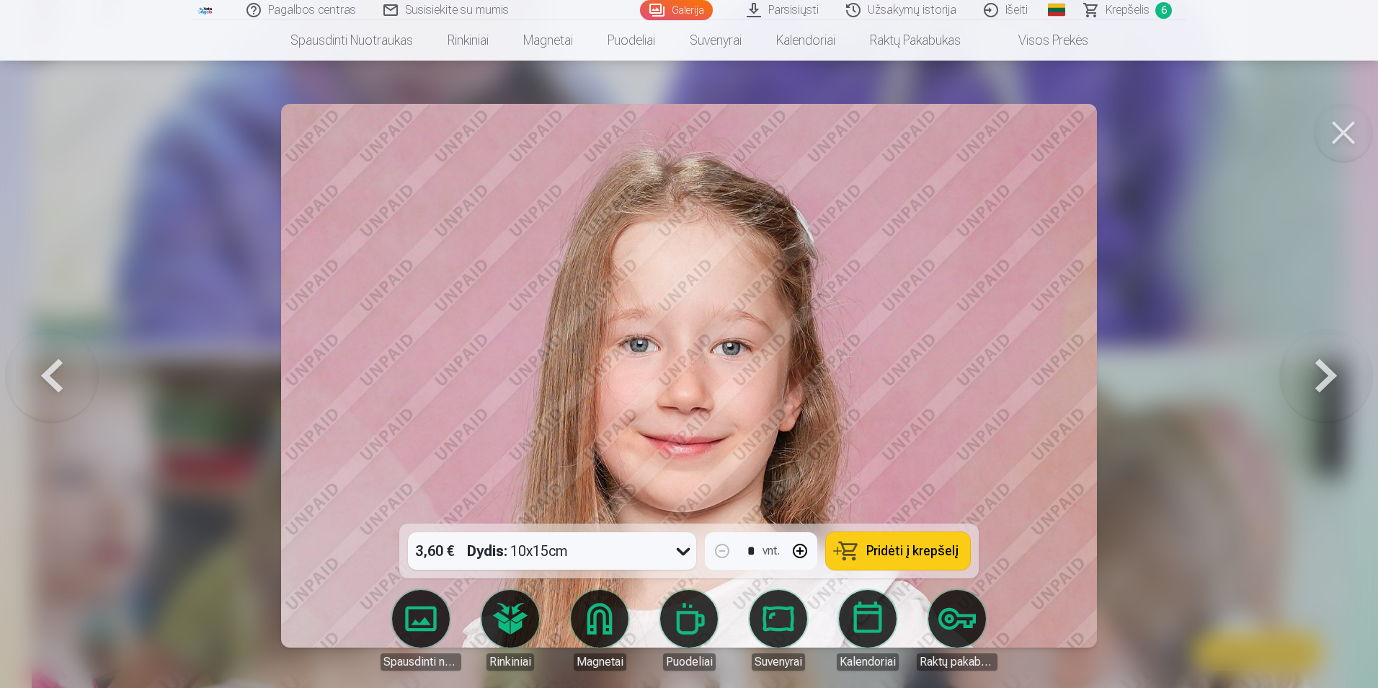
click at [1325, 372] on button at bounding box center [1326, 375] width 92 height 267
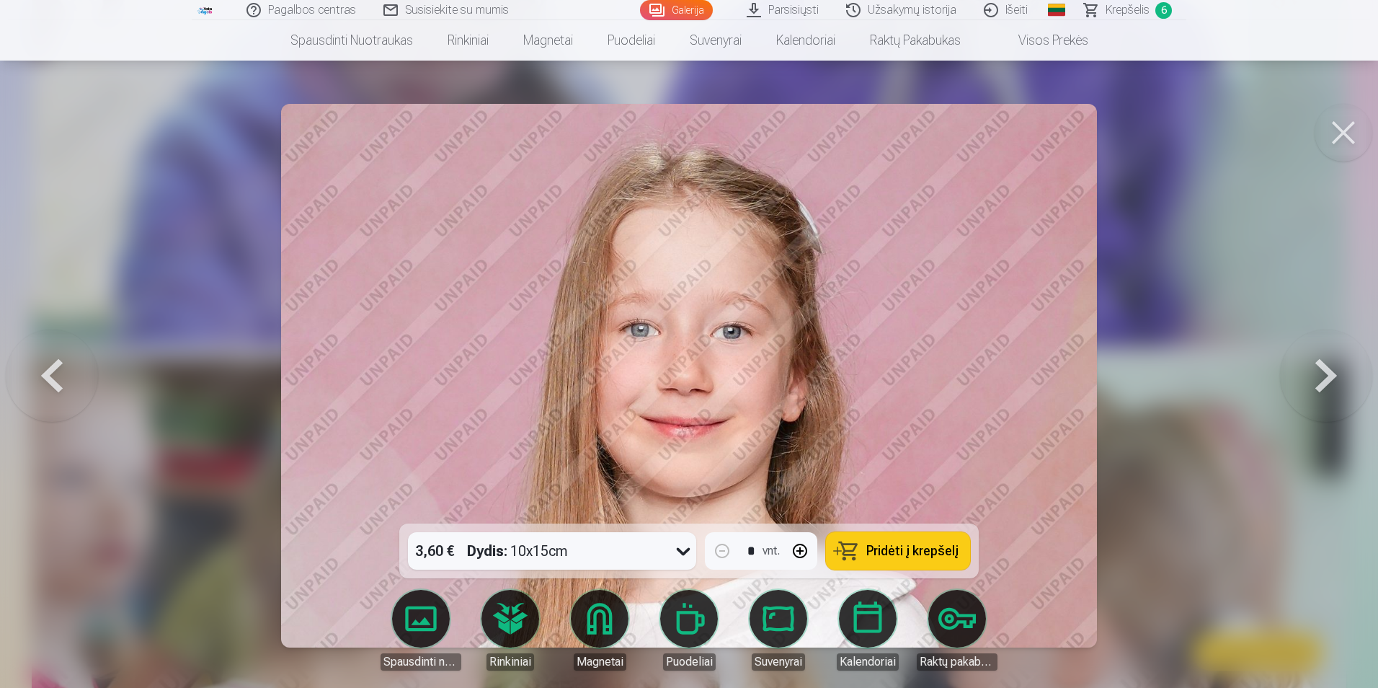
click at [1325, 372] on button at bounding box center [1326, 375] width 92 height 267
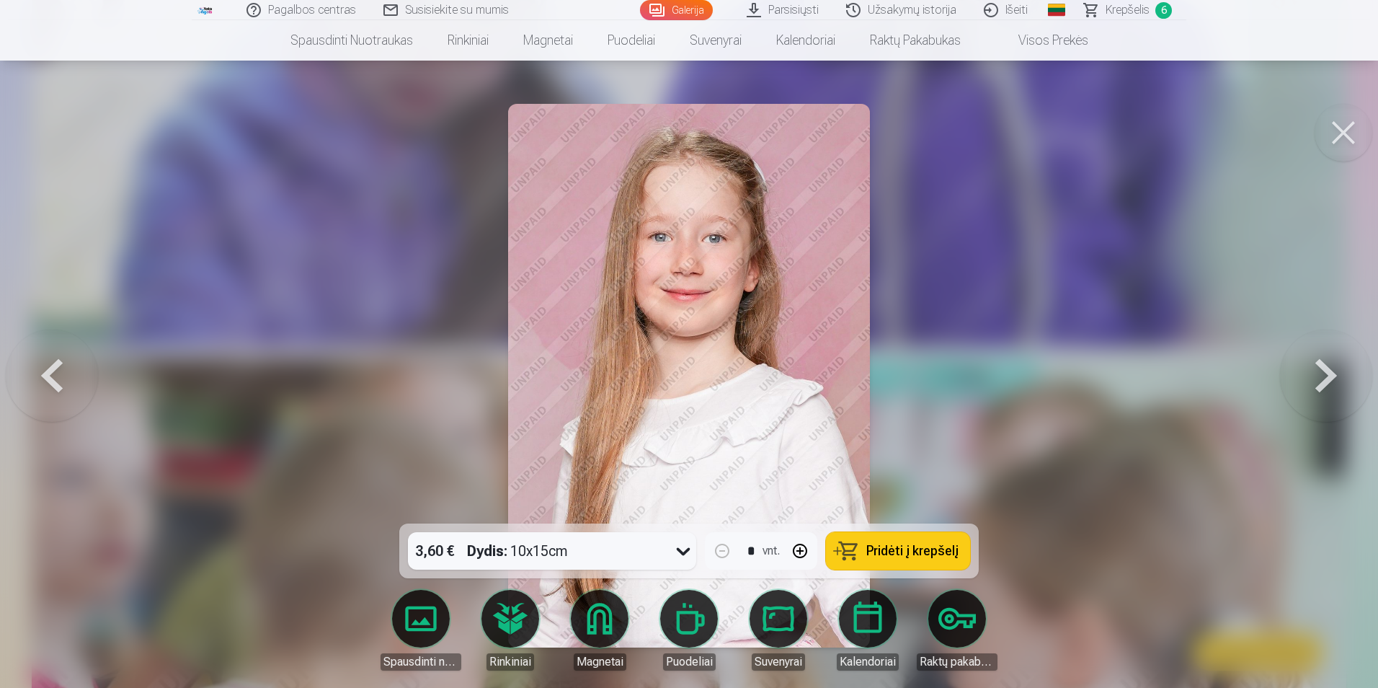
click at [1325, 372] on button at bounding box center [1326, 375] width 92 height 267
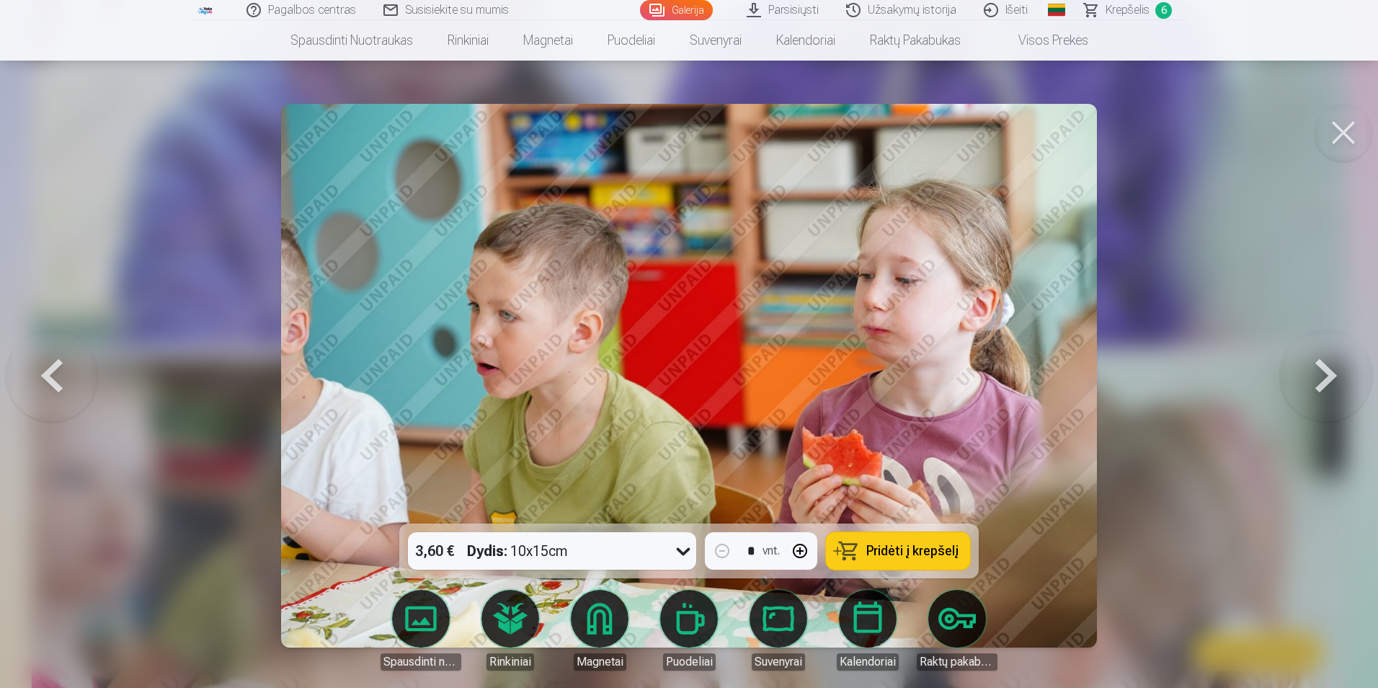
click at [1325, 372] on button at bounding box center [1326, 375] width 92 height 267
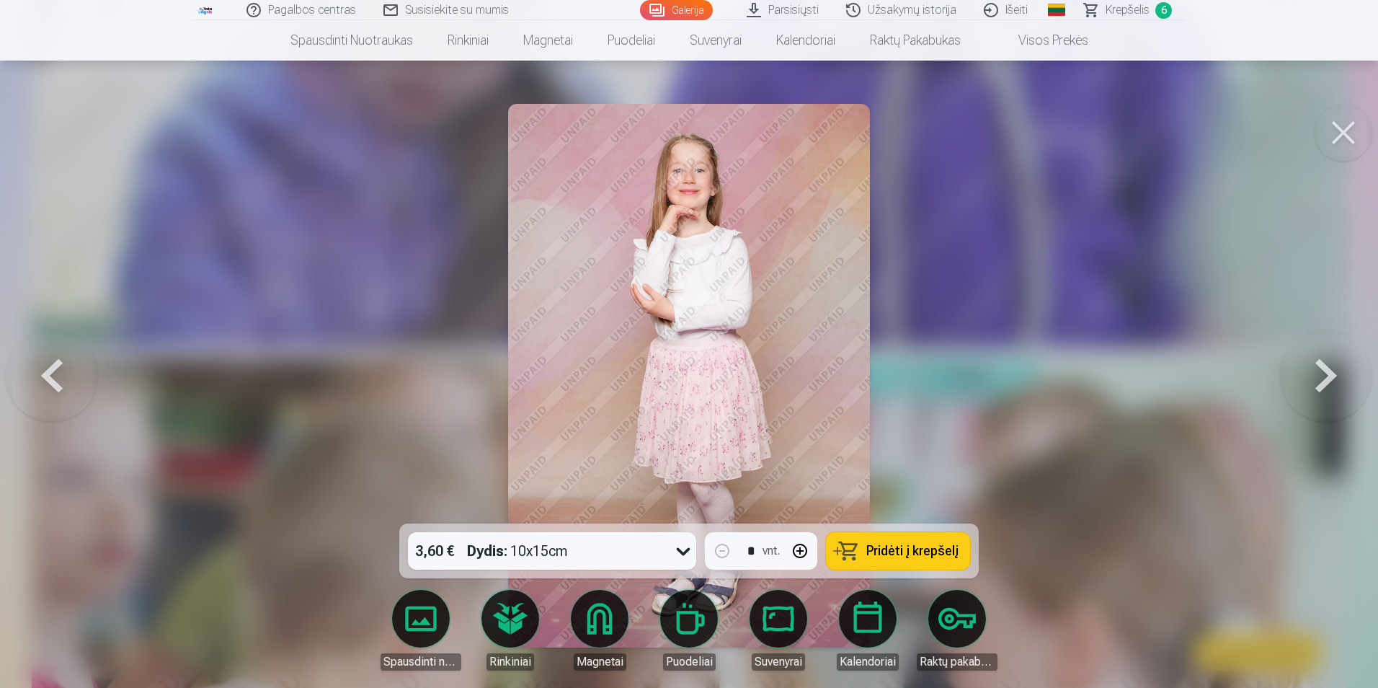
click at [1325, 372] on button at bounding box center [1326, 375] width 92 height 267
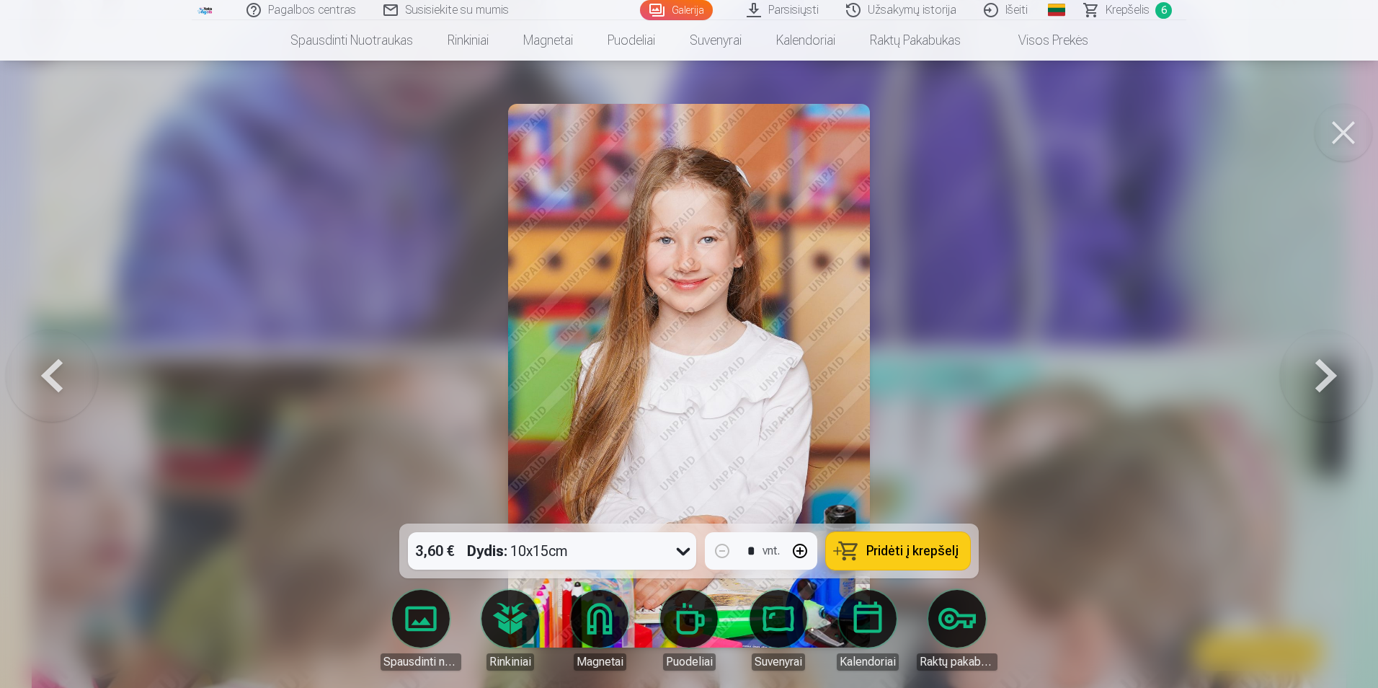
click at [1330, 371] on button at bounding box center [1326, 375] width 92 height 267
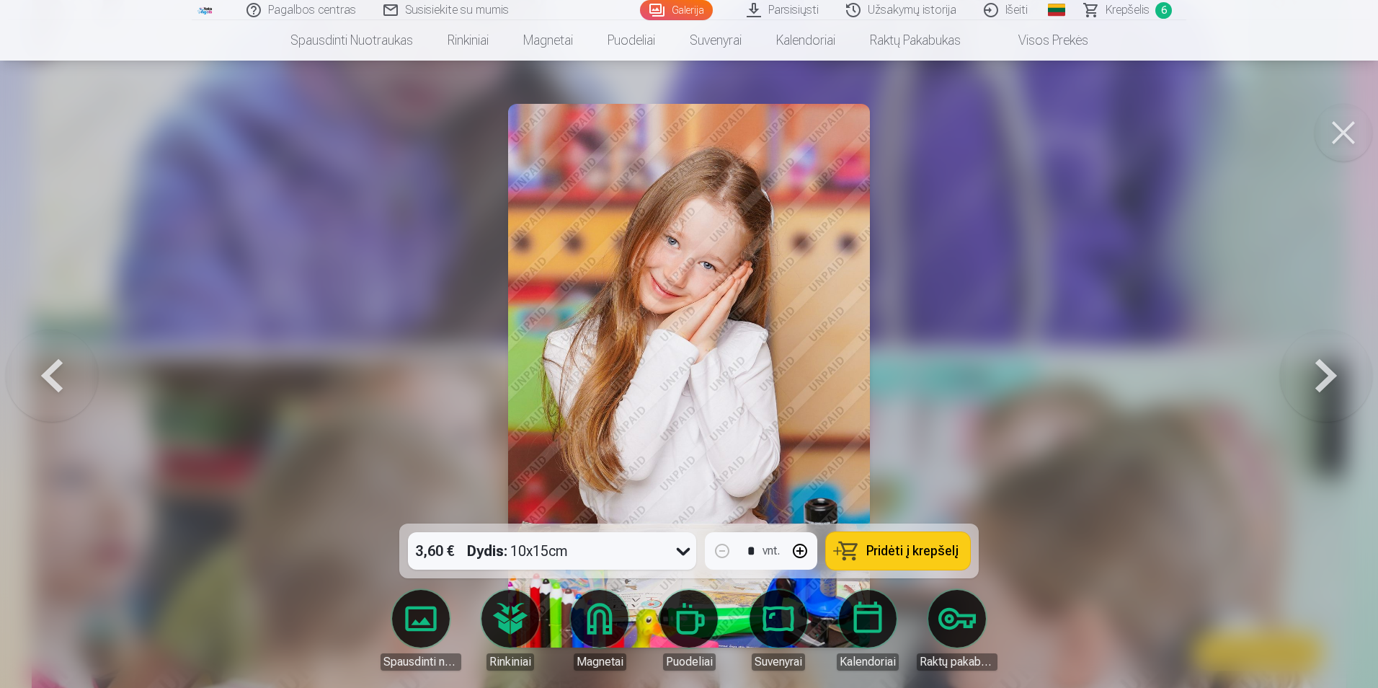
click at [899, 547] on span "Pridėti į krepšelį" at bounding box center [913, 550] width 92 height 13
click at [1318, 374] on button at bounding box center [1326, 375] width 92 height 267
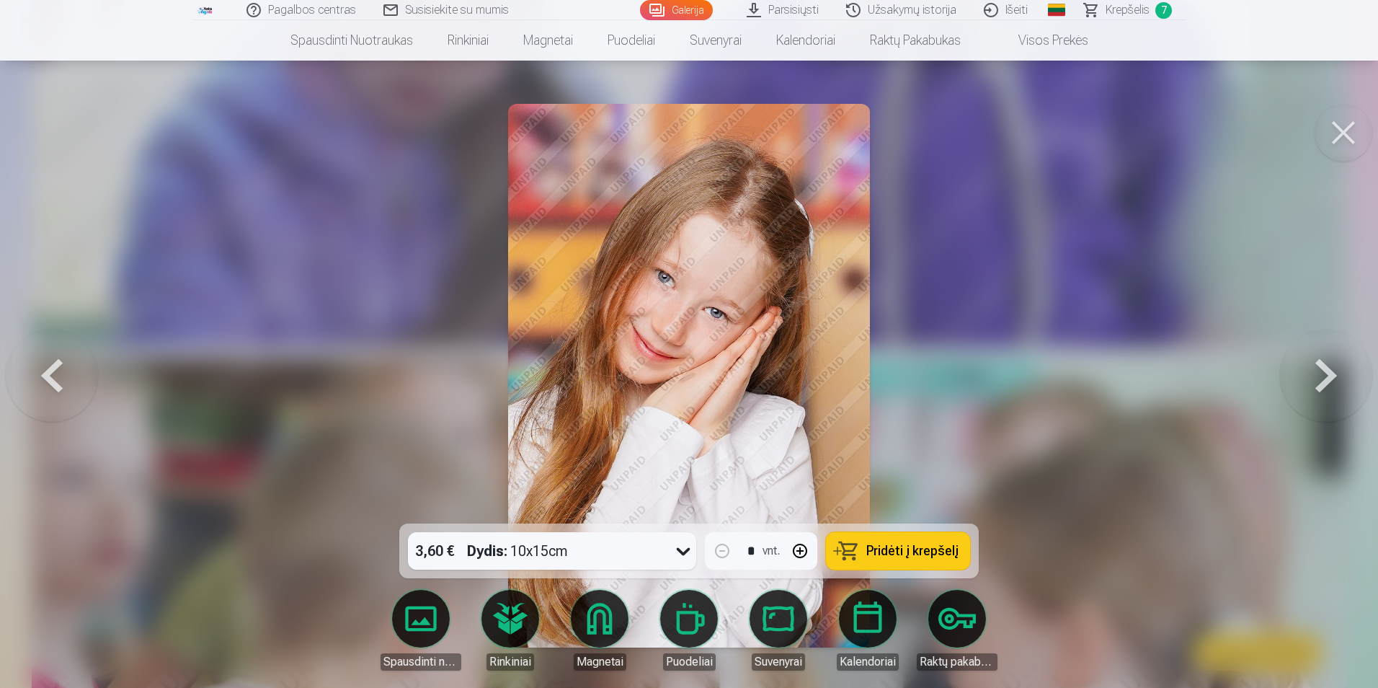
click at [895, 557] on span "Pridėti į krepšelį" at bounding box center [913, 550] width 92 height 13
click at [1331, 371] on button at bounding box center [1326, 375] width 92 height 267
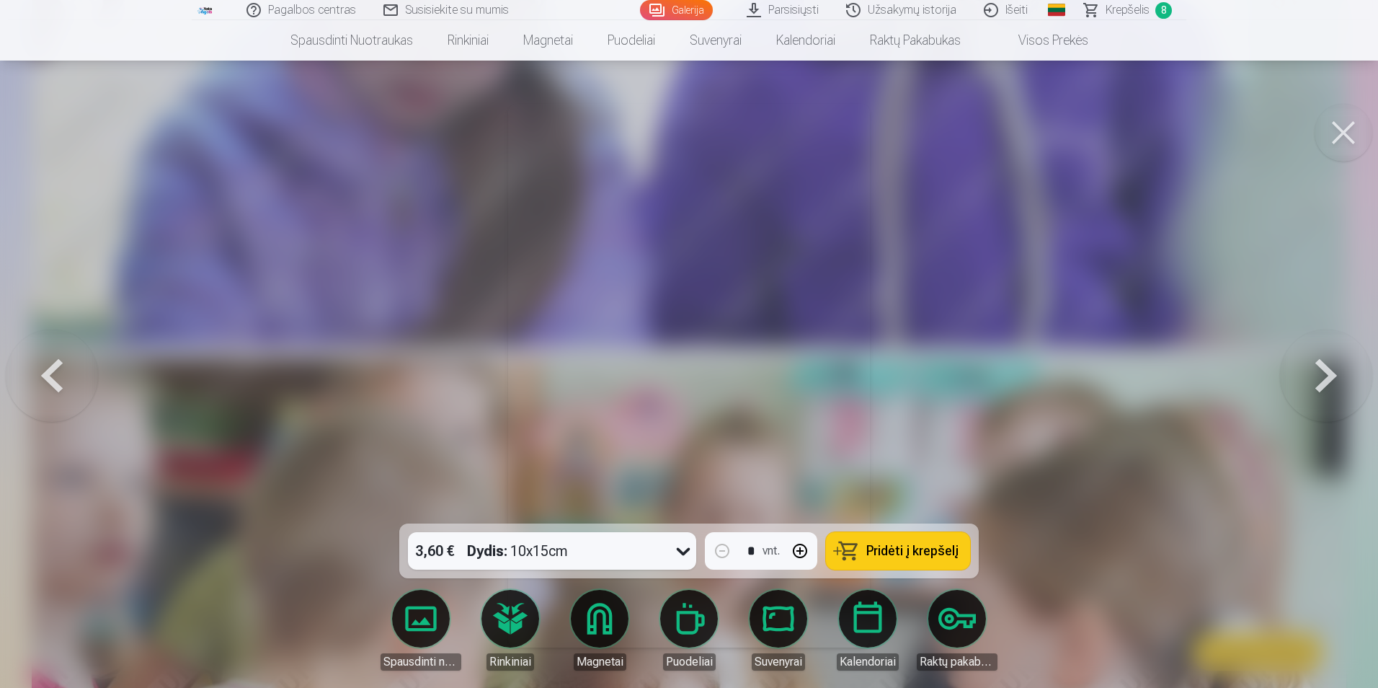
click at [1331, 371] on button at bounding box center [1326, 375] width 92 height 267
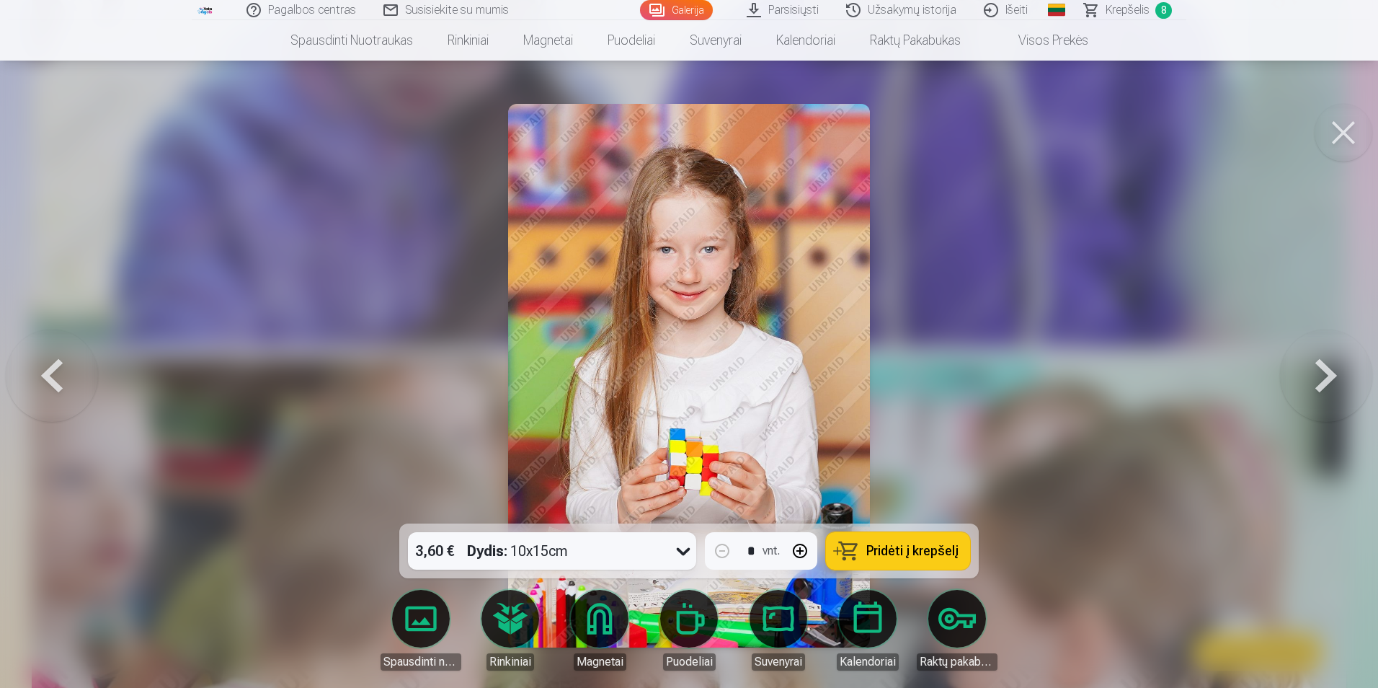
click at [1331, 371] on button at bounding box center [1326, 375] width 92 height 267
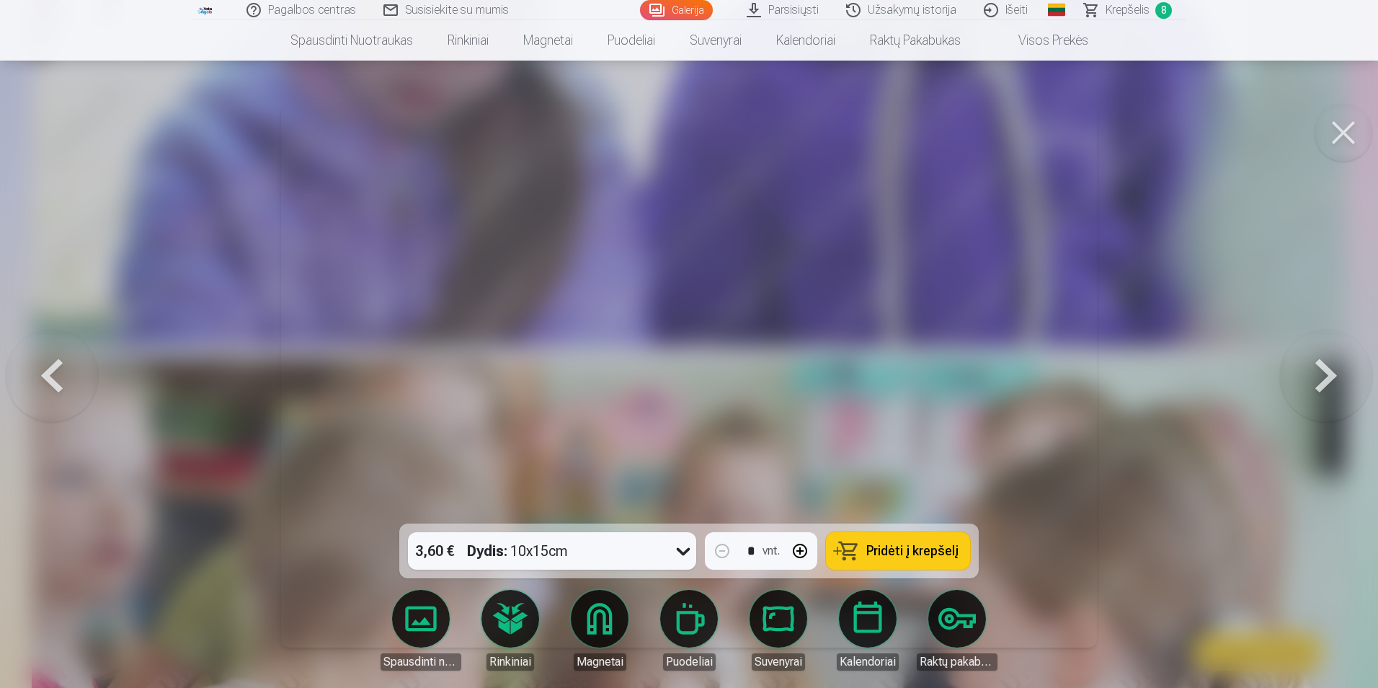
click at [1331, 371] on button at bounding box center [1326, 375] width 92 height 267
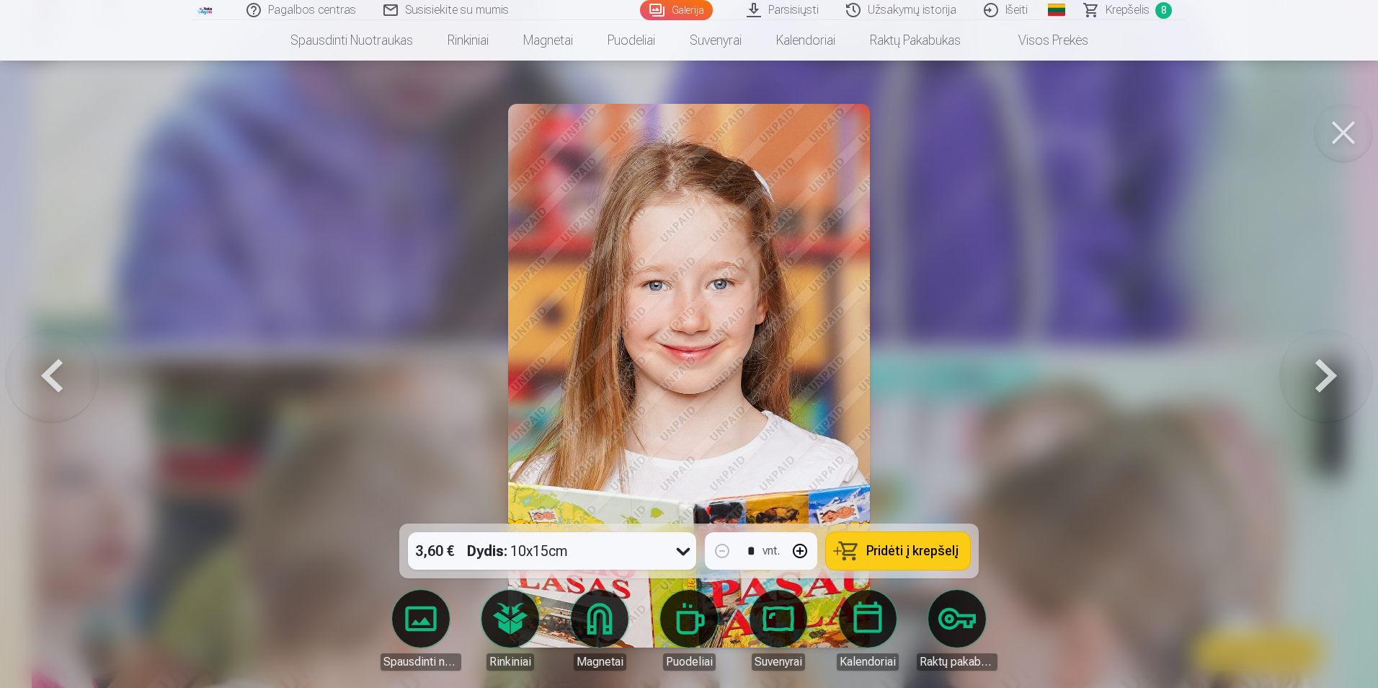
click at [1331, 371] on button at bounding box center [1326, 375] width 92 height 267
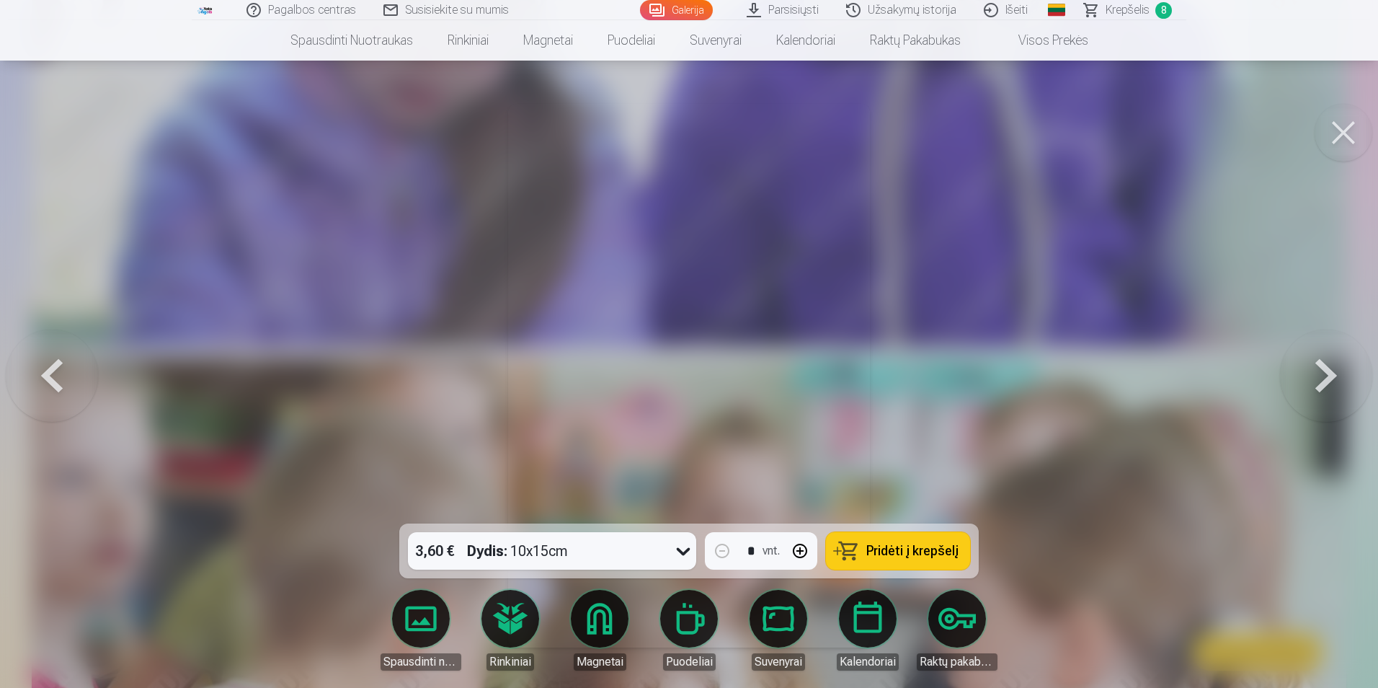
click at [1331, 371] on button at bounding box center [1326, 375] width 92 height 267
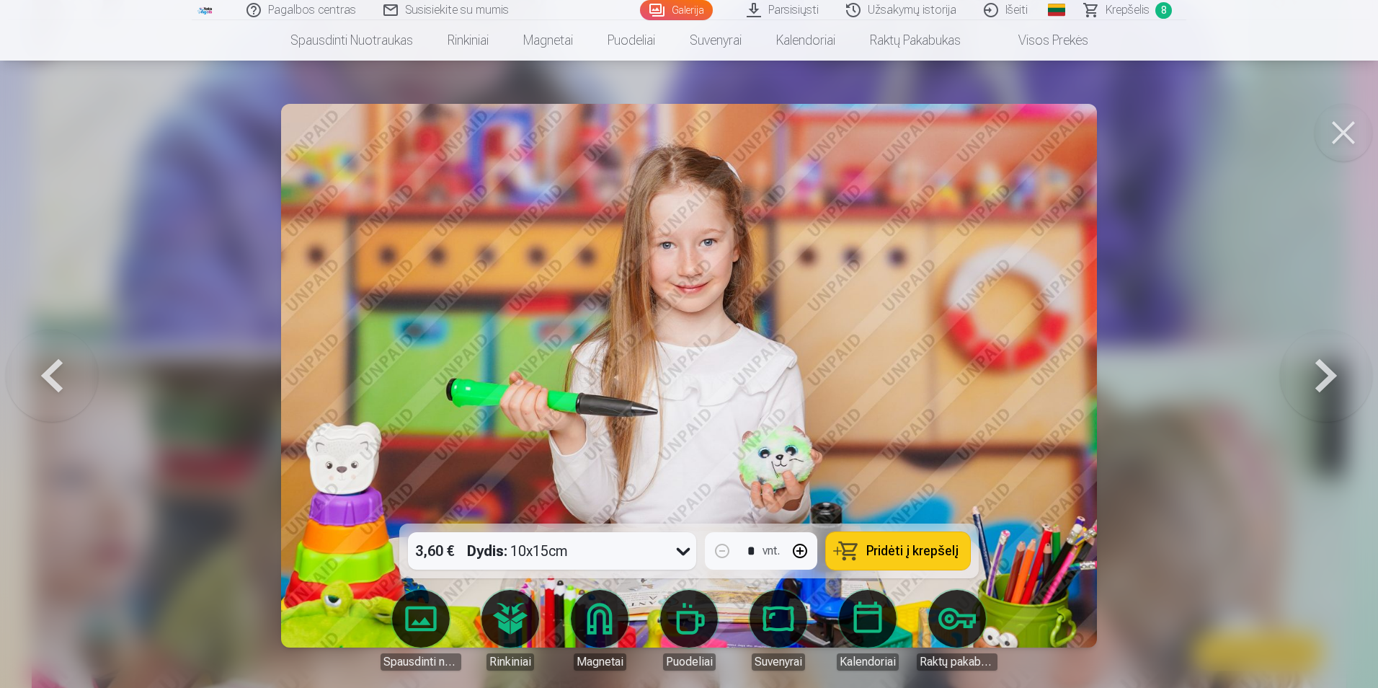
click at [910, 552] on span "Pridėti į krepšelį" at bounding box center [913, 550] width 92 height 13
click at [1319, 366] on button at bounding box center [1326, 375] width 92 height 267
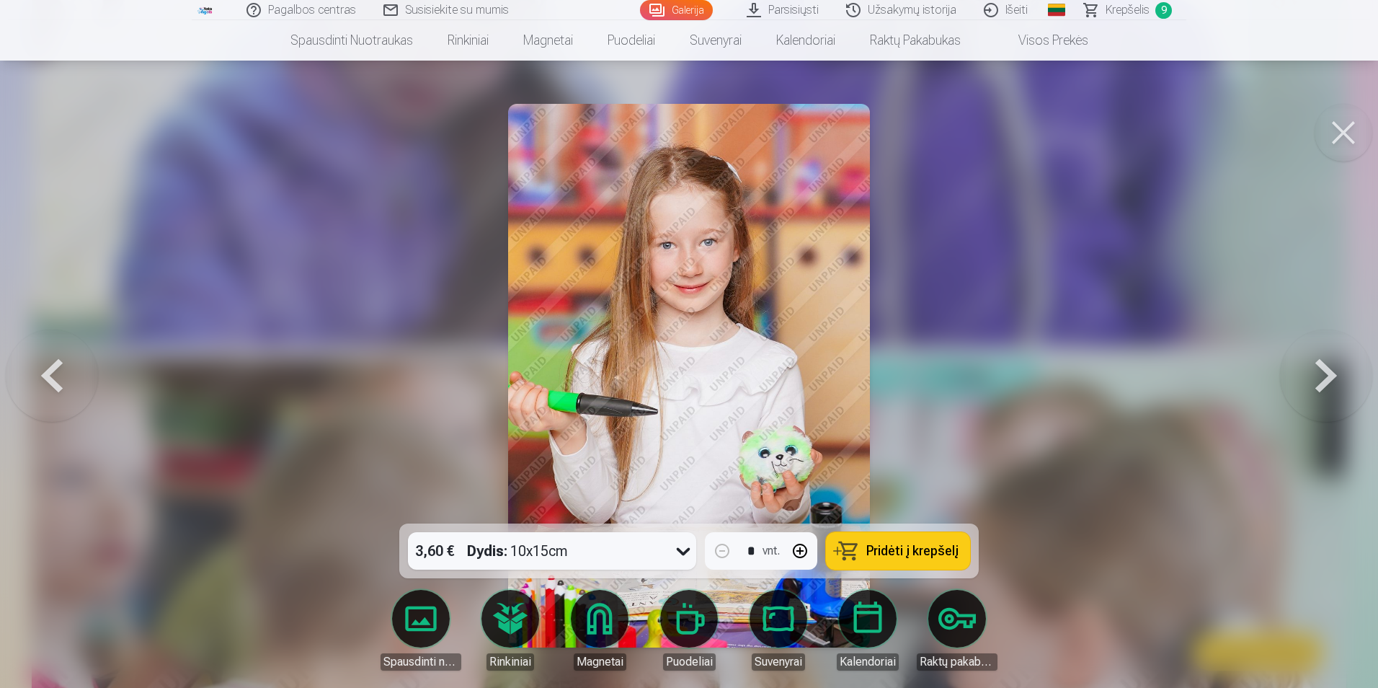
click at [1319, 366] on button at bounding box center [1326, 375] width 92 height 267
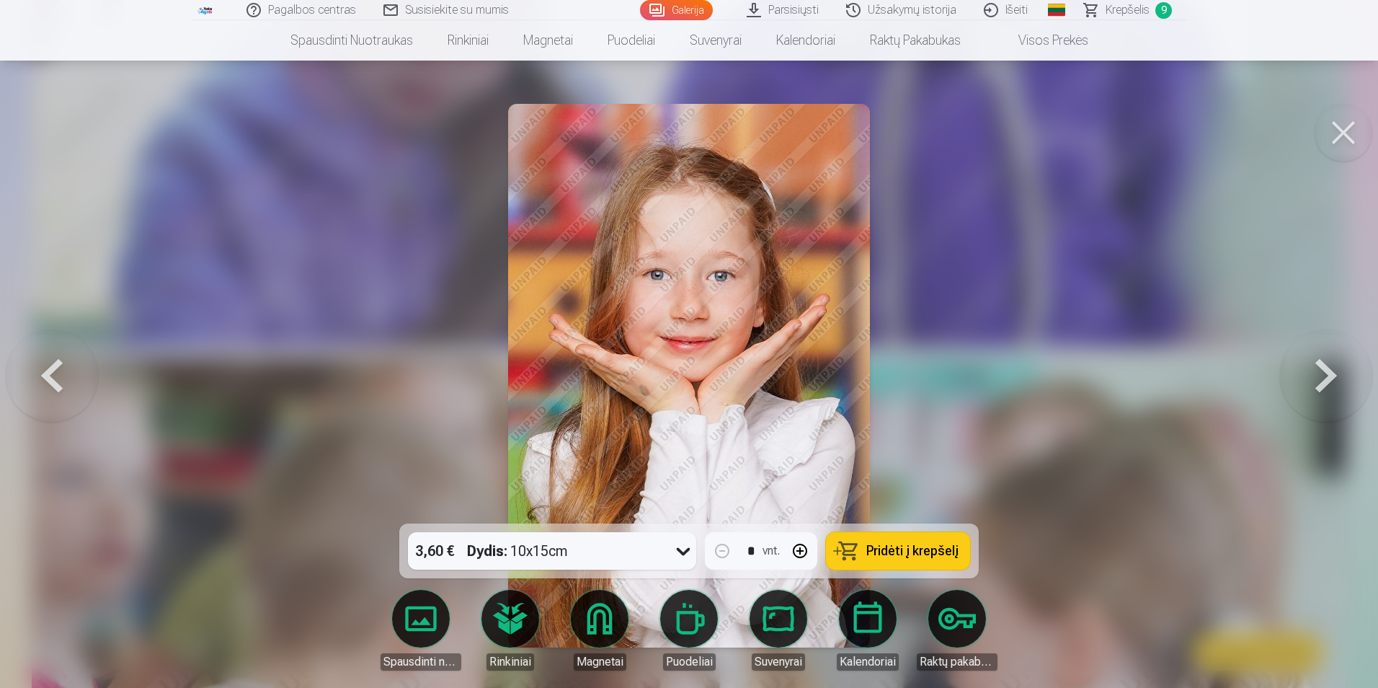
click at [1319, 366] on button at bounding box center [1326, 375] width 92 height 267
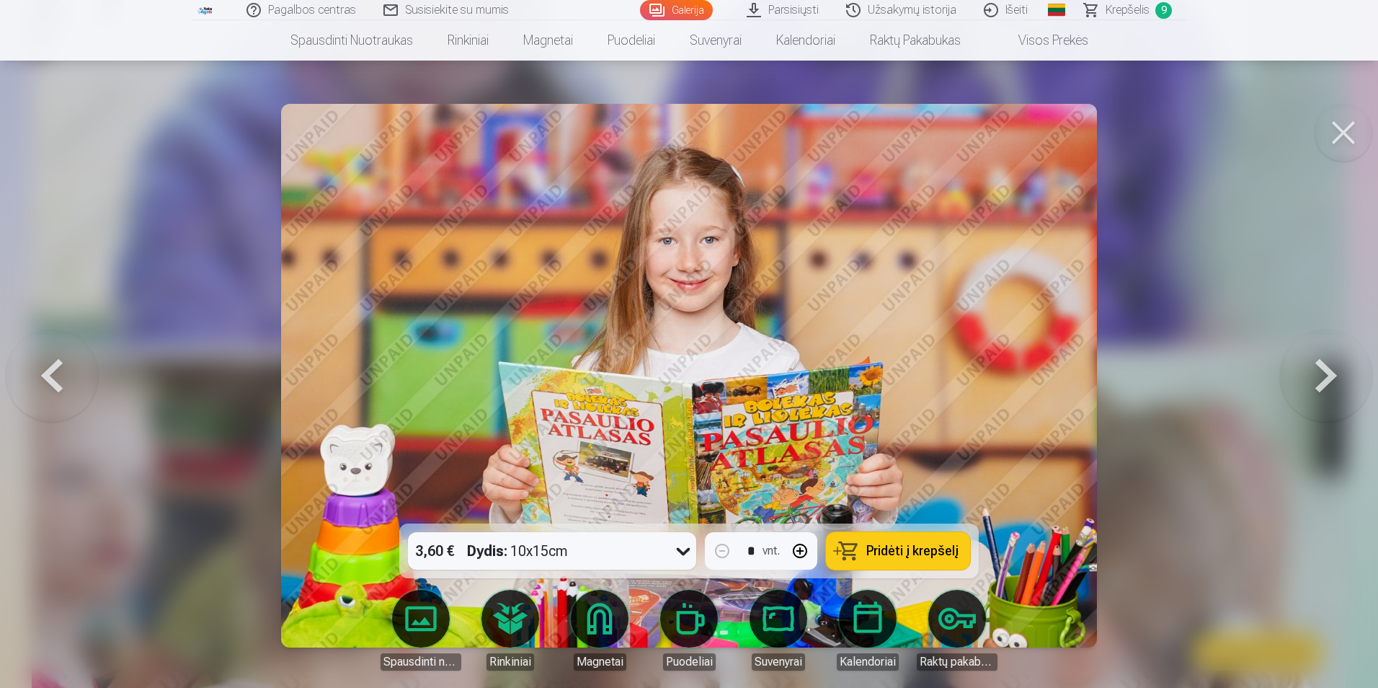
click at [1319, 366] on button at bounding box center [1326, 375] width 92 height 267
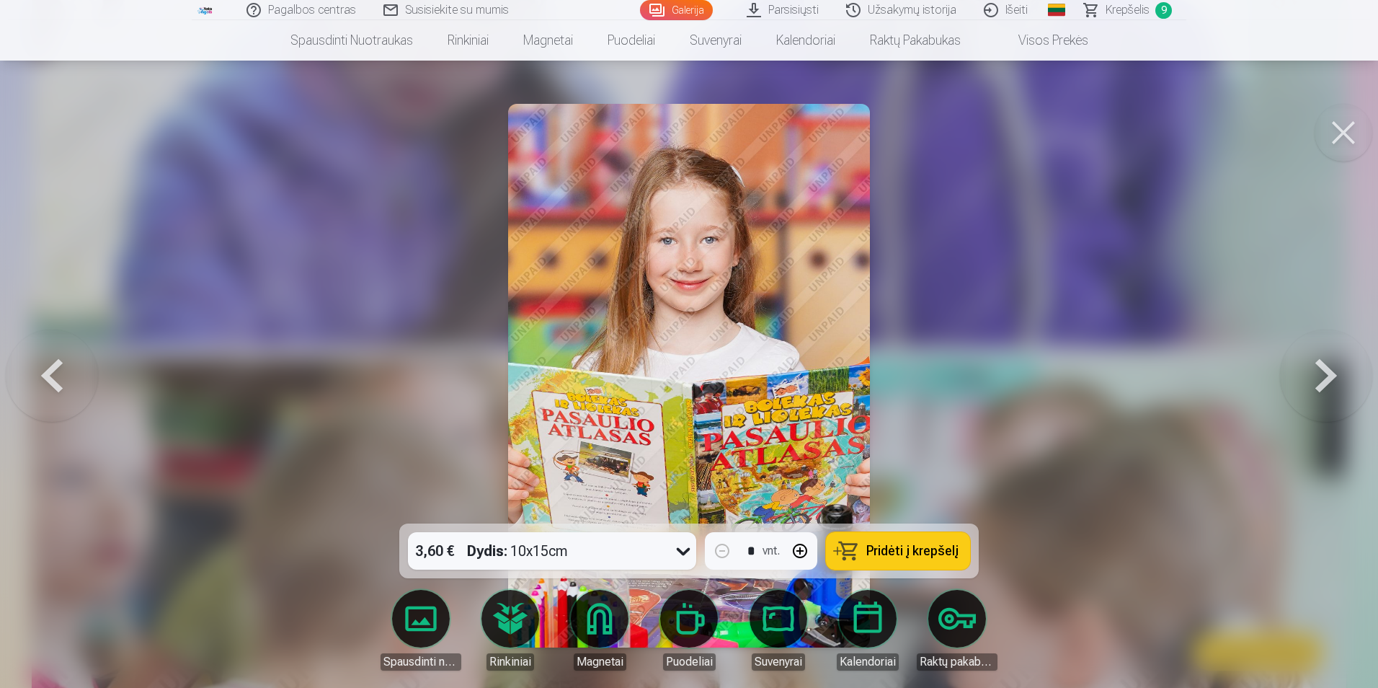
click at [1319, 366] on button at bounding box center [1326, 375] width 92 height 267
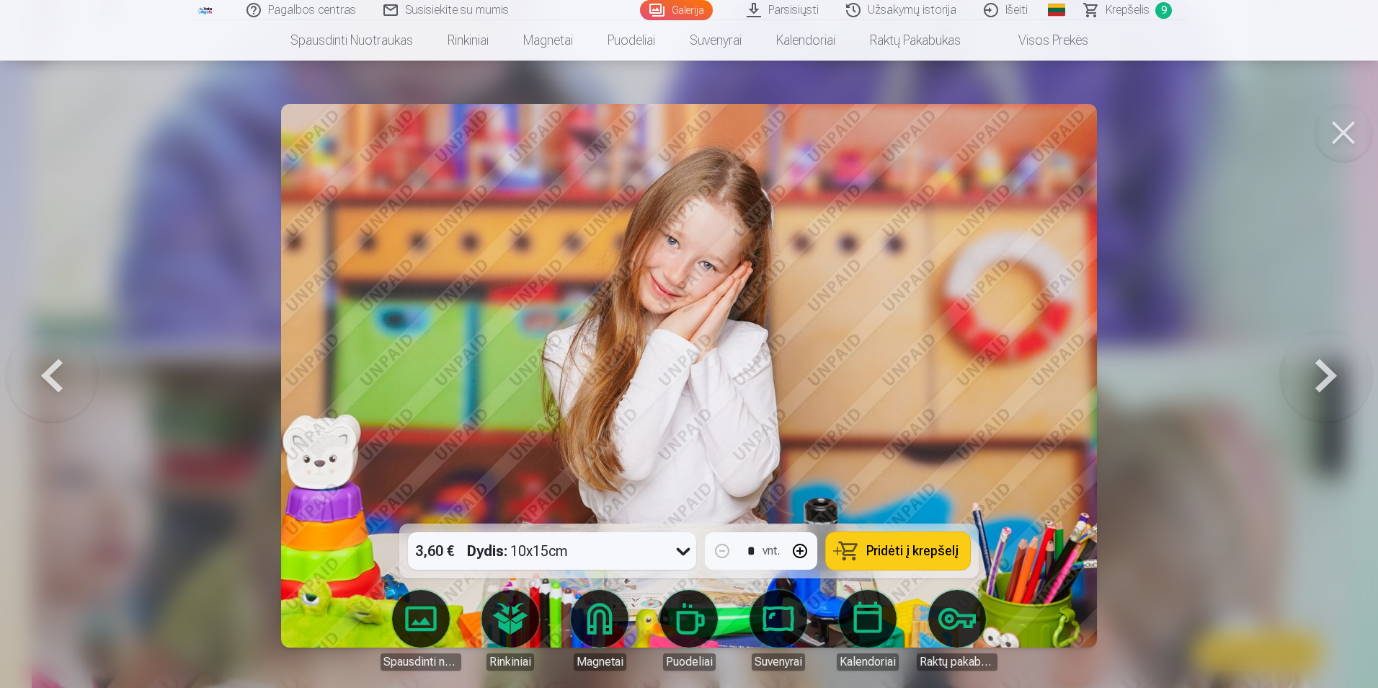
click at [1319, 366] on button at bounding box center [1326, 375] width 92 height 267
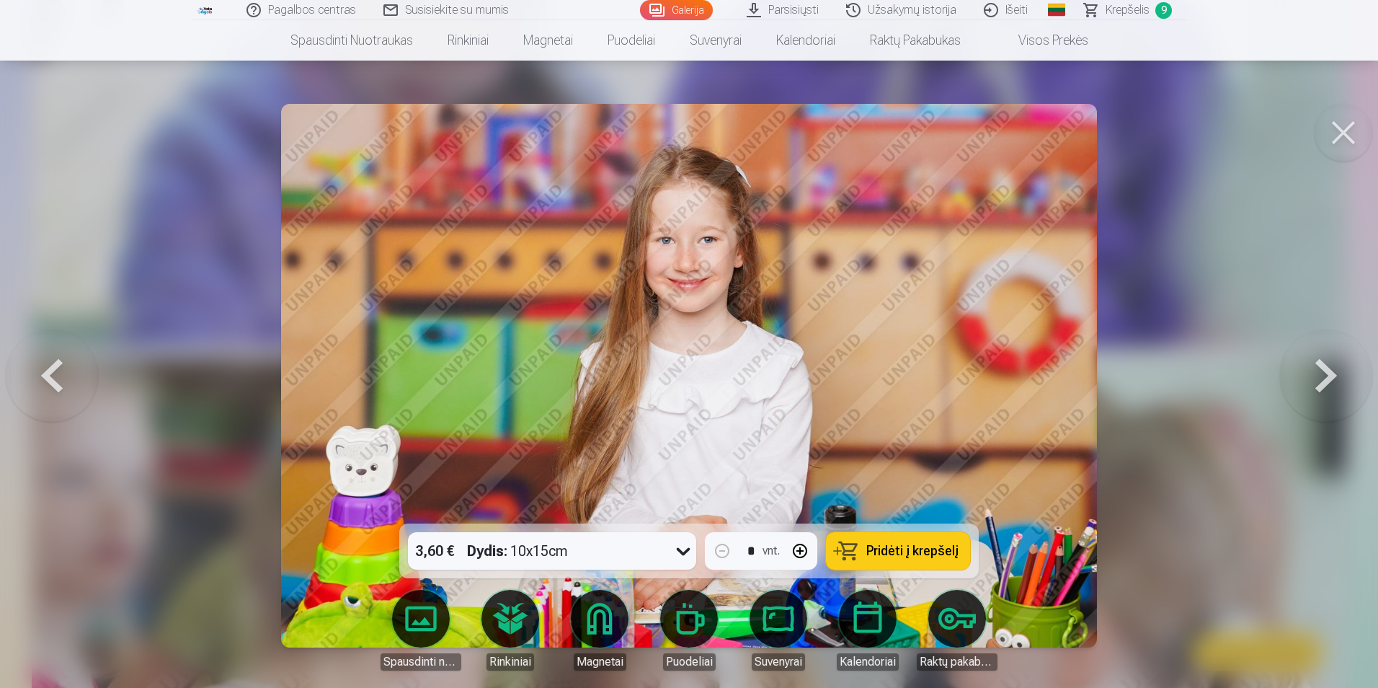
click at [1319, 366] on button at bounding box center [1326, 375] width 92 height 267
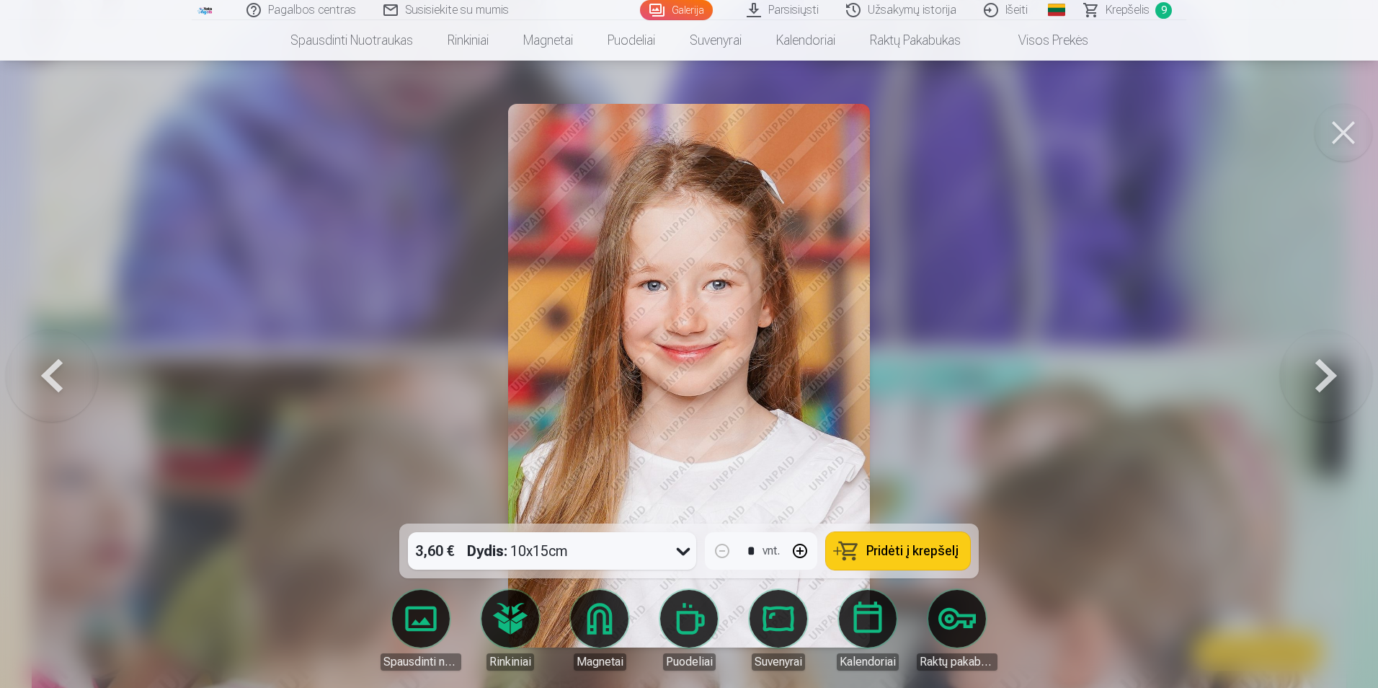
click at [1319, 366] on button at bounding box center [1326, 375] width 92 height 267
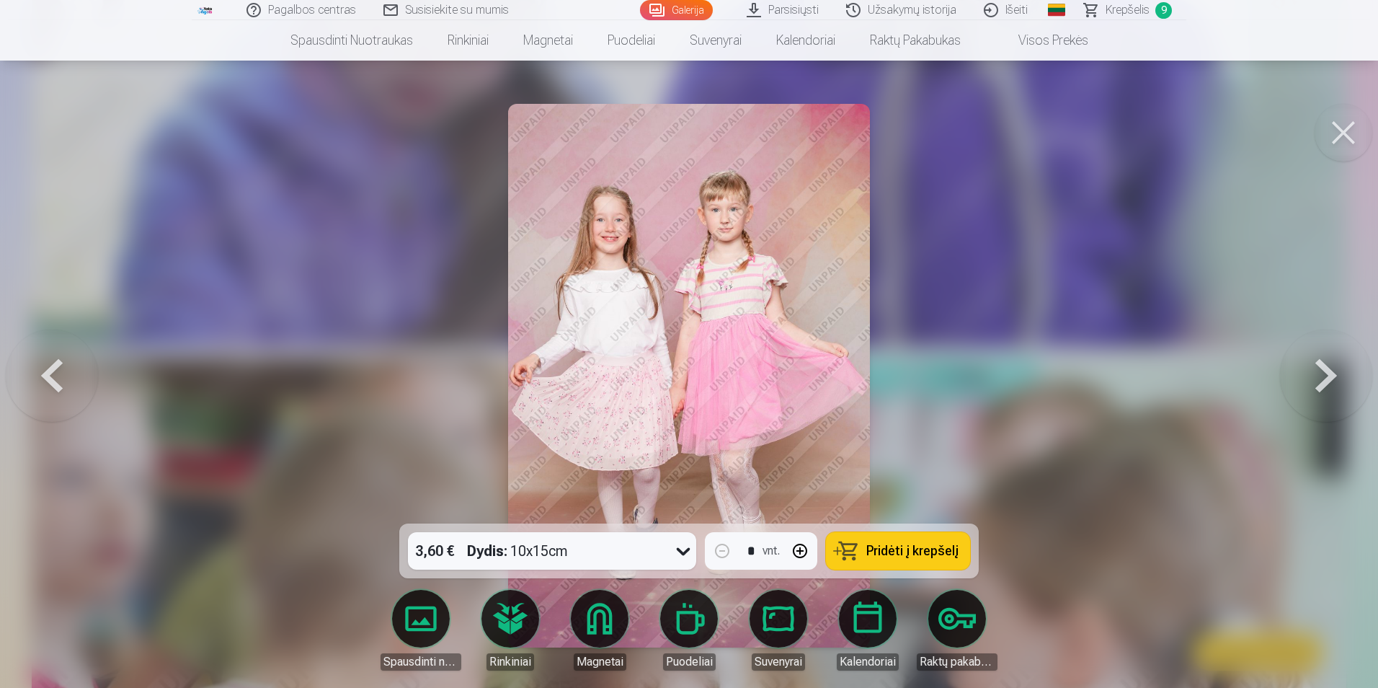
click at [1311, 369] on button at bounding box center [1326, 375] width 92 height 267
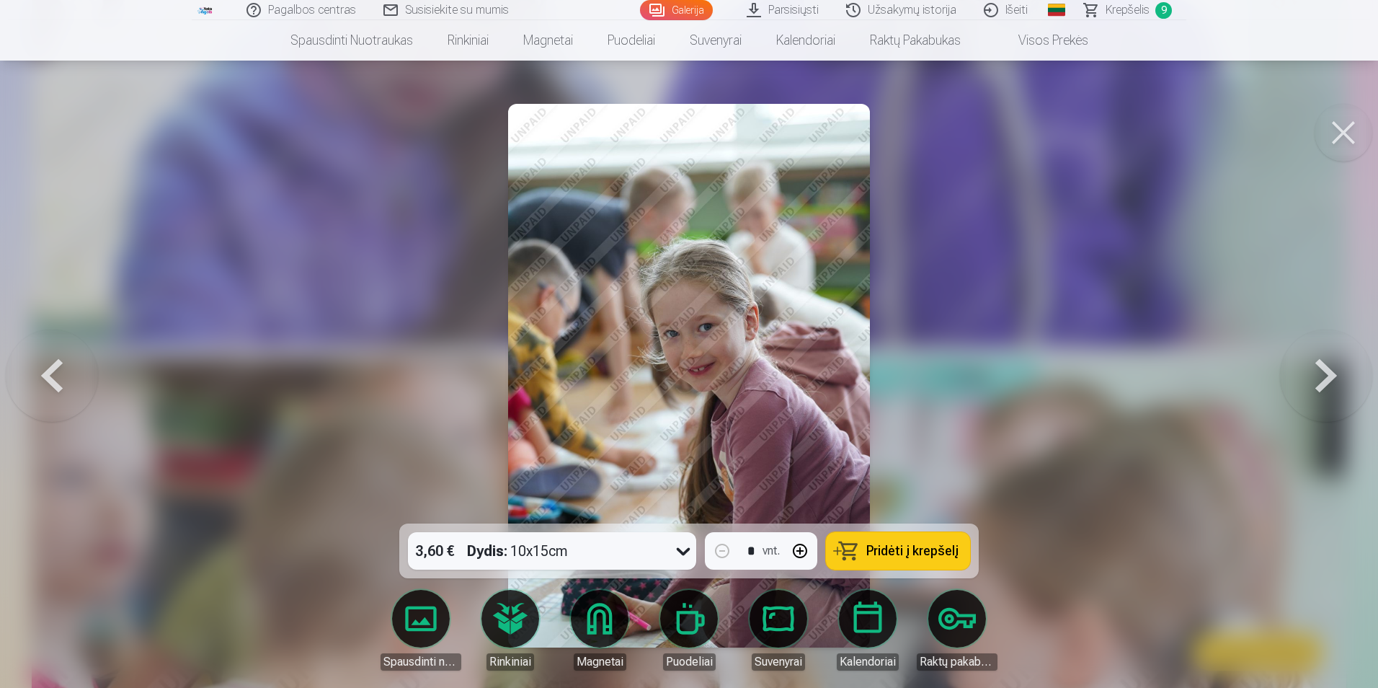
click at [57, 362] on button at bounding box center [52, 375] width 92 height 267
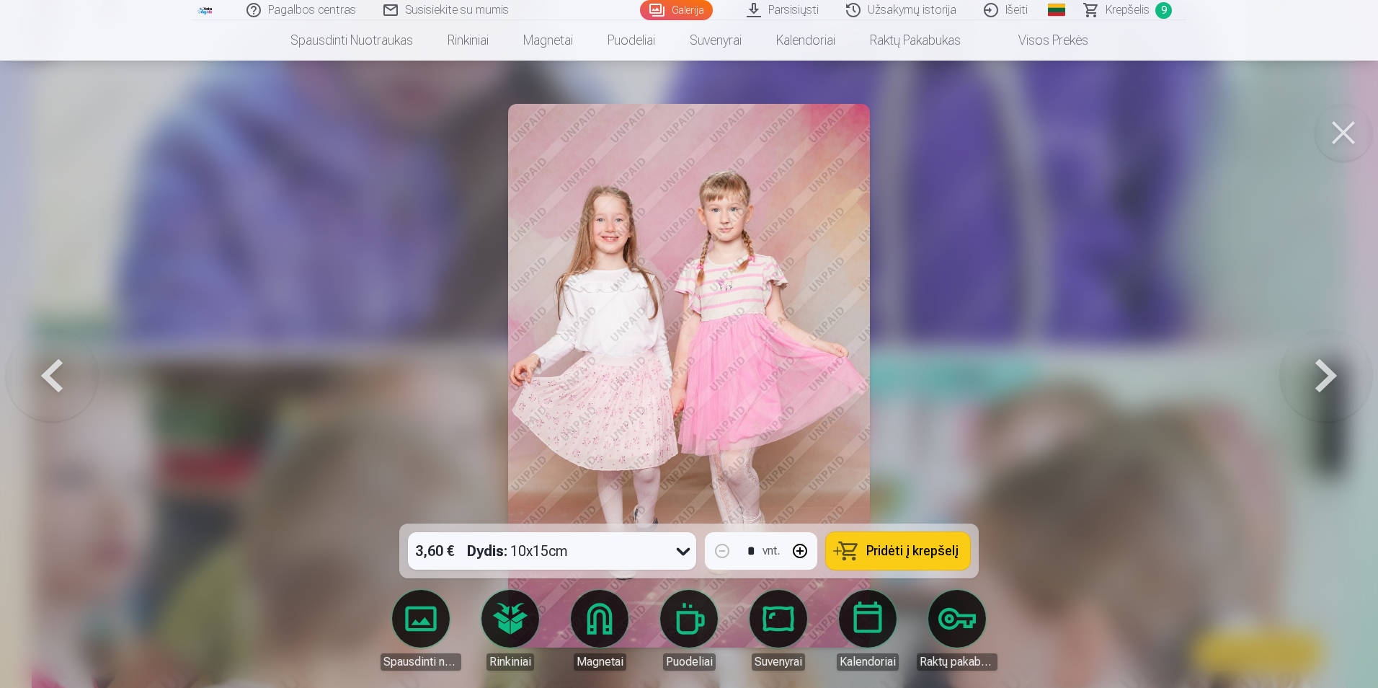
click at [904, 549] on span "Pridėti į krepšelį" at bounding box center [913, 550] width 92 height 13
click at [1330, 376] on button at bounding box center [1326, 375] width 92 height 267
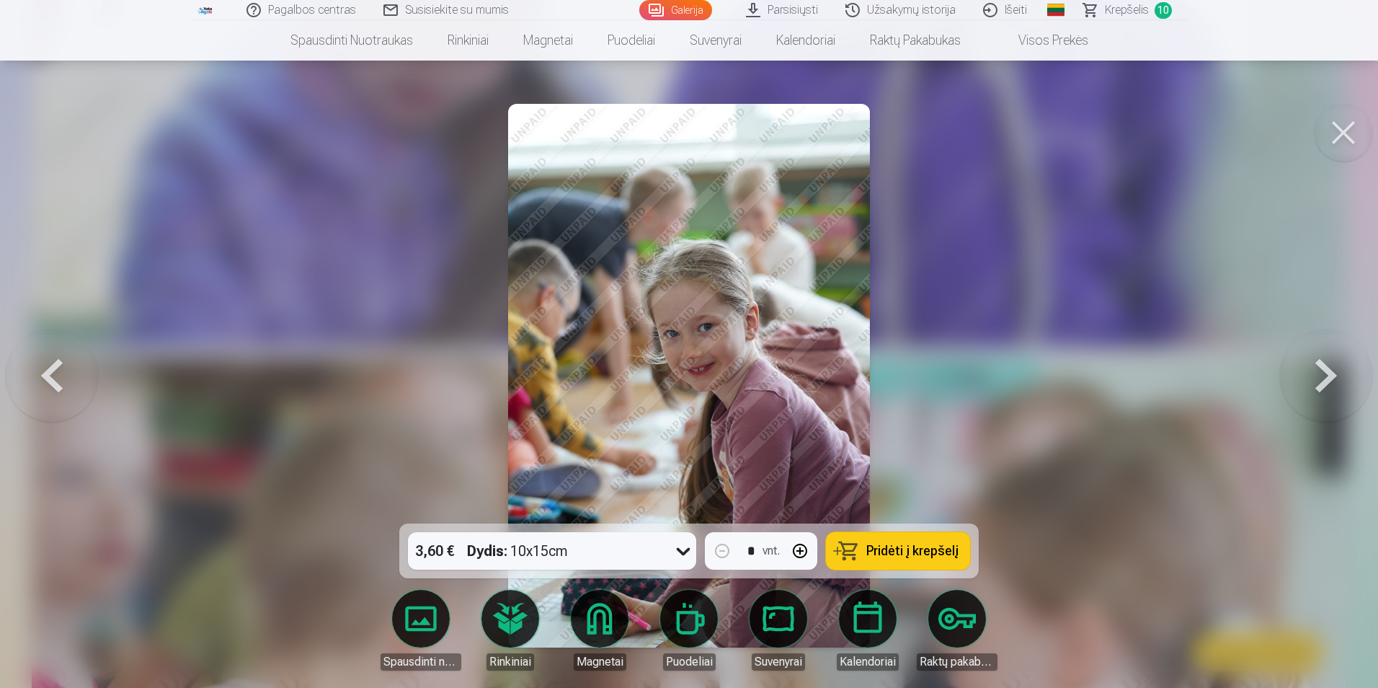
click at [1330, 376] on button at bounding box center [1326, 375] width 92 height 267
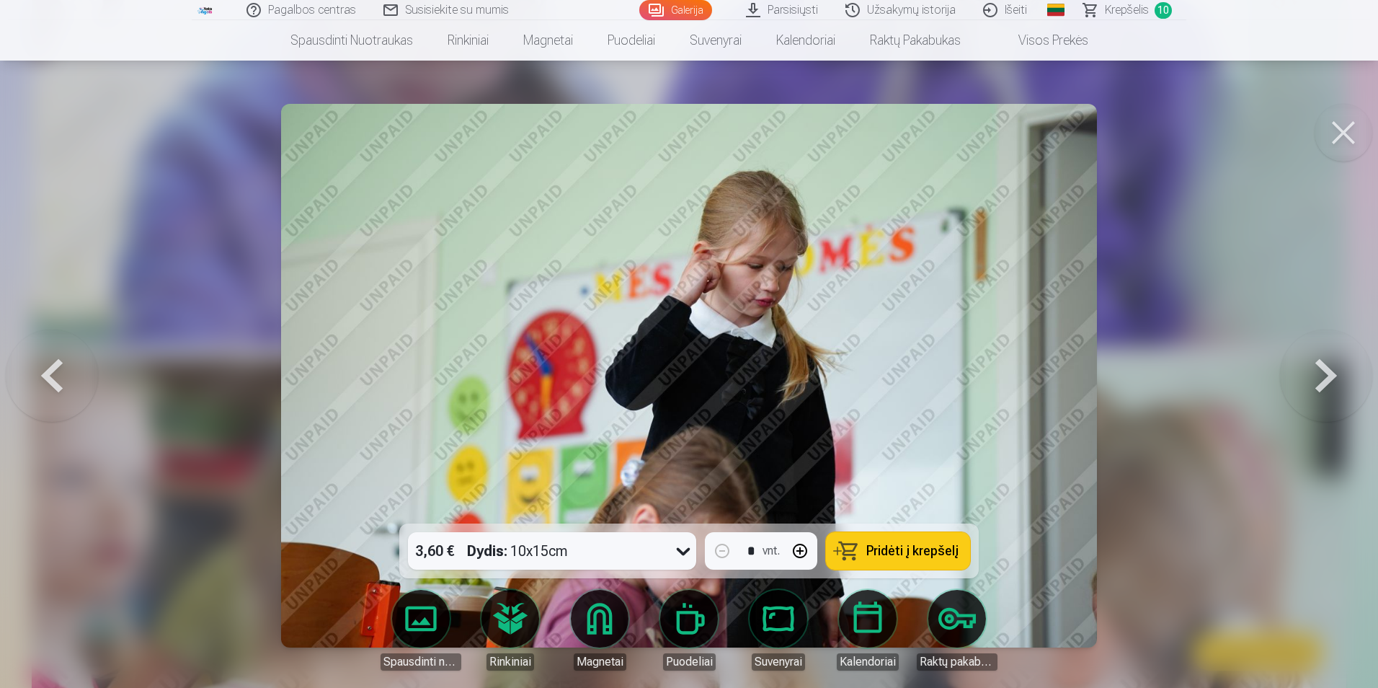
click at [1330, 376] on button at bounding box center [1326, 375] width 92 height 267
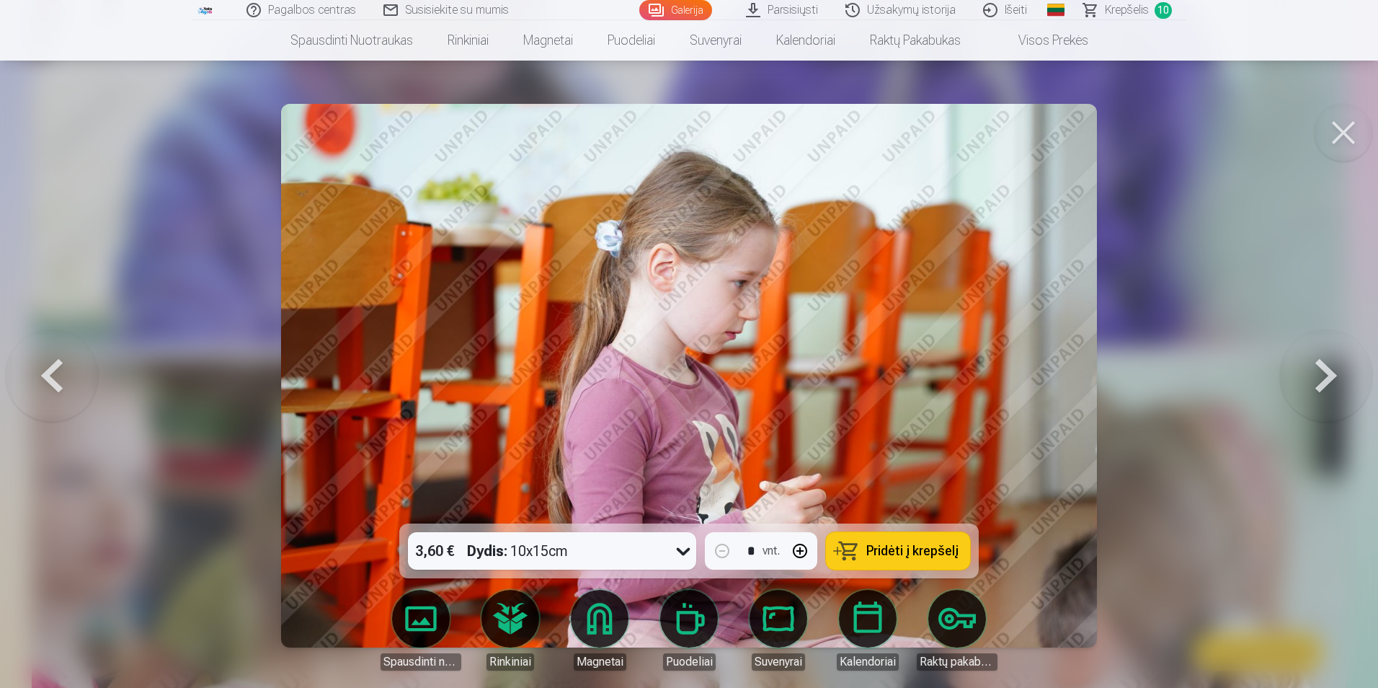
click at [1330, 376] on button at bounding box center [1326, 375] width 92 height 267
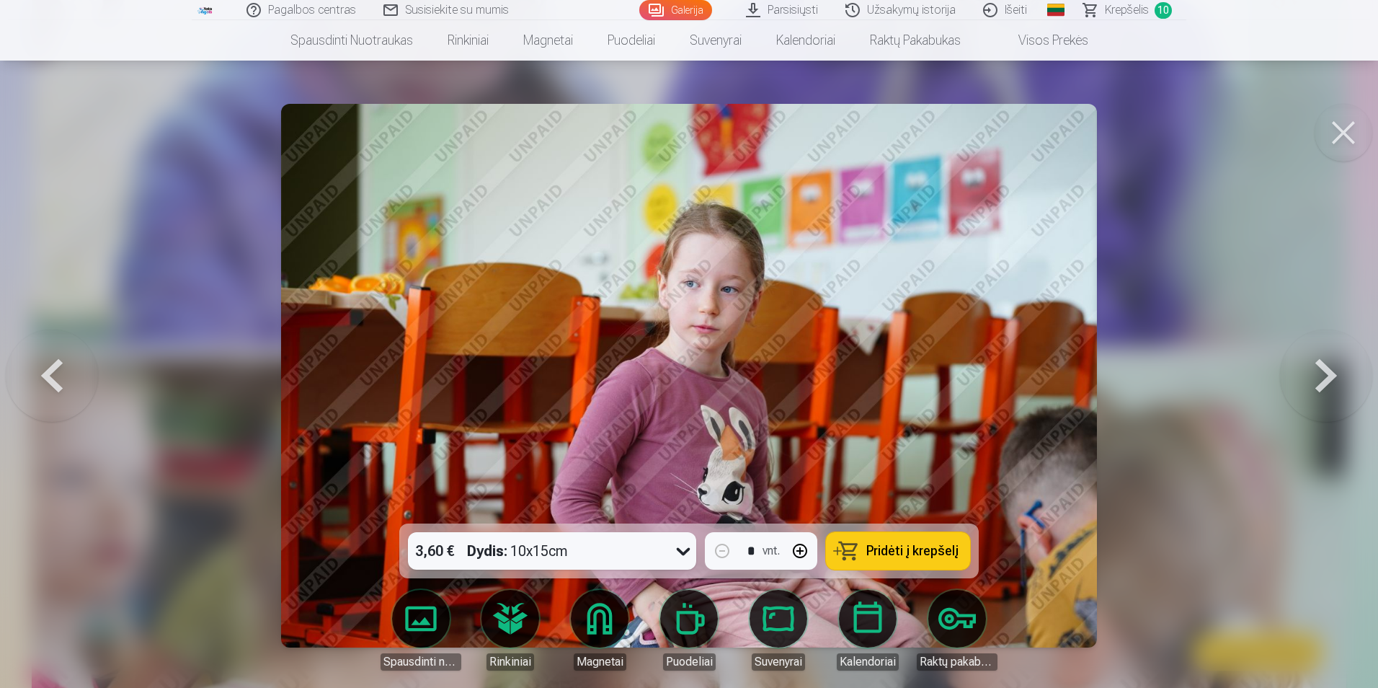
click at [1330, 376] on button at bounding box center [1326, 375] width 92 height 267
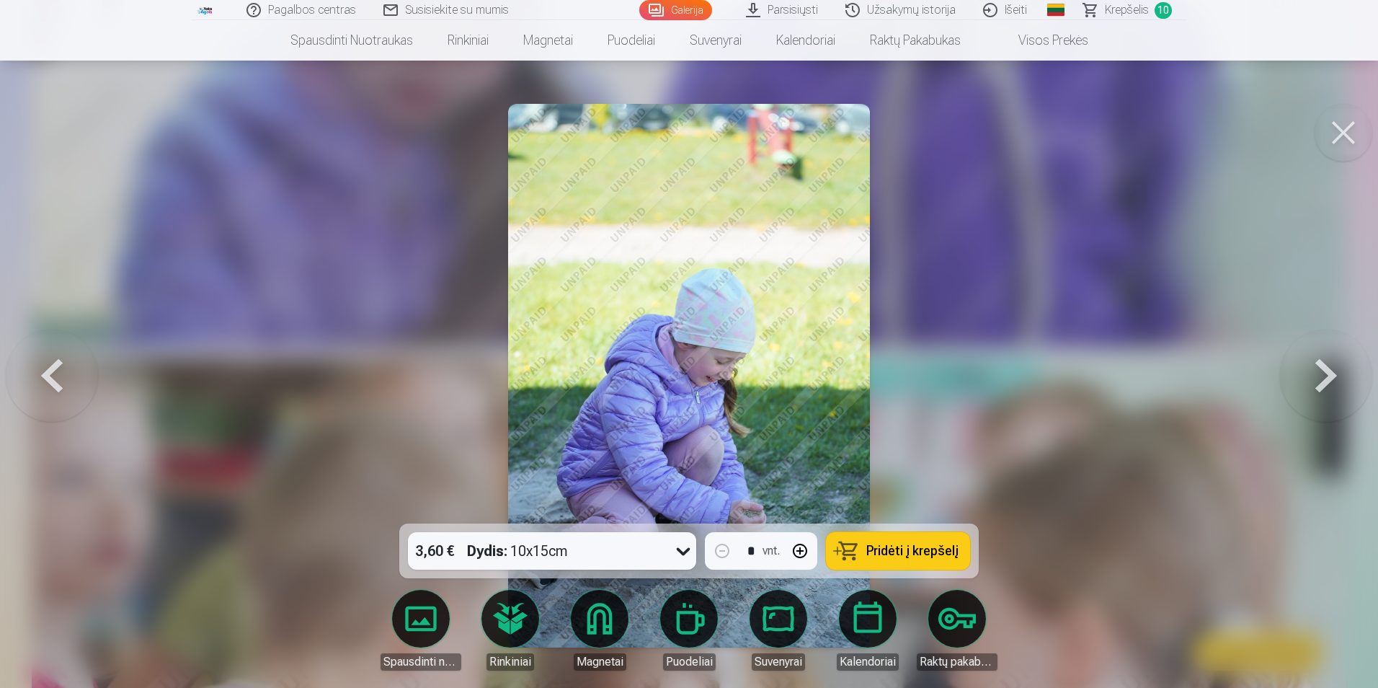
click at [1330, 376] on button at bounding box center [1326, 375] width 92 height 267
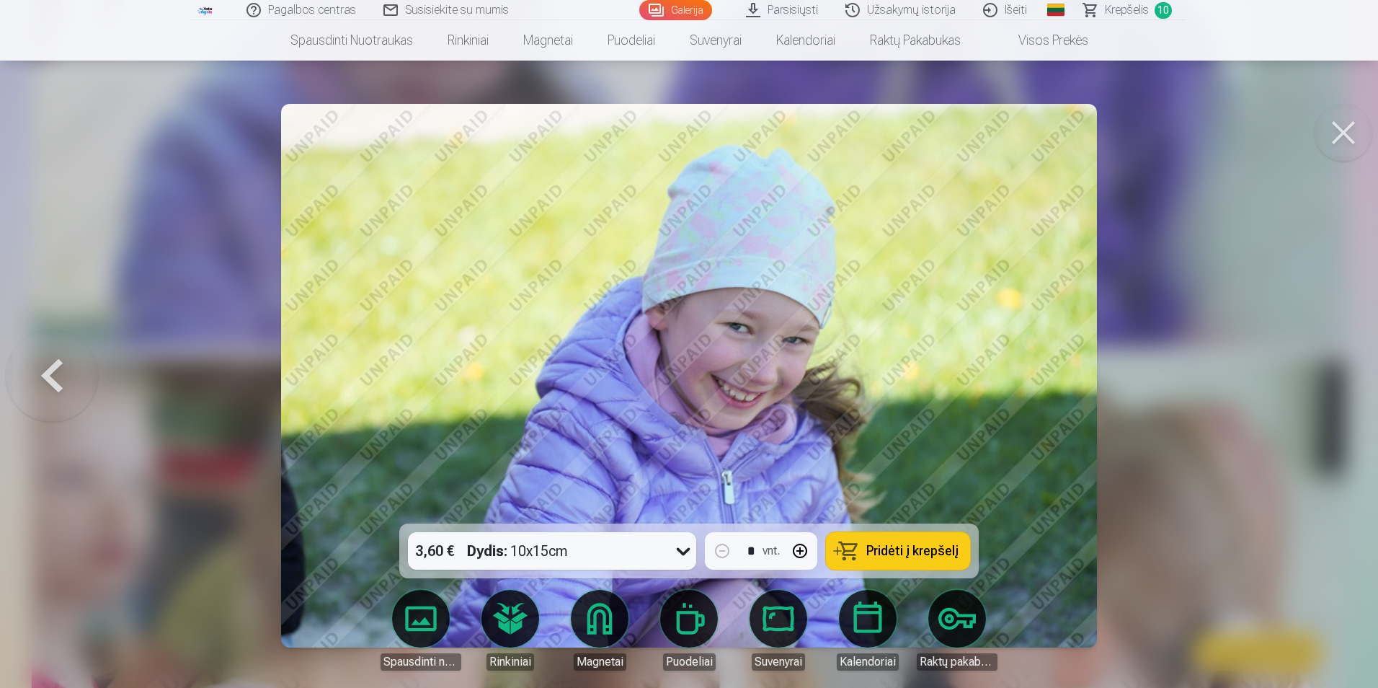
click at [1330, 376] on div at bounding box center [689, 344] width 1378 height 688
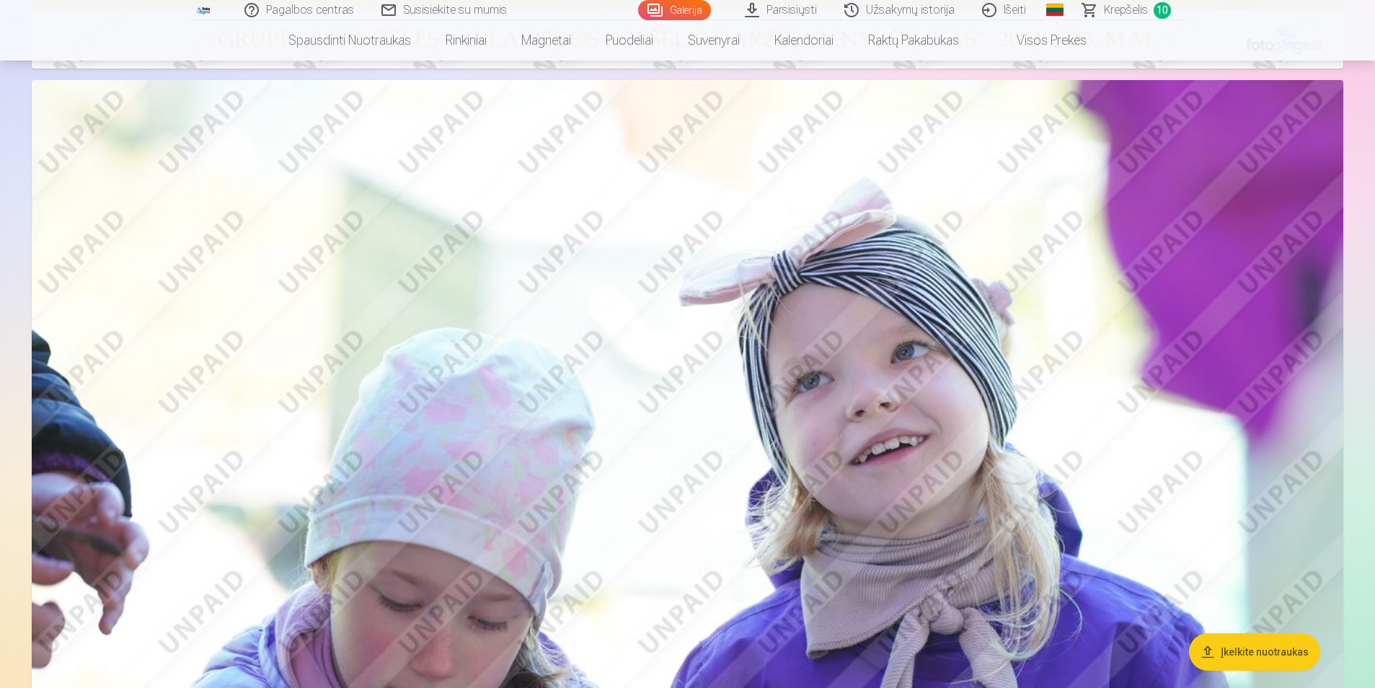
scroll to position [577, 0]
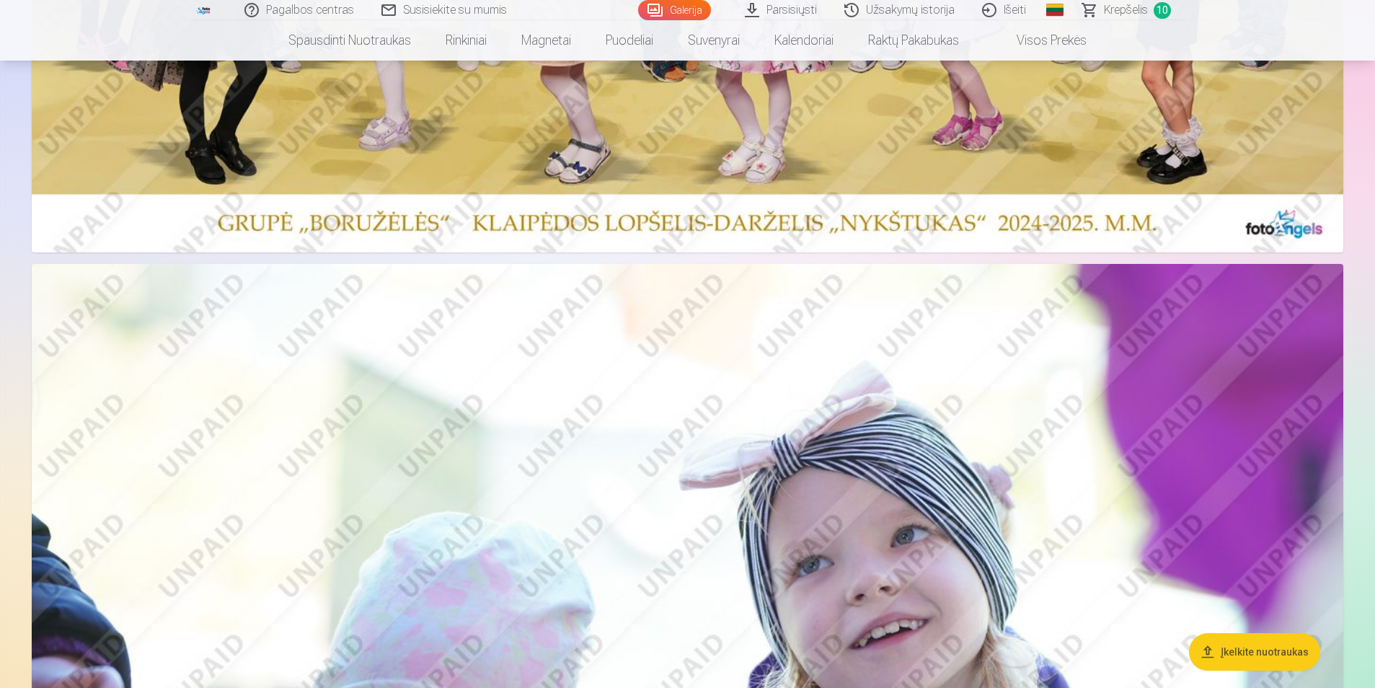
click at [1132, 5] on span "Krepšelis" at bounding box center [1126, 9] width 44 height 17
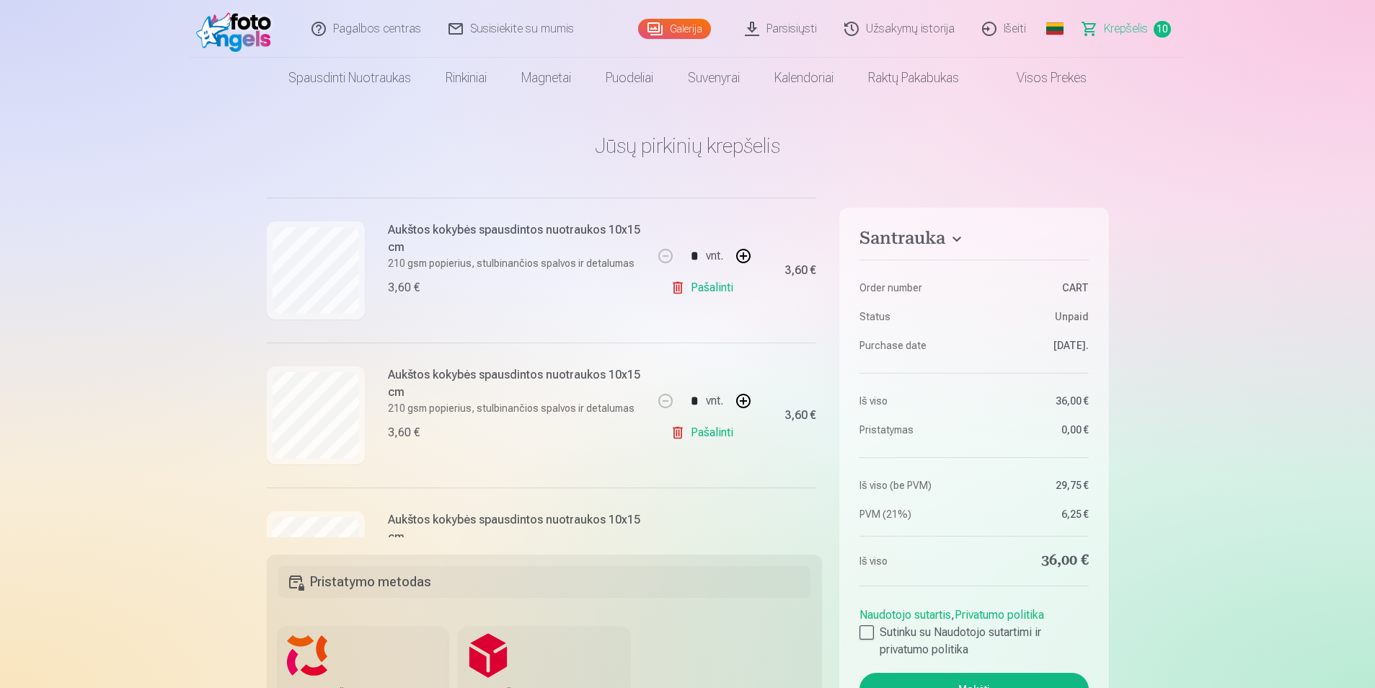
scroll to position [937, 0]
